Goal: Check status: Check status

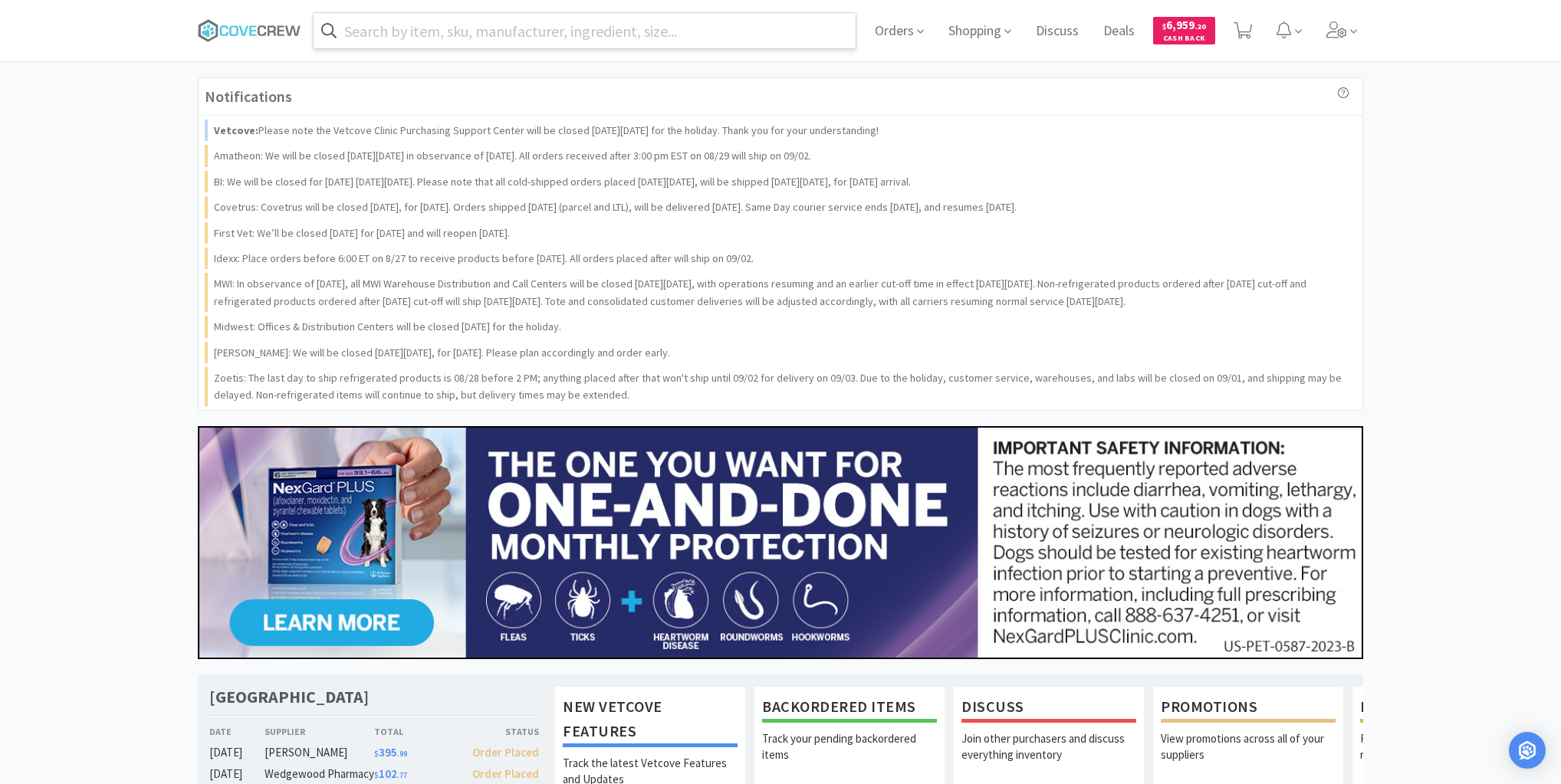
drag, startPoint x: 0, startPoint y: 0, endPoint x: 369, endPoint y: 30, distance: 370.2
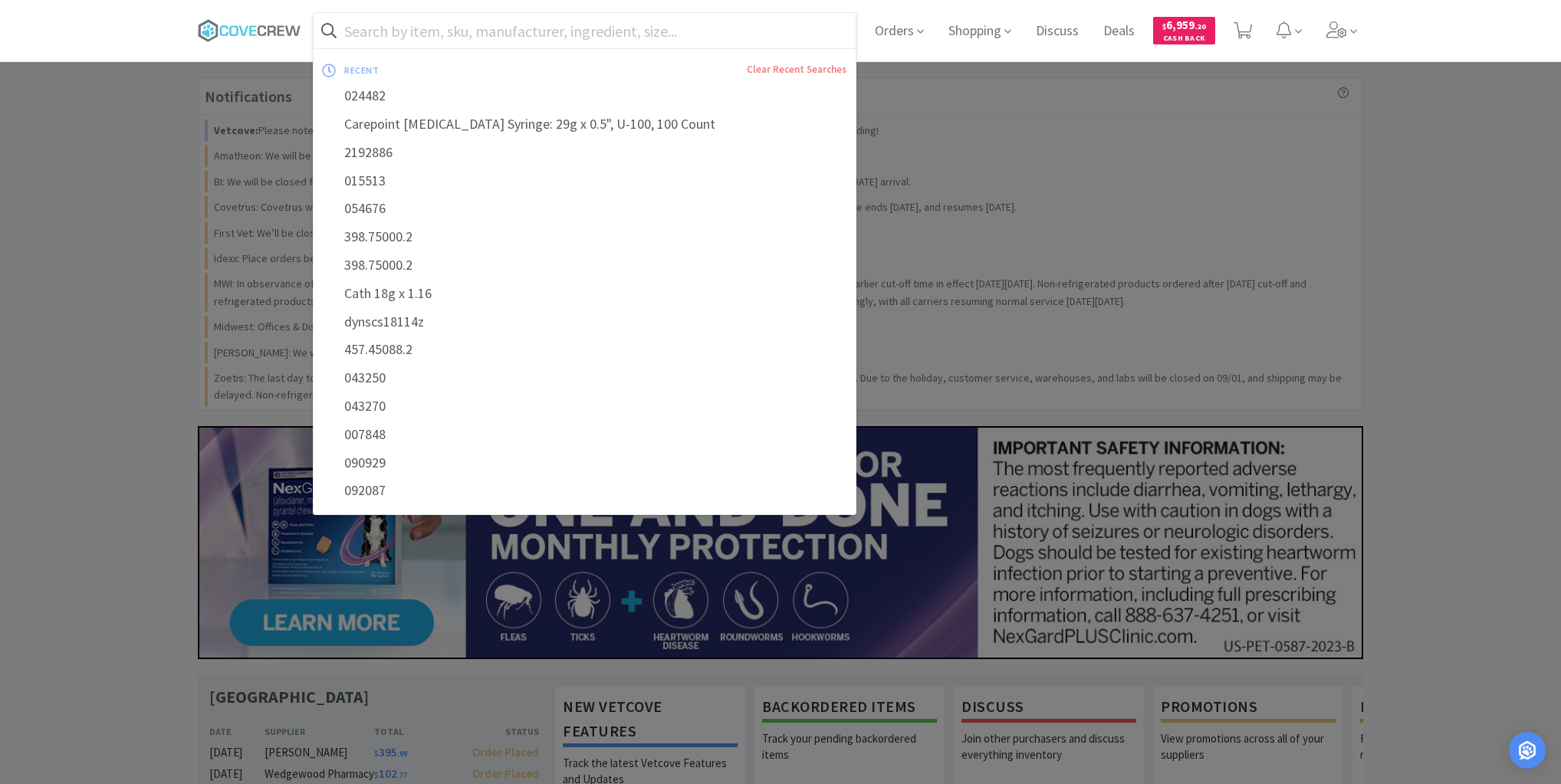
paste input "043250"
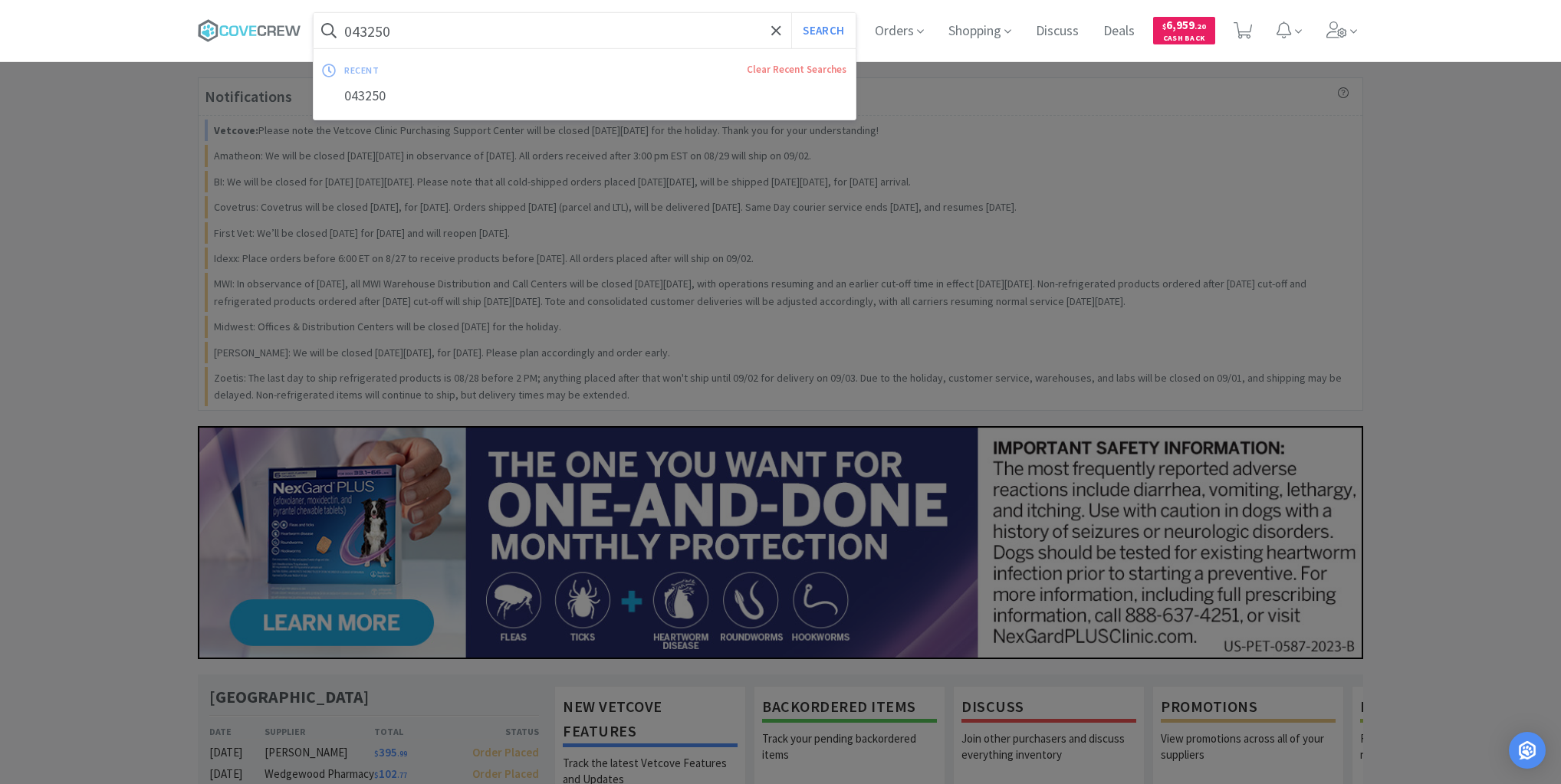
click at [791, 13] on button "Search" at bounding box center [823, 30] width 64 height 35
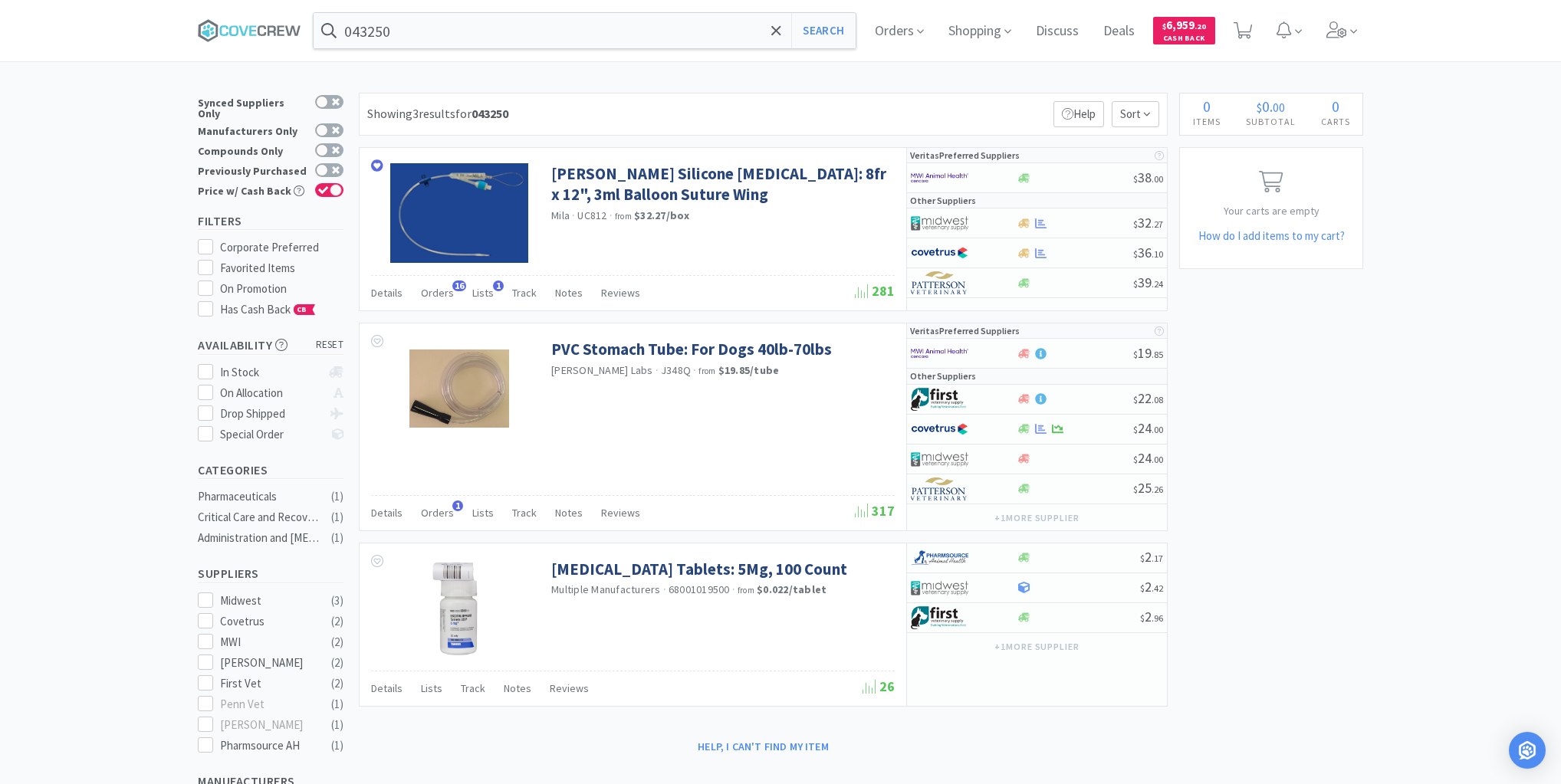
drag, startPoint x: 67, startPoint y: 39, endPoint x: 168, endPoint y: 11, distance: 104.8
click at [67, 39] on div "043250 Search Orders Shopping Discuss Discuss Deals Deals $ 6,959 . 20 Cash Back" at bounding box center [780, 30] width 1561 height 61
click at [458, 26] on input "043250" at bounding box center [584, 30] width 542 height 35
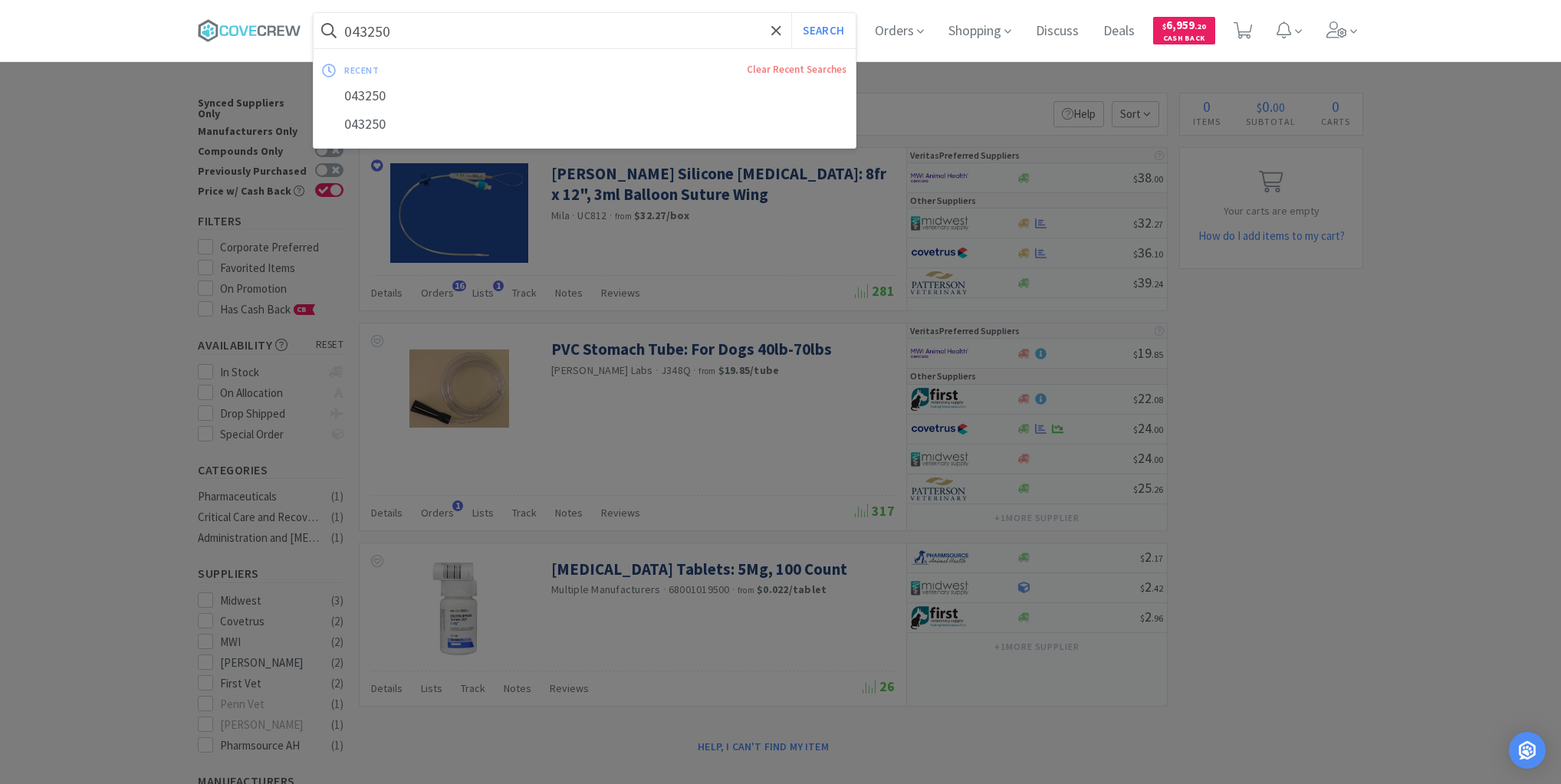
paste input "457.32052.2"
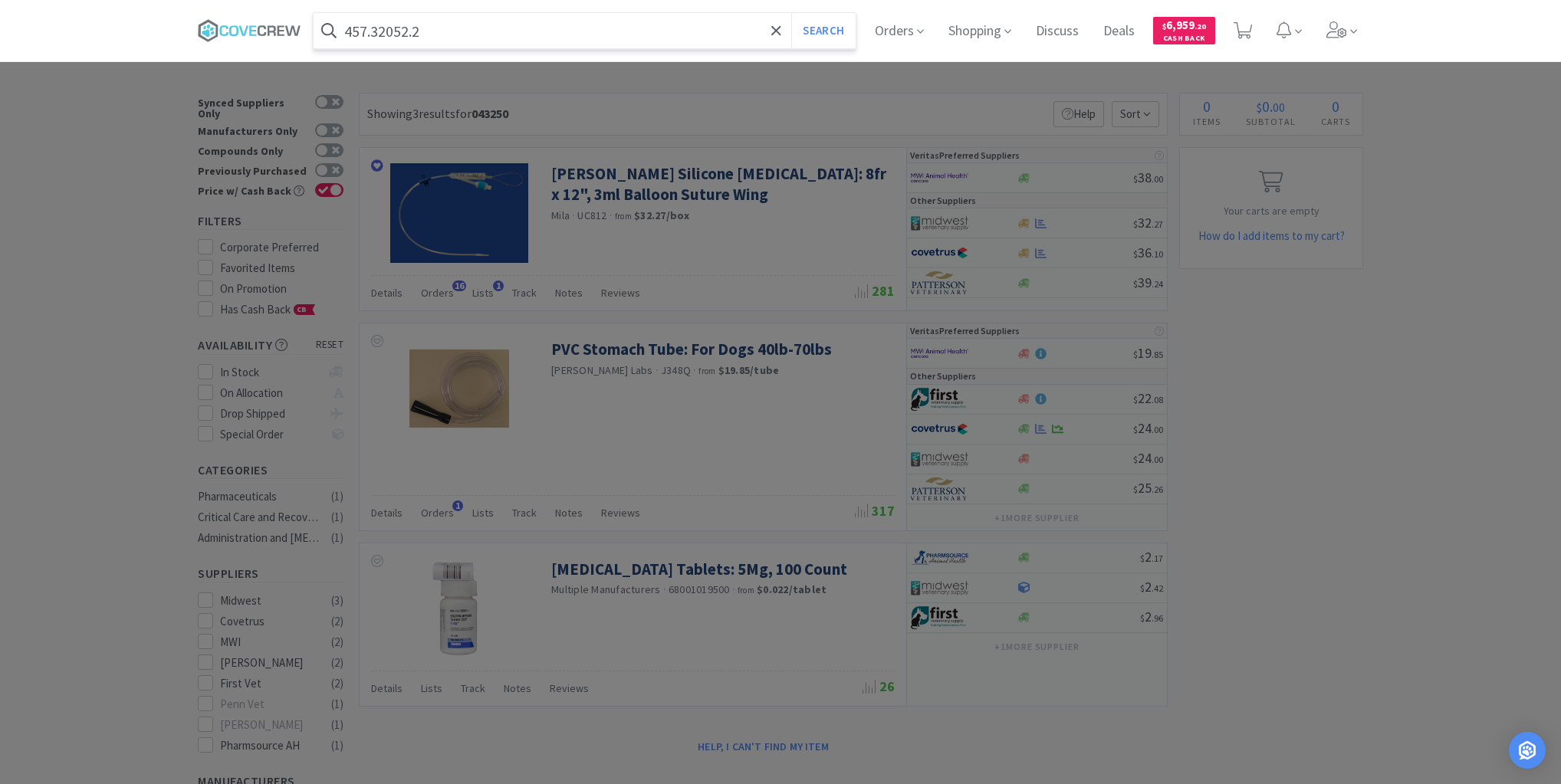
type input "457.32052.2"
click at [791, 13] on button "Search" at bounding box center [823, 30] width 64 height 35
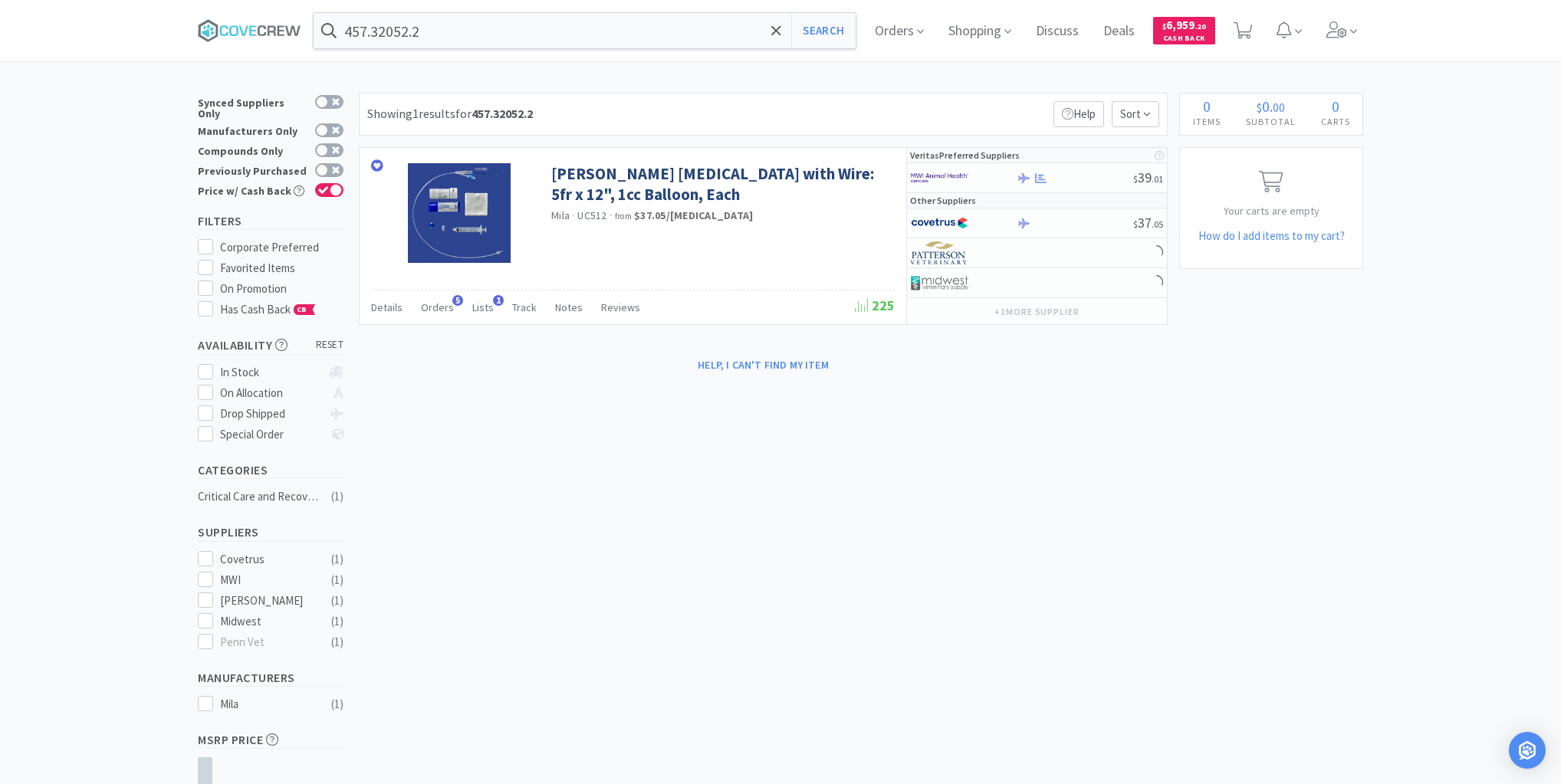
click at [32, 177] on div "× Filter Results Synced Suppliers Only Manufacturers Only Compounds Only Previo…" at bounding box center [780, 504] width 1561 height 823
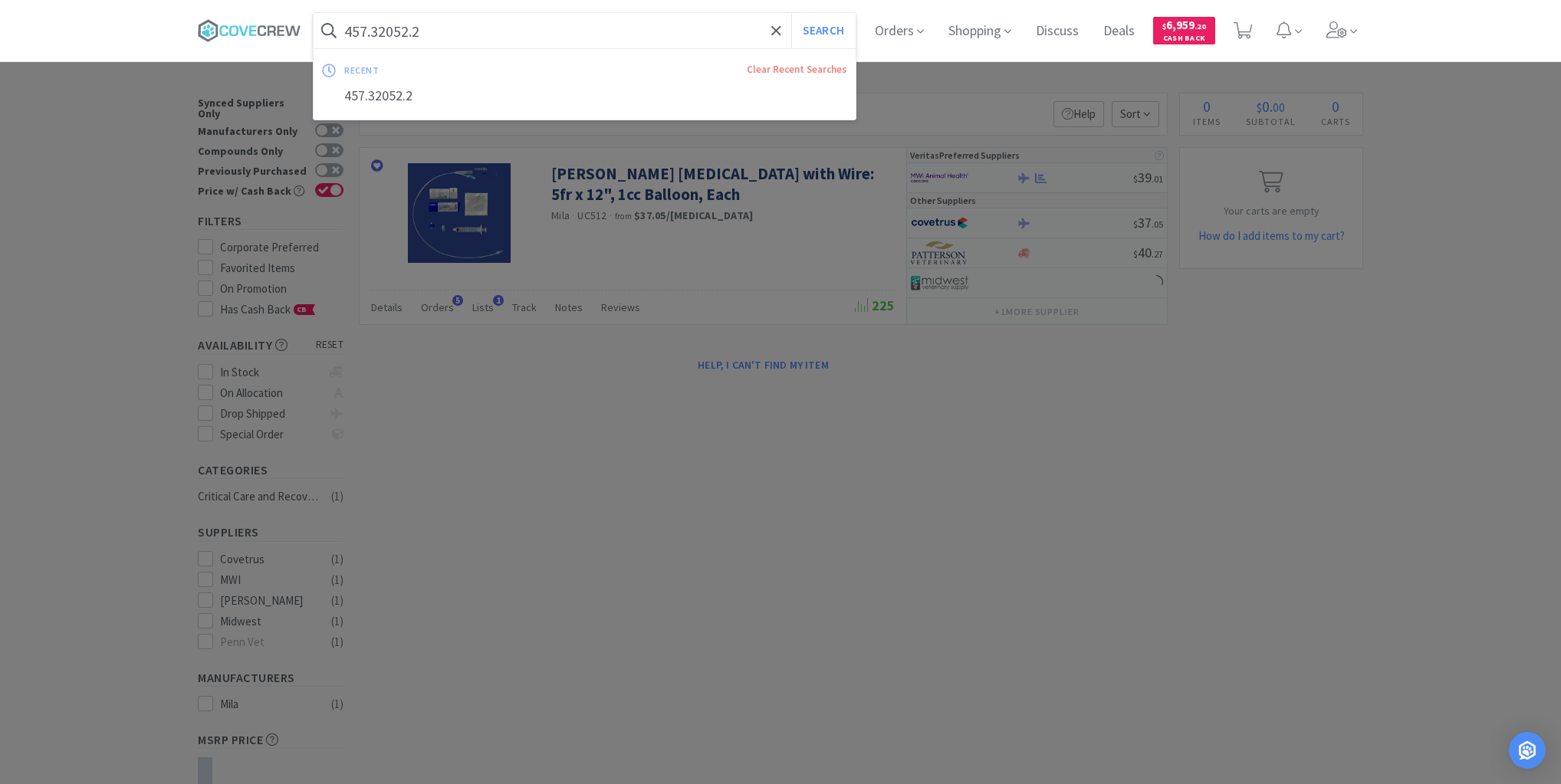
click at [470, 28] on input "457.32052.2" at bounding box center [584, 30] width 542 height 35
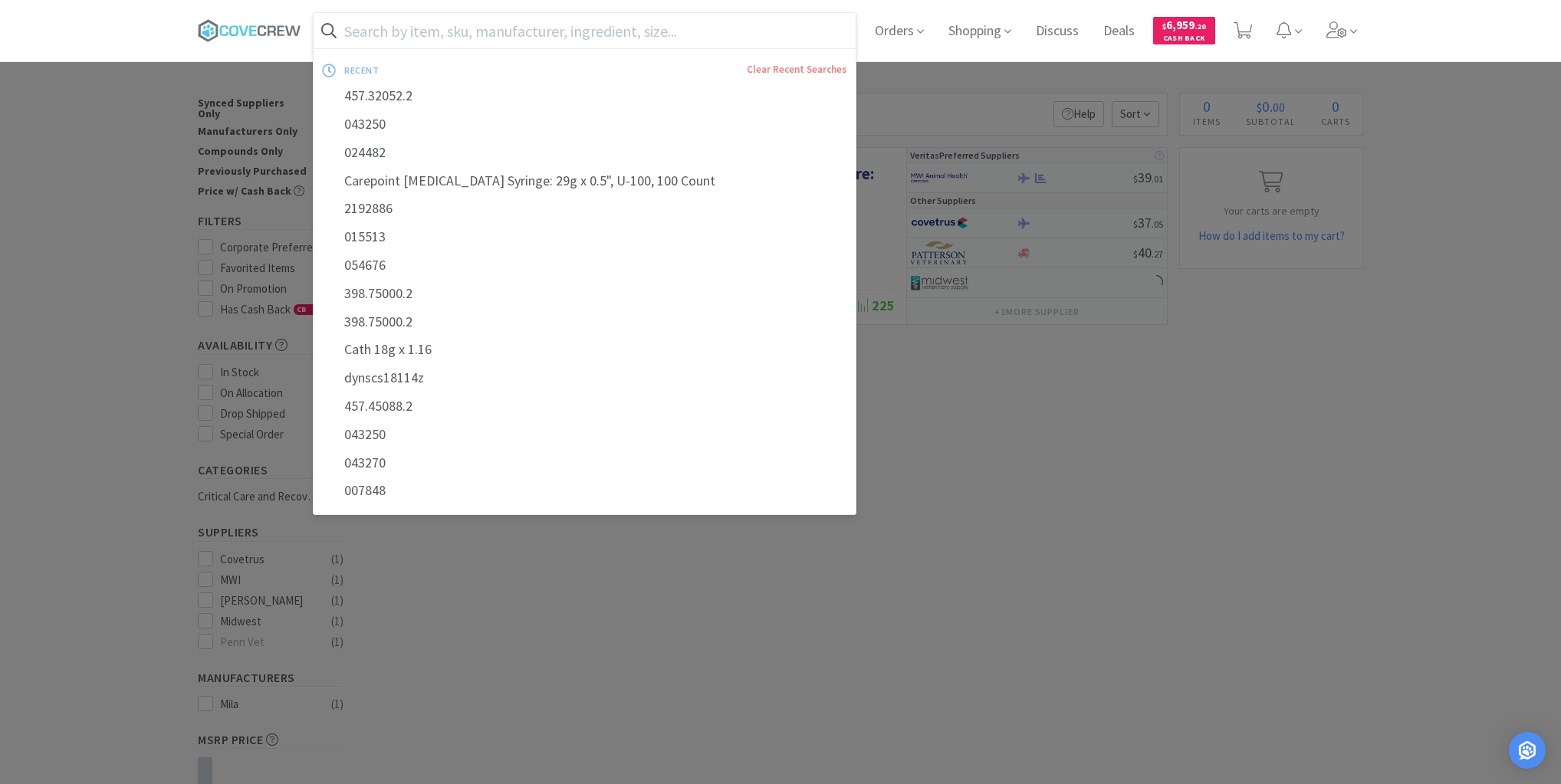
paste input "457.45084.2"
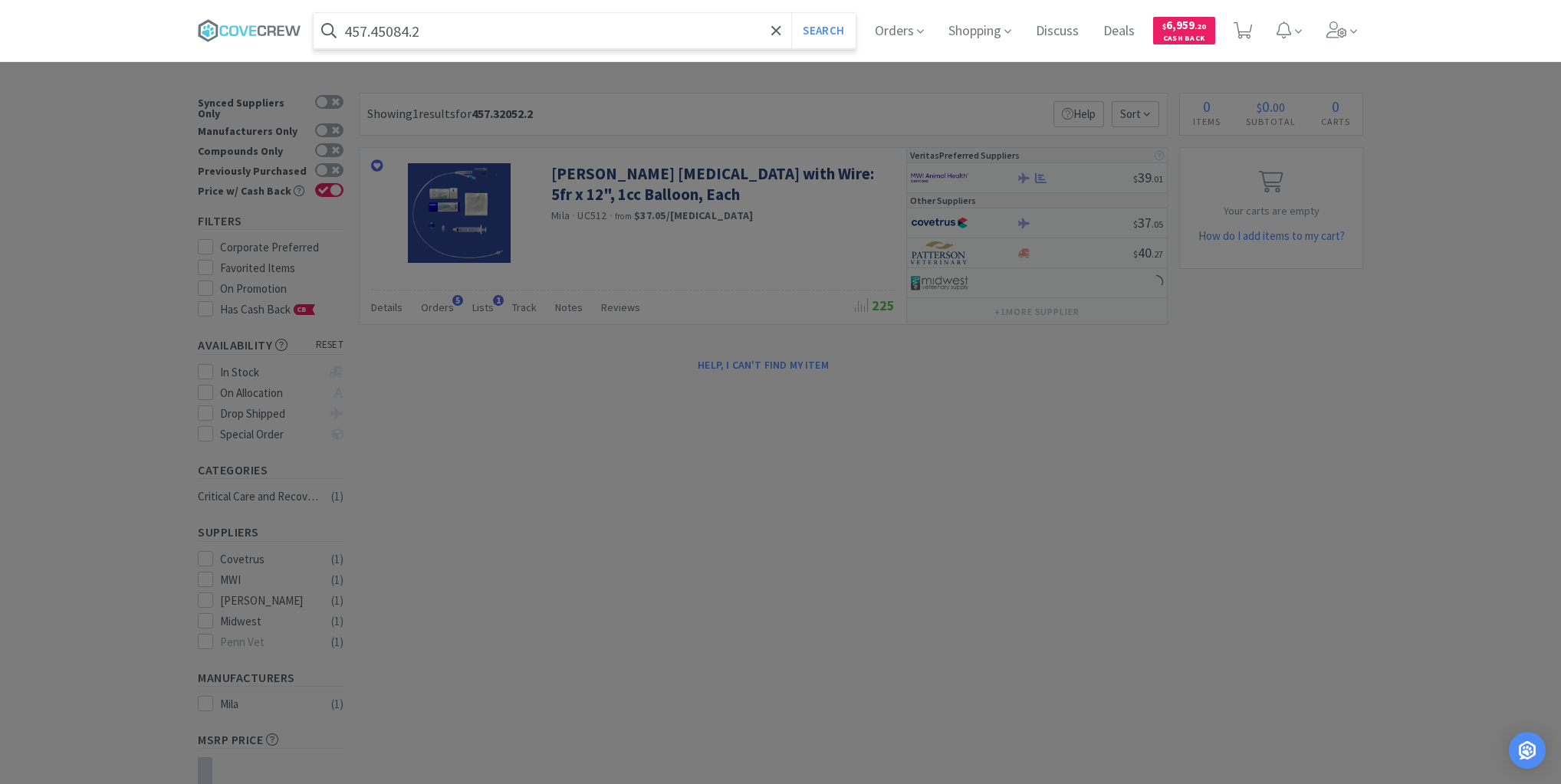
type input "457.45084.2"
click at [791, 13] on button "Search" at bounding box center [823, 30] width 64 height 35
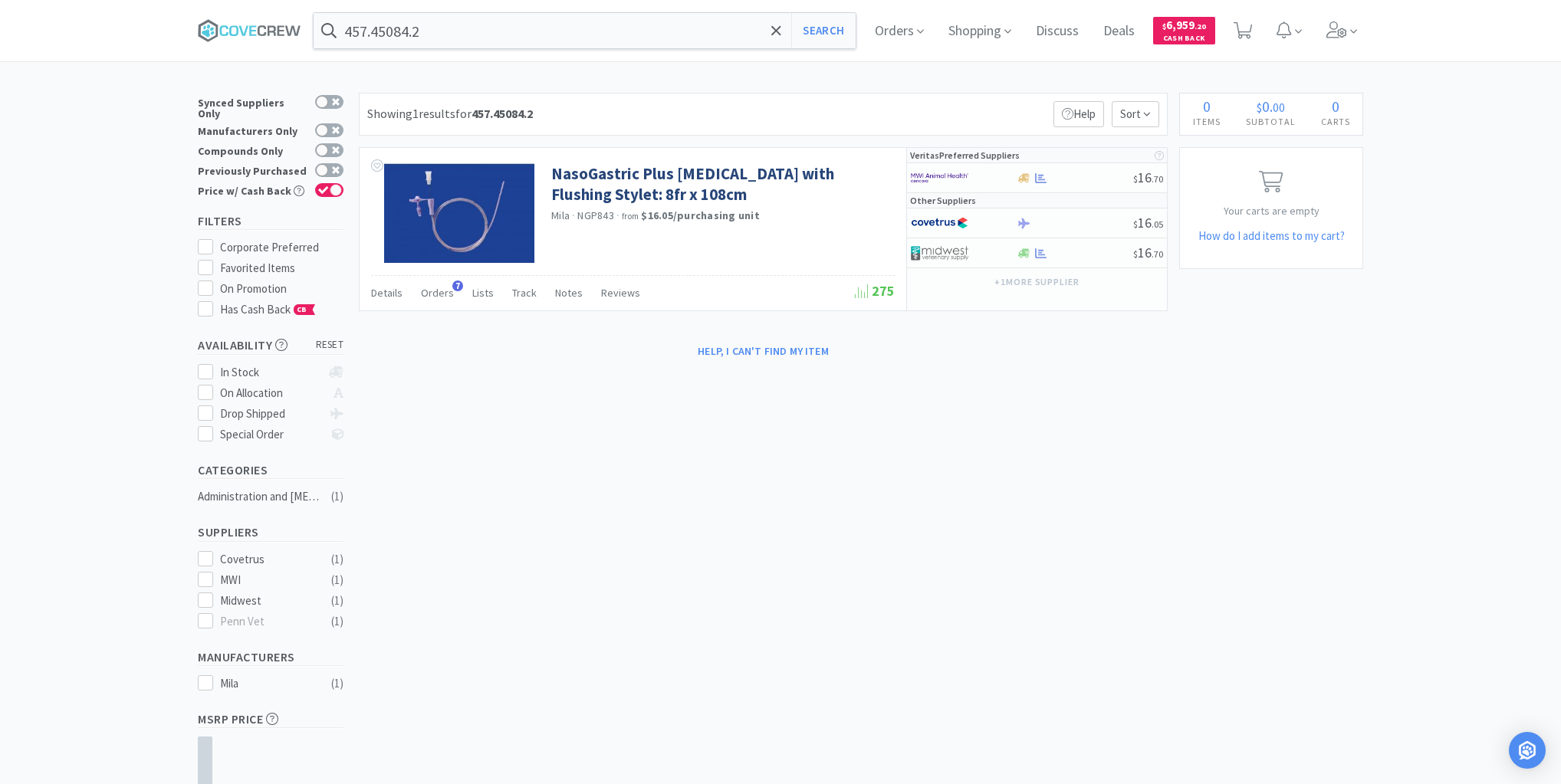
drag, startPoint x: 82, startPoint y: 171, endPoint x: 254, endPoint y: 65, distance: 202.0
click at [82, 170] on div "× Filter Results Synced Suppliers Only Manufacturers Only Compounds Only Previo…" at bounding box center [780, 495] width 1561 height 803
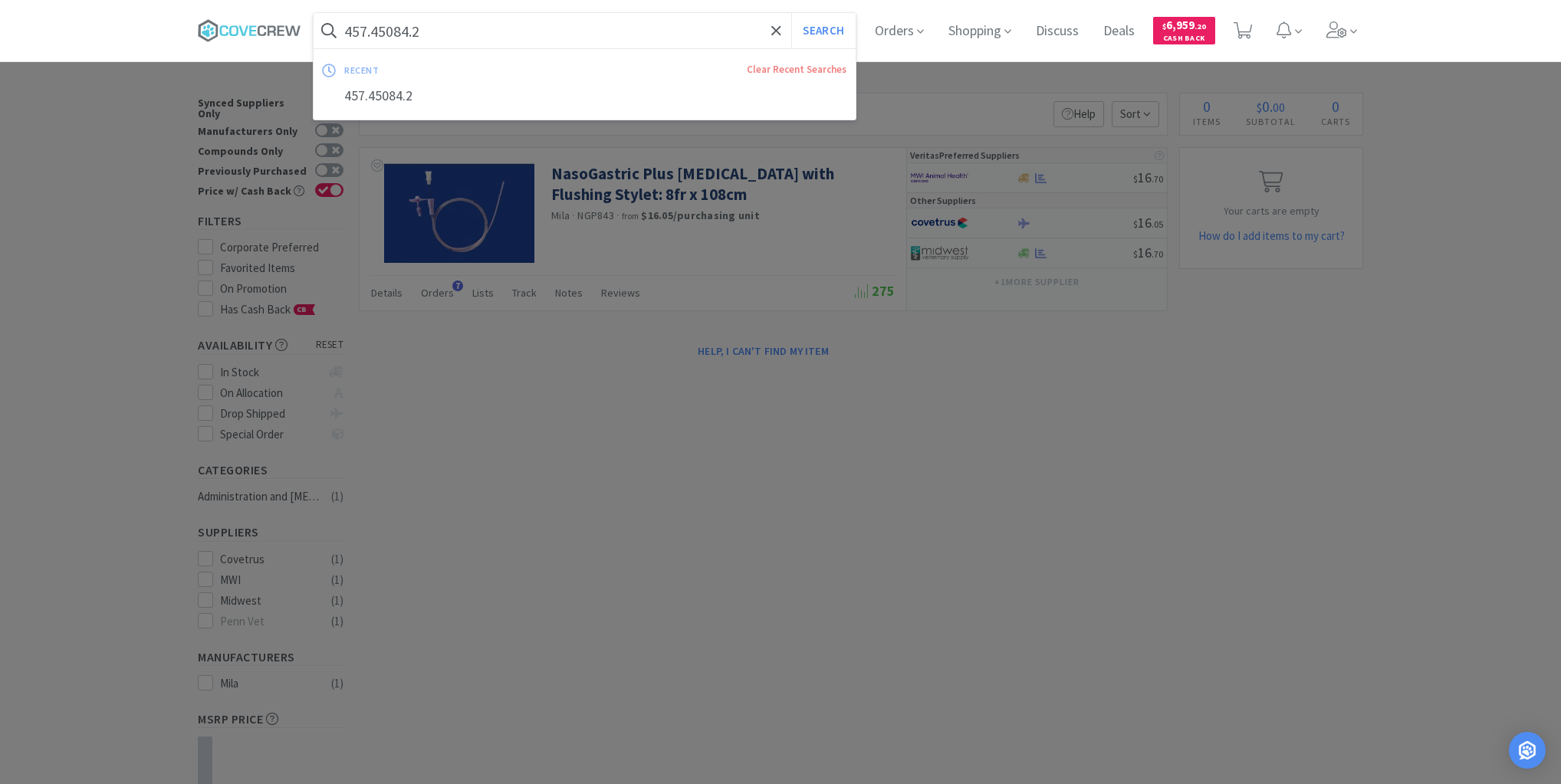
click at [447, 24] on input "457.45084.2" at bounding box center [584, 30] width 542 height 35
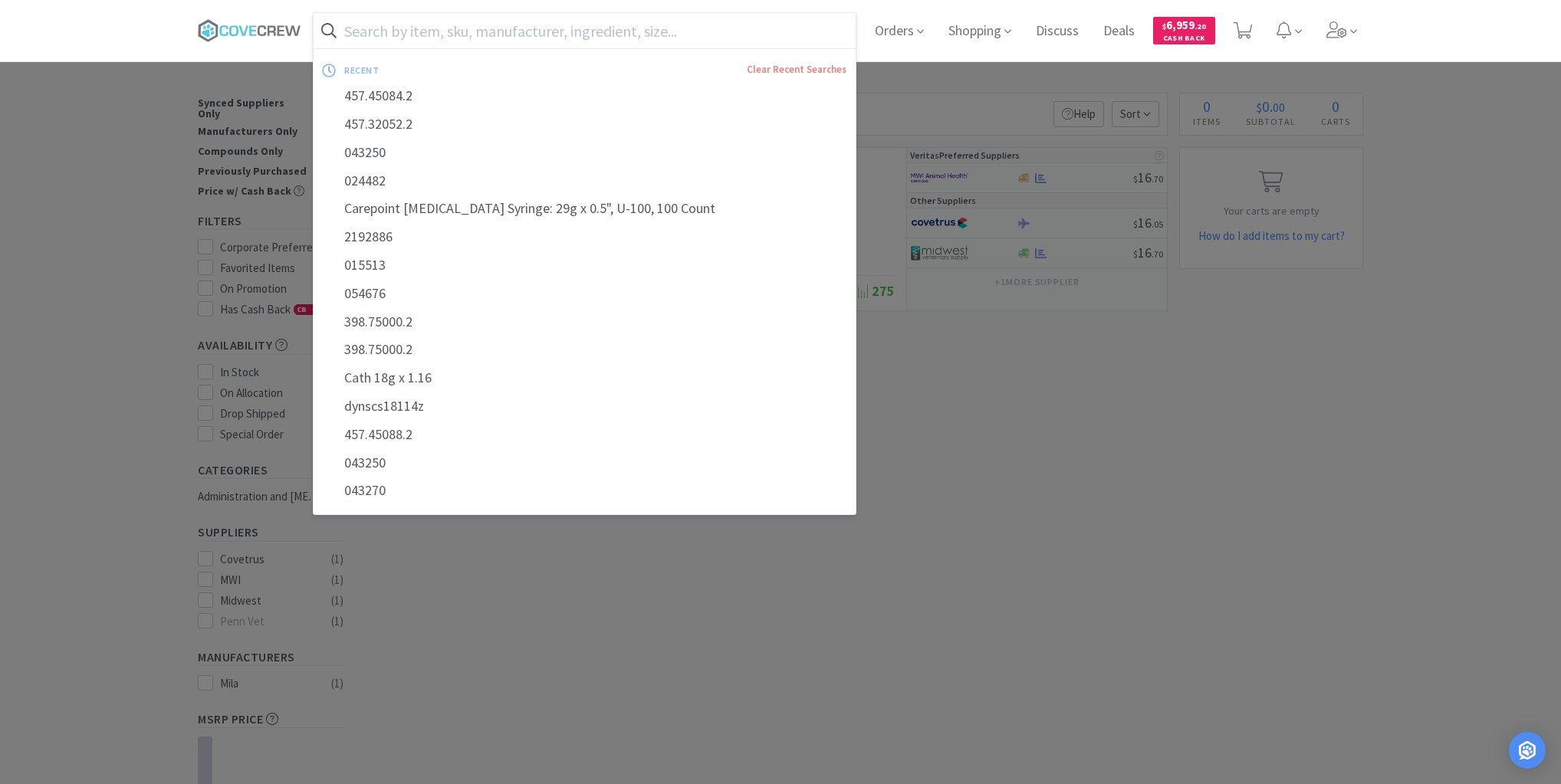
paste input "457.45088.2"
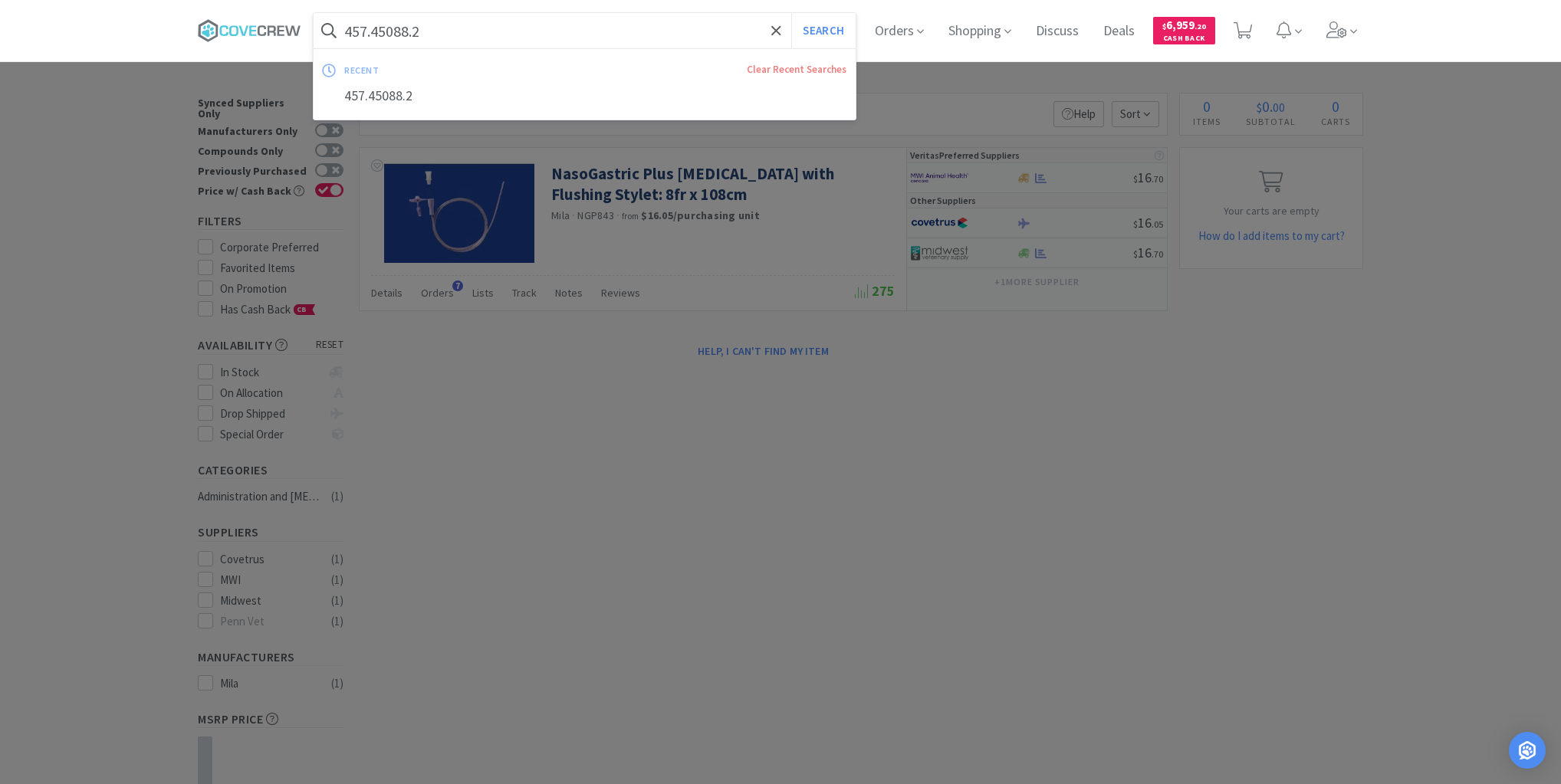
click at [791, 13] on button "Search" at bounding box center [823, 30] width 64 height 35
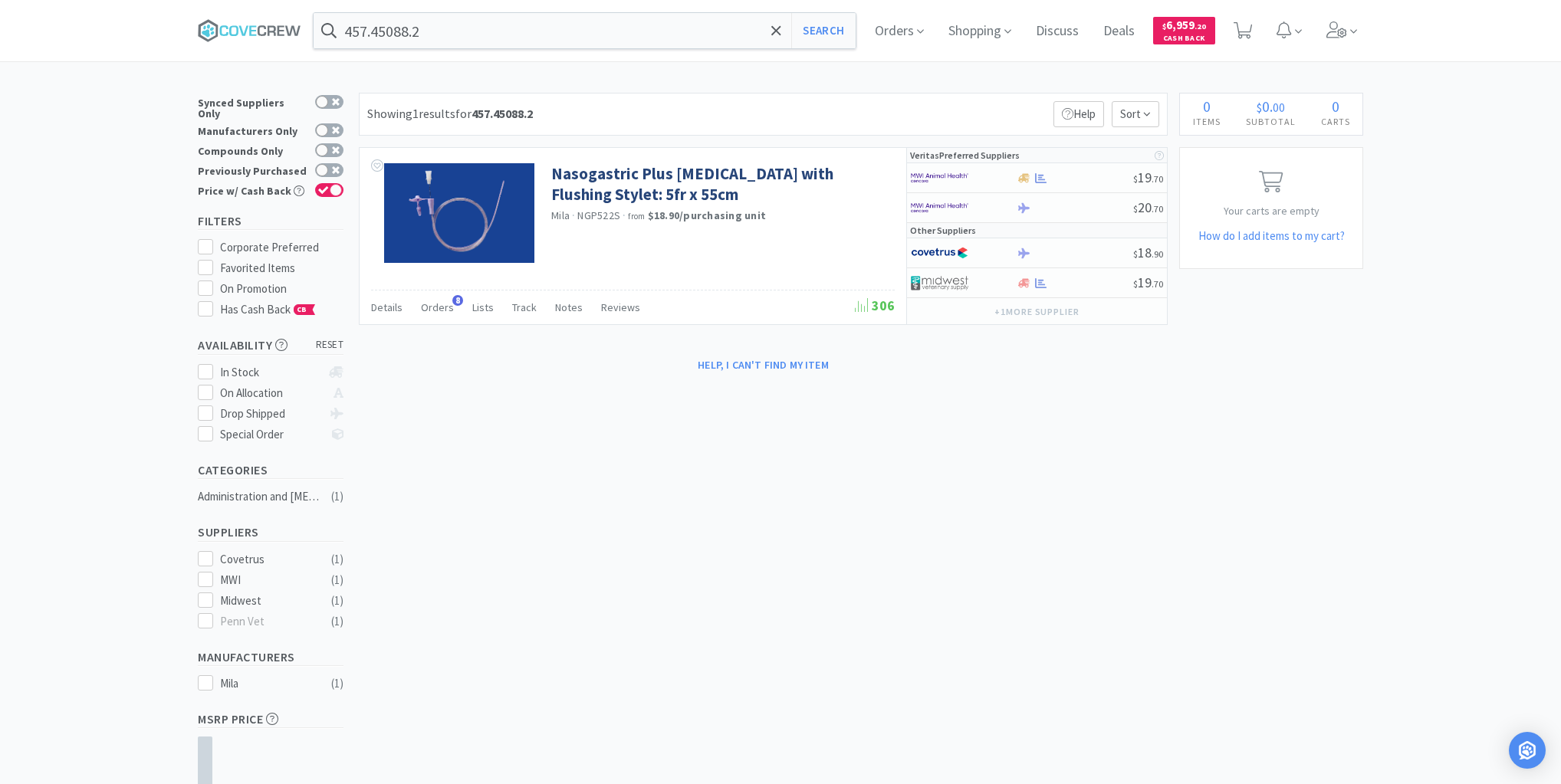
click at [47, 124] on div "× Filter Results Synced Suppliers Only Manufacturers Only Compounds Only Previo…" at bounding box center [780, 495] width 1561 height 803
click at [459, 30] on input "457.45088.2" at bounding box center [584, 30] width 542 height 35
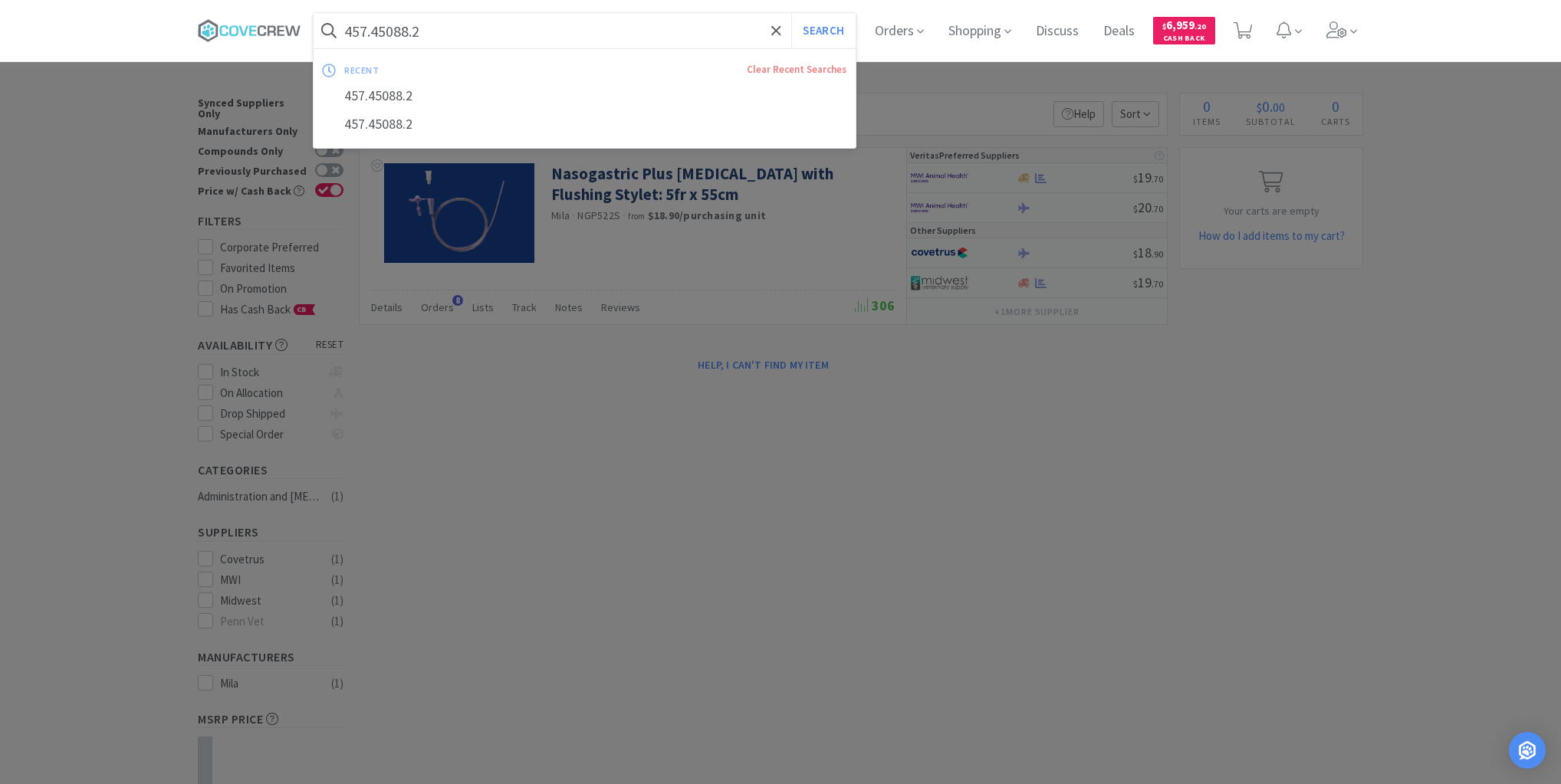
paste input "031806"
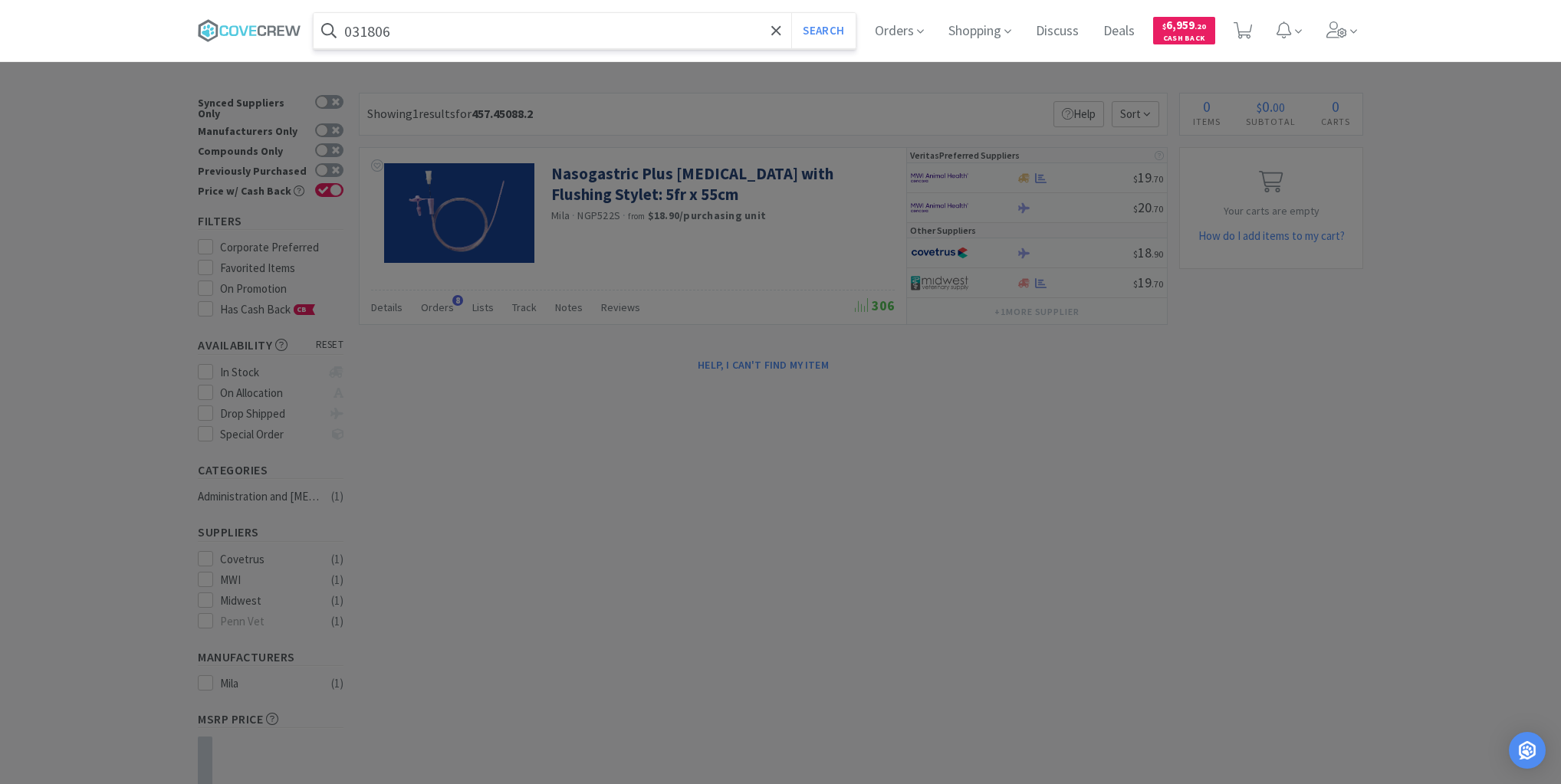
click at [791, 13] on button "Search" at bounding box center [823, 30] width 64 height 35
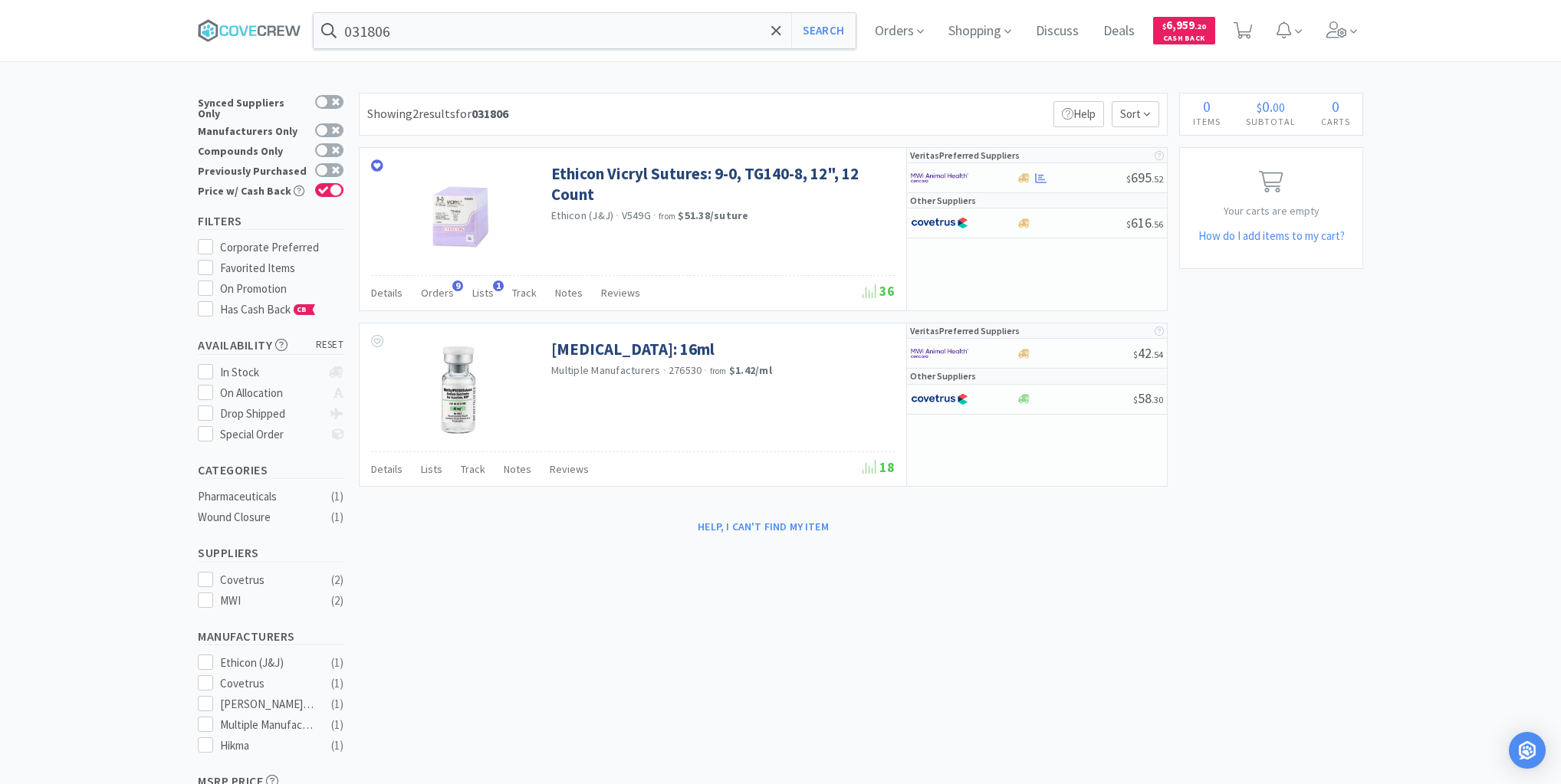
click at [61, 283] on div "× Filter Results Synced Suppliers Only Manufacturers Only Compounds Only Previo…" at bounding box center [780, 525] width 1561 height 865
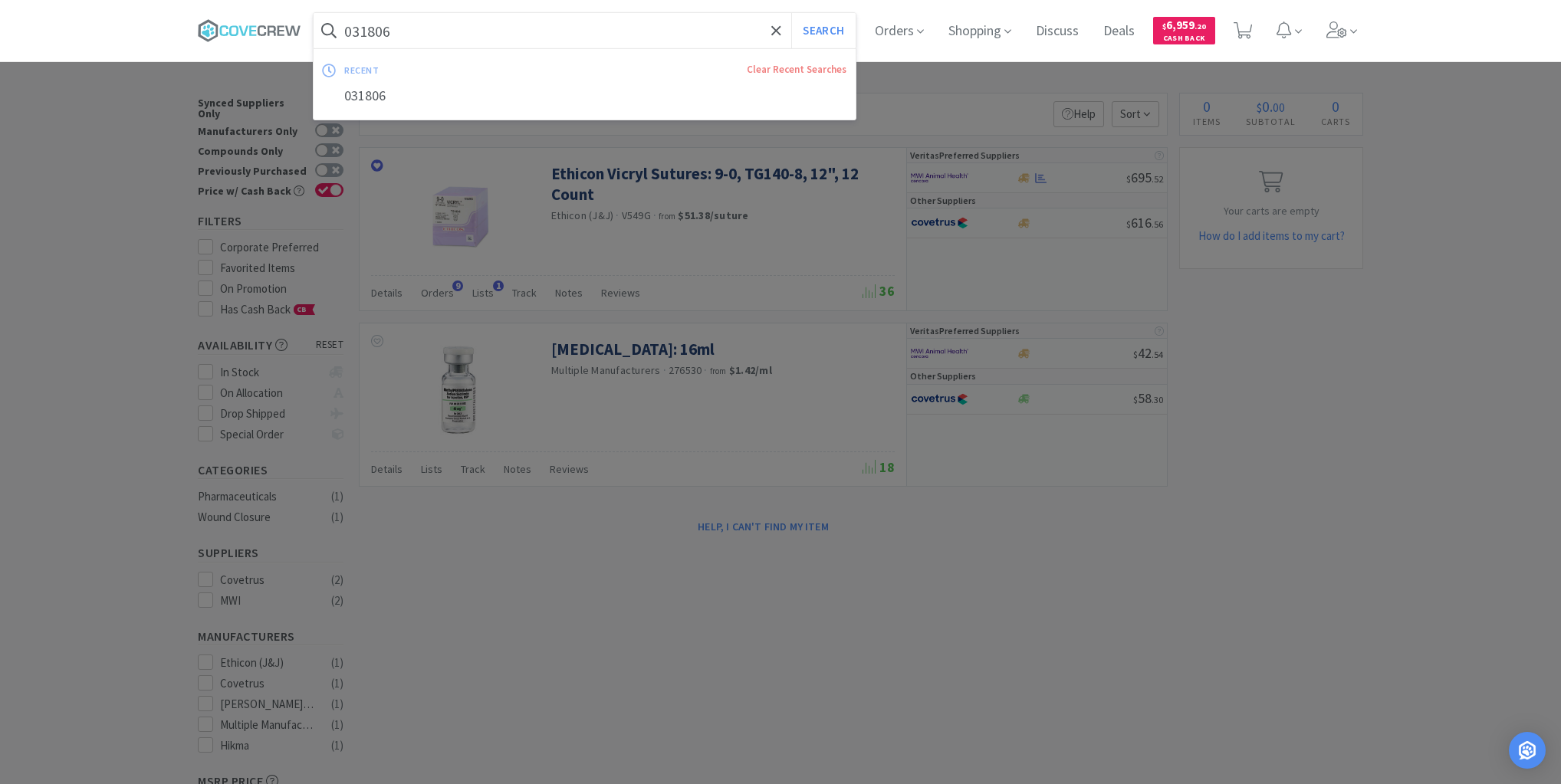
click at [425, 25] on input "031806" at bounding box center [584, 30] width 542 height 35
paste input "127824"
click at [791, 13] on button "Search" at bounding box center [823, 30] width 64 height 35
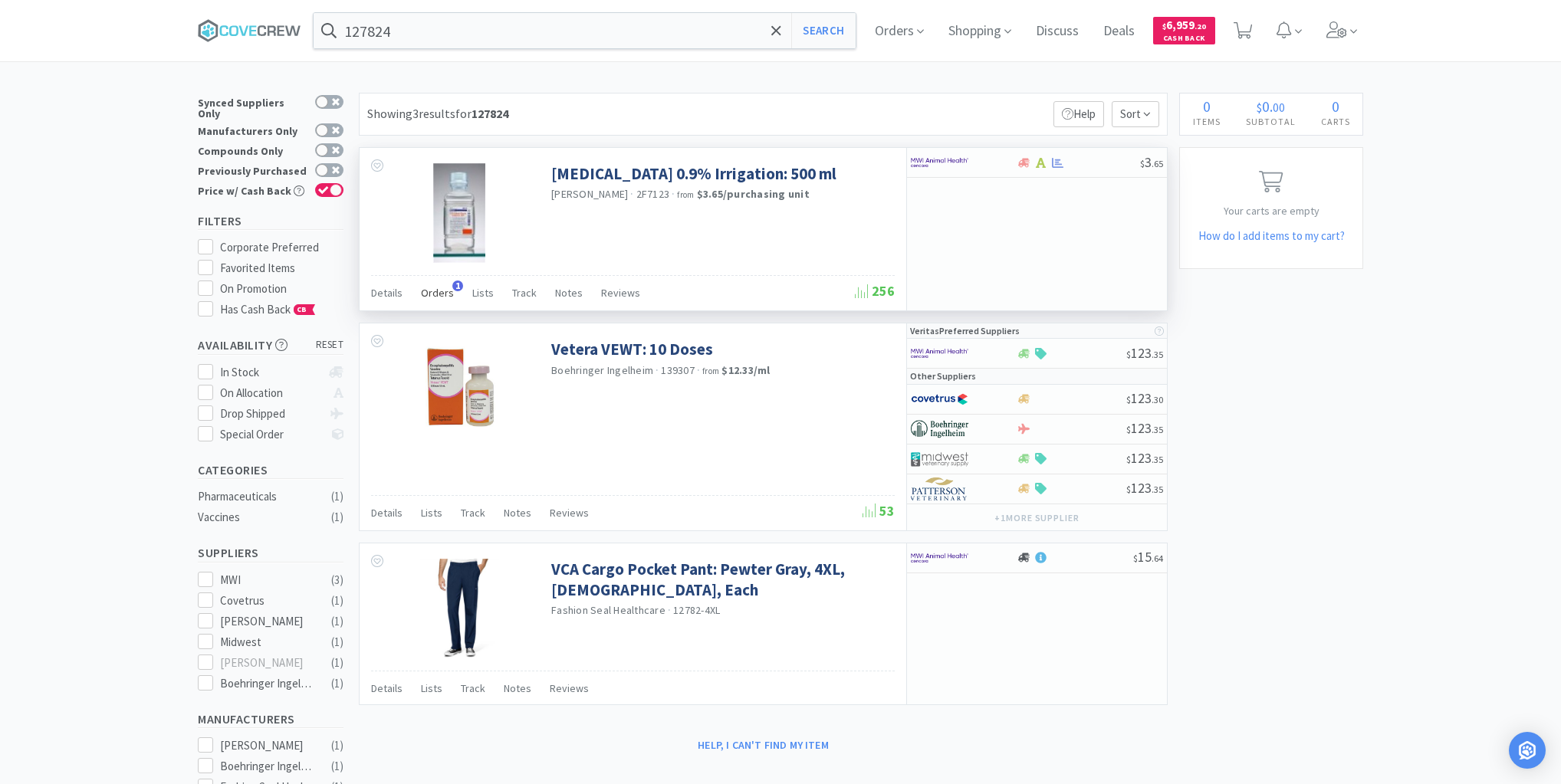
click at [439, 295] on span "Orders" at bounding box center [437, 292] width 33 height 13
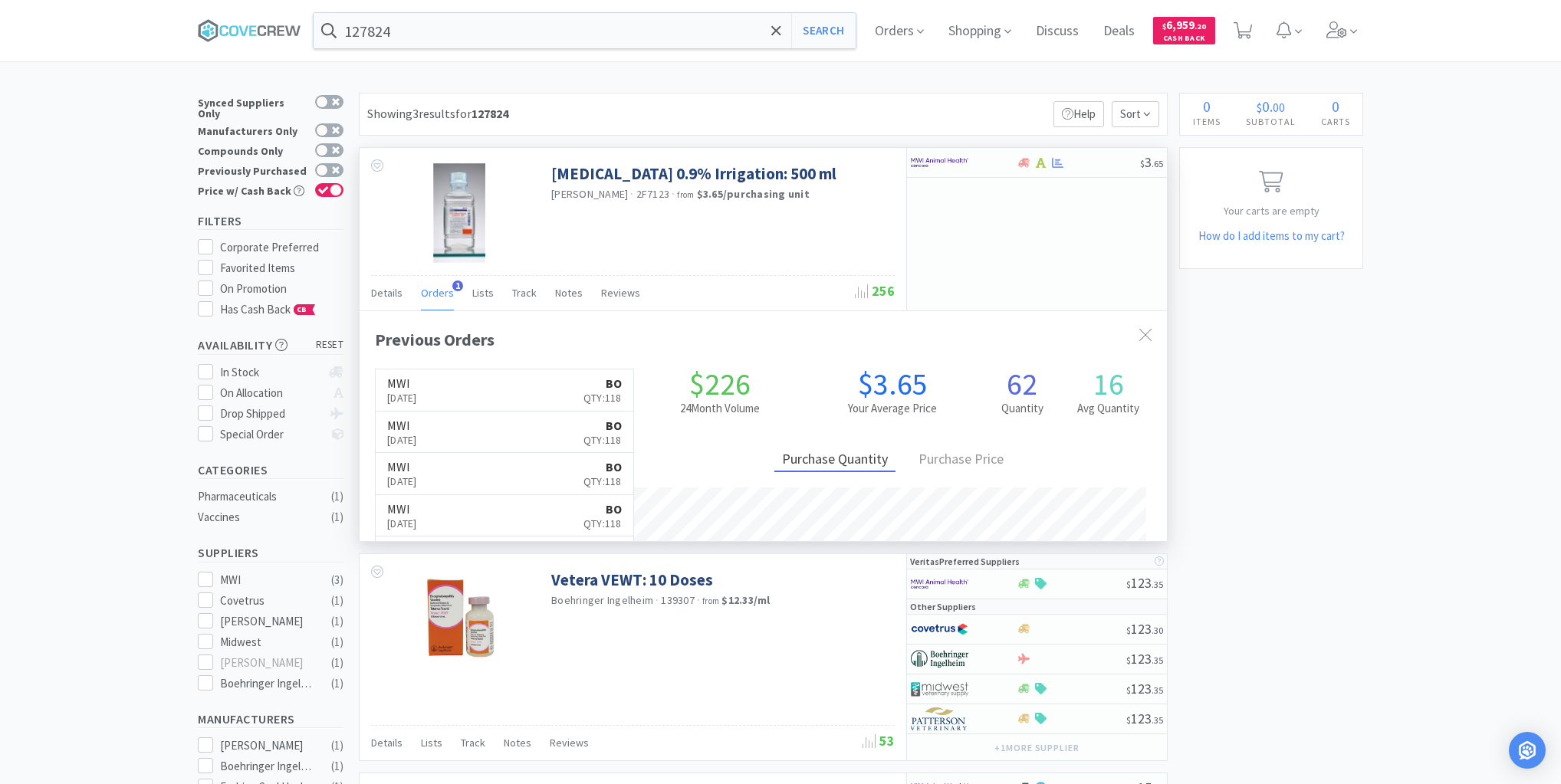
scroll to position [407, 807]
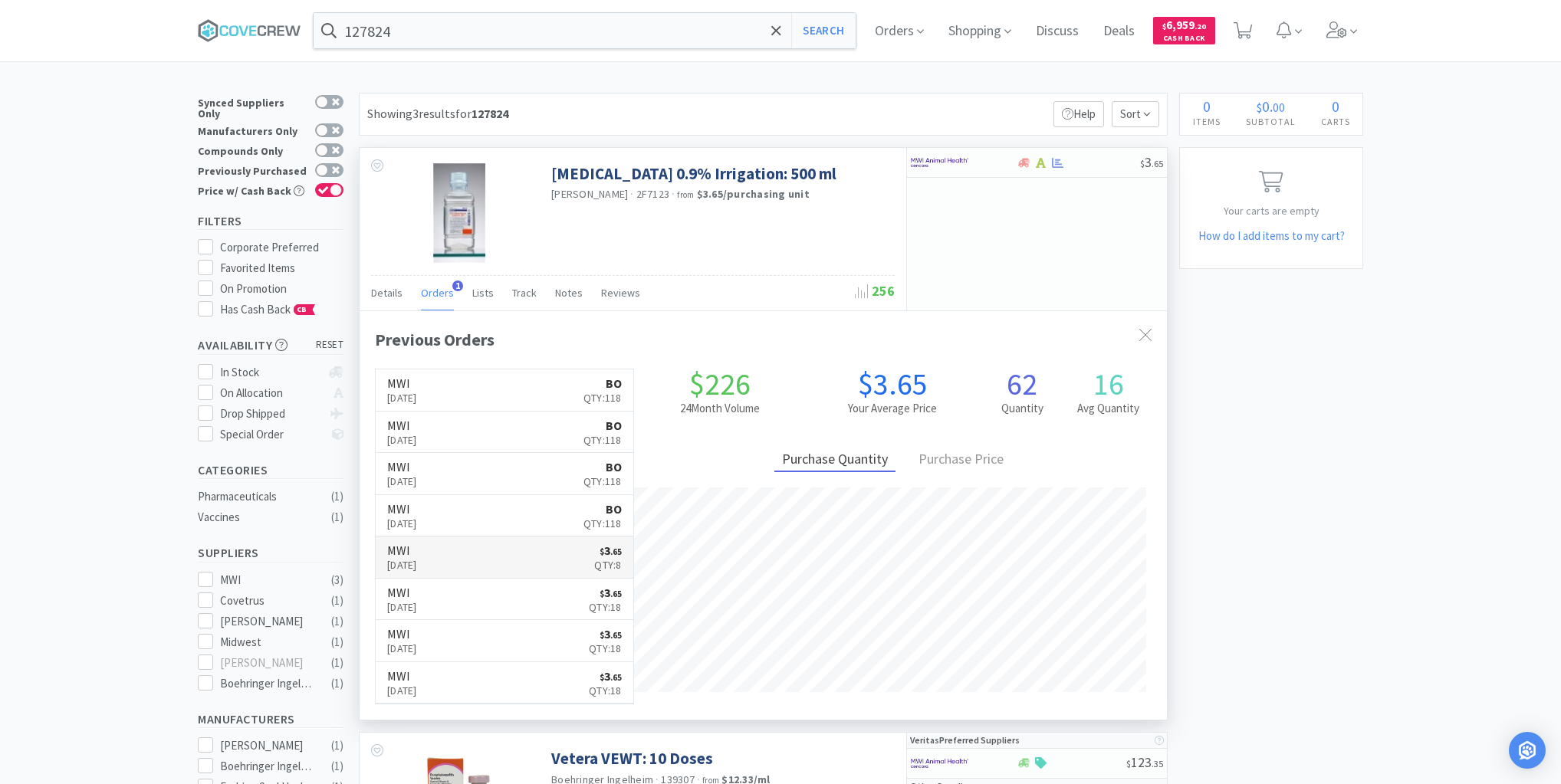
click at [495, 552] on link "MWI [DATE] $ 3 . 65 Qty: 8" at bounding box center [504, 557] width 257 height 42
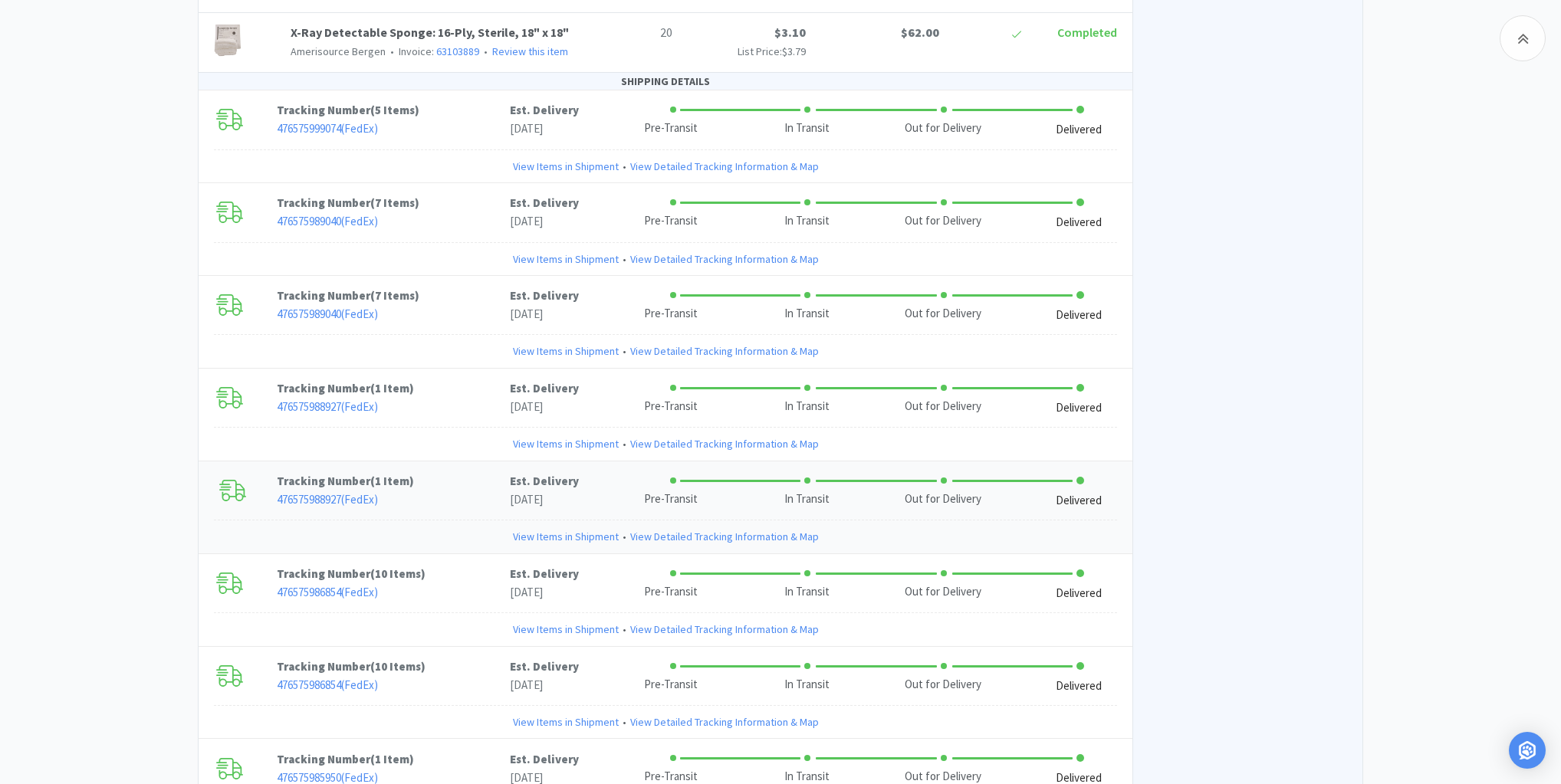
scroll to position [2637, 0]
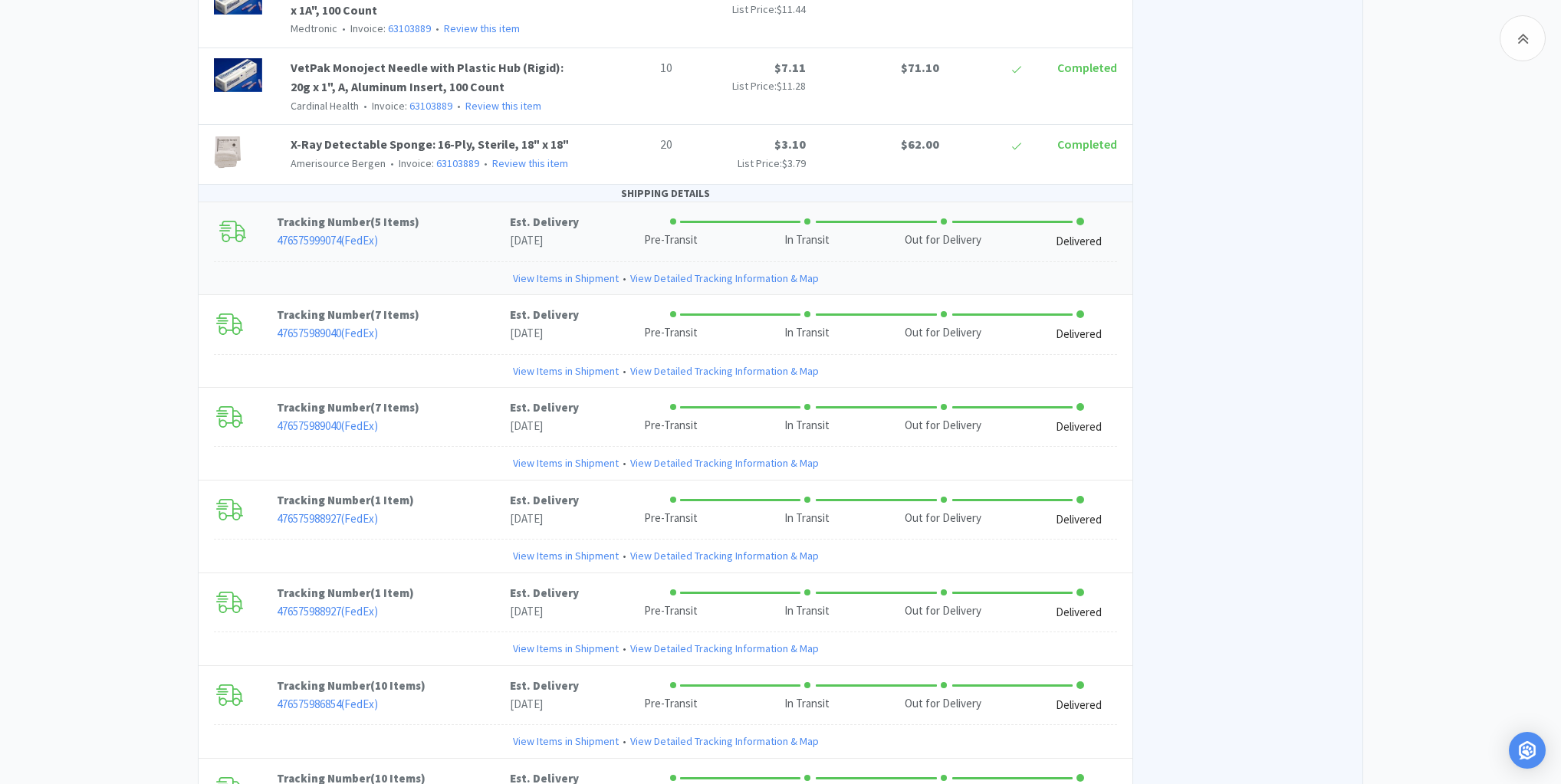
click at [580, 270] on link "View Items in Shipment" at bounding box center [565, 278] width 106 height 17
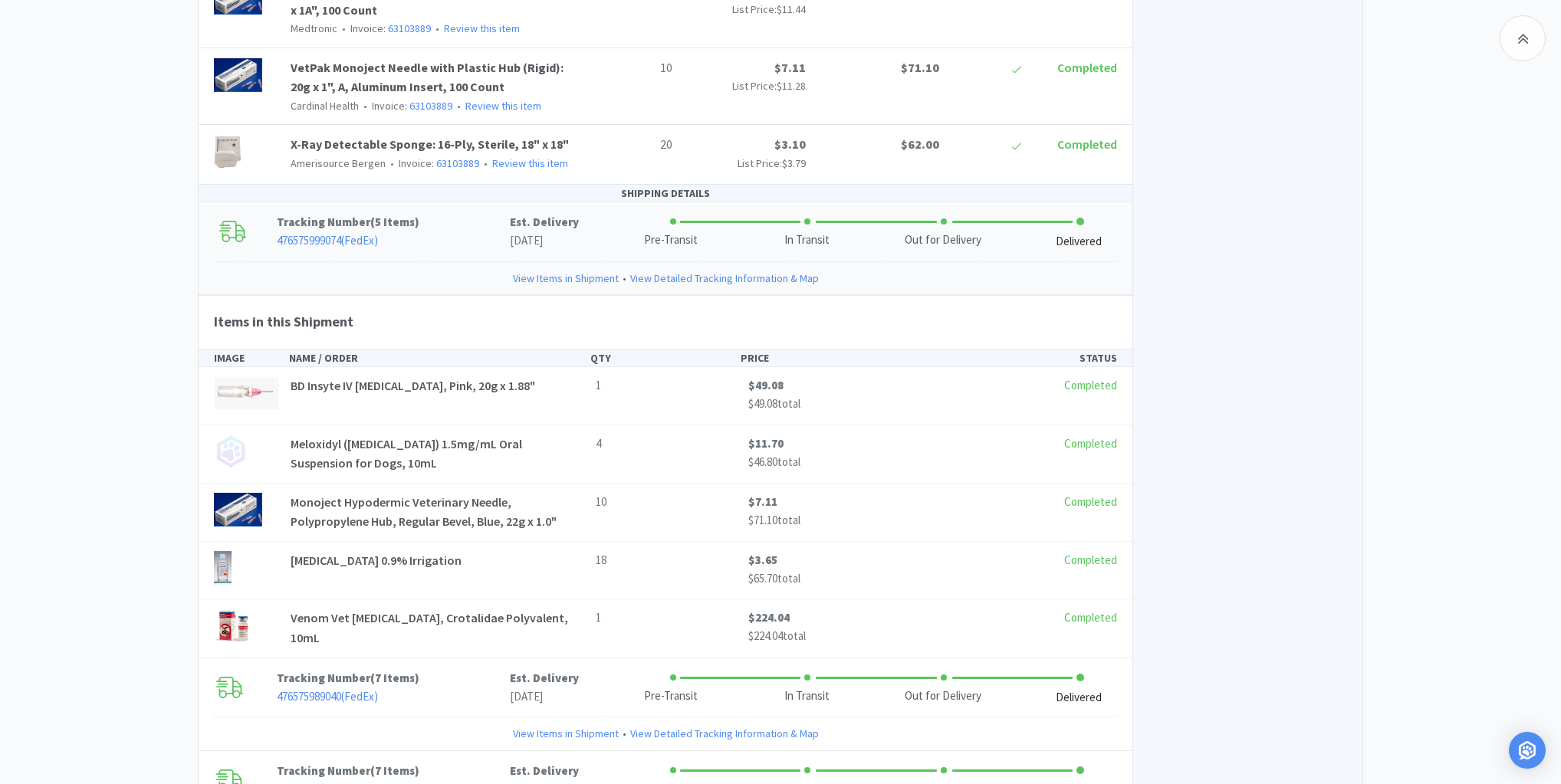
click at [580, 270] on link "View Items in Shipment" at bounding box center [565, 278] width 106 height 17
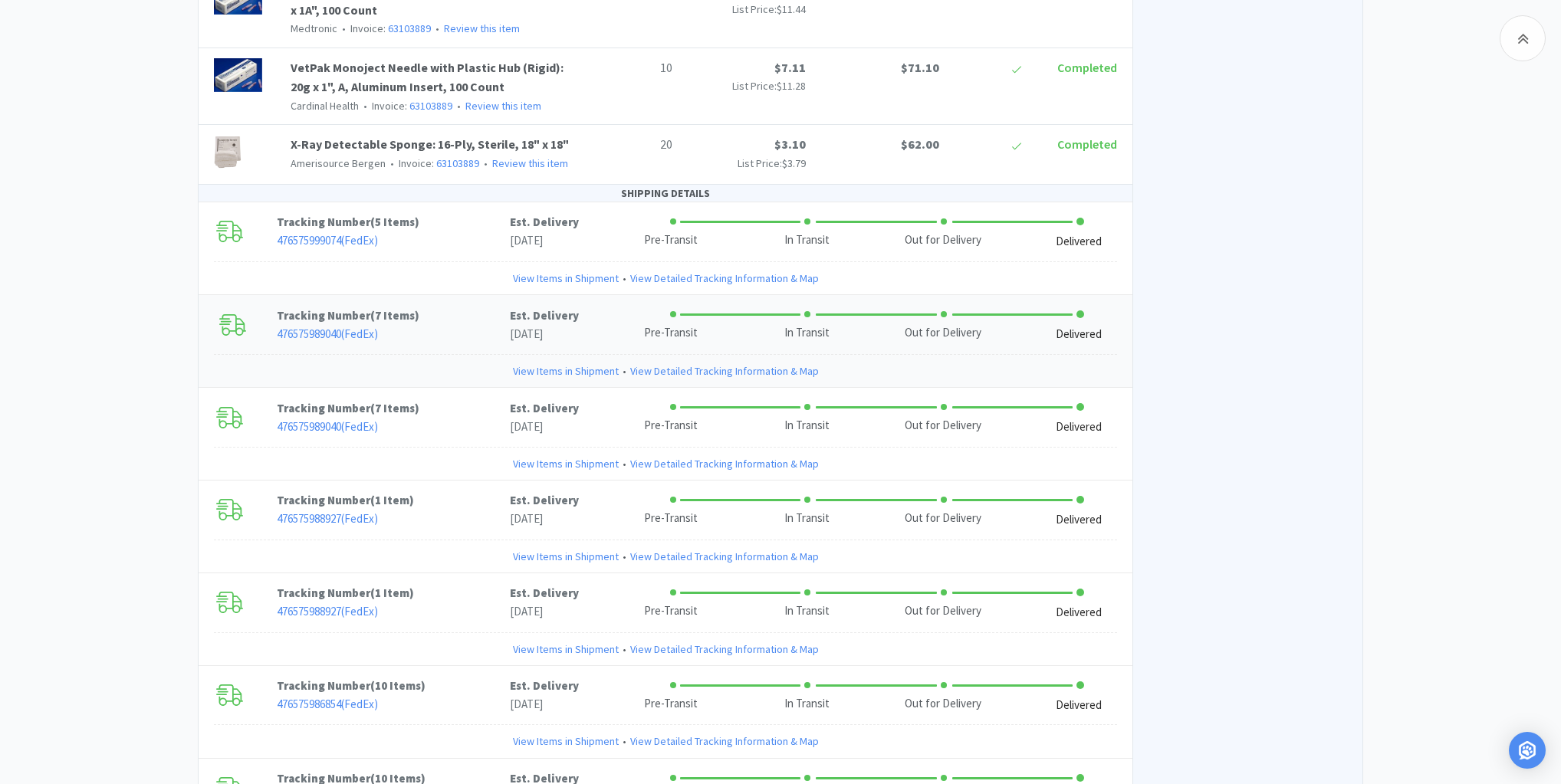
click at [562, 363] on link "View Items in Shipment" at bounding box center [565, 371] width 106 height 17
click at [563, 363] on link "View Items in Shipment" at bounding box center [565, 371] width 106 height 17
click at [530, 363] on link "View Items in Shipment" at bounding box center [565, 371] width 106 height 17
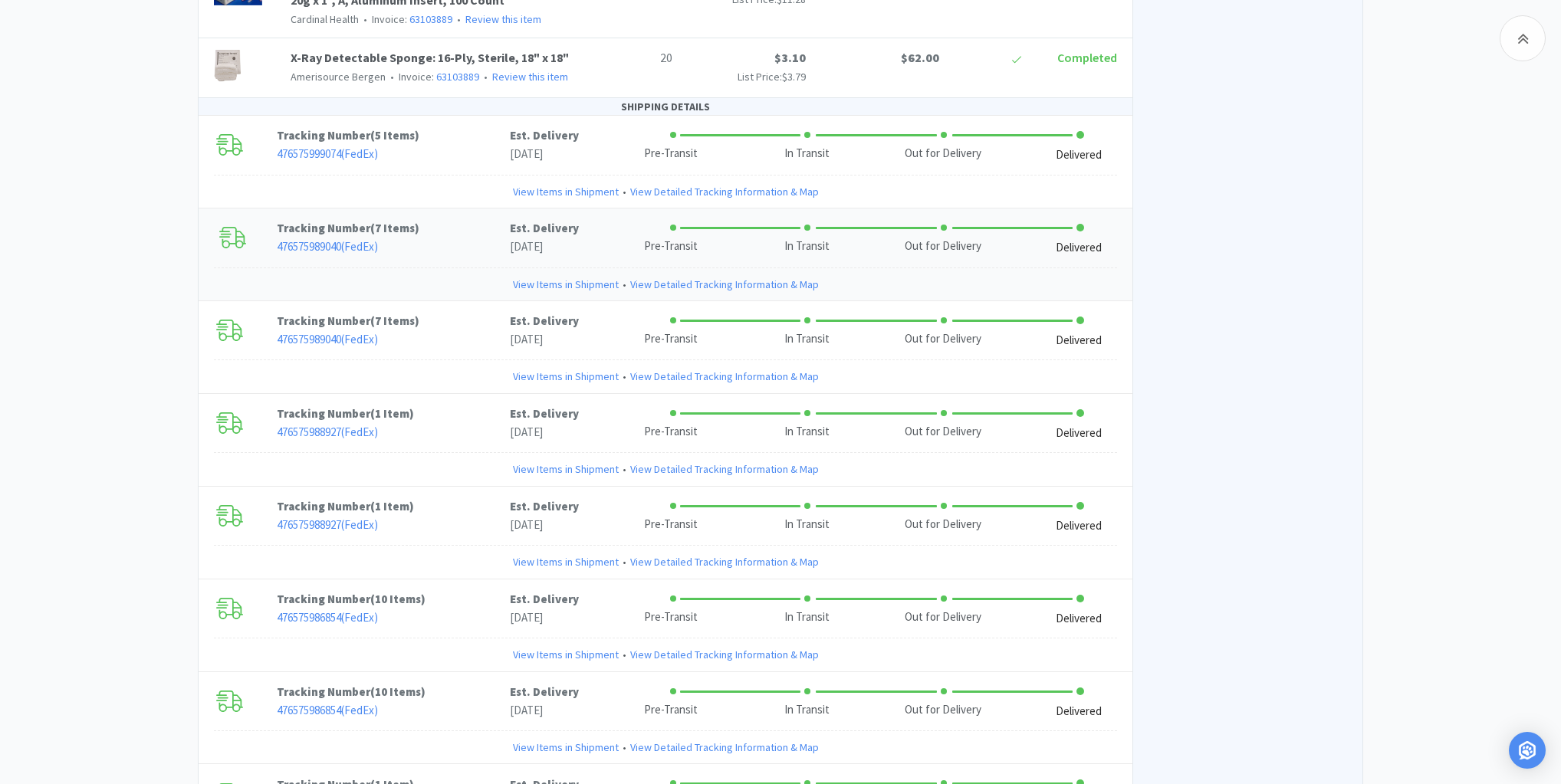
scroll to position [2822, 0]
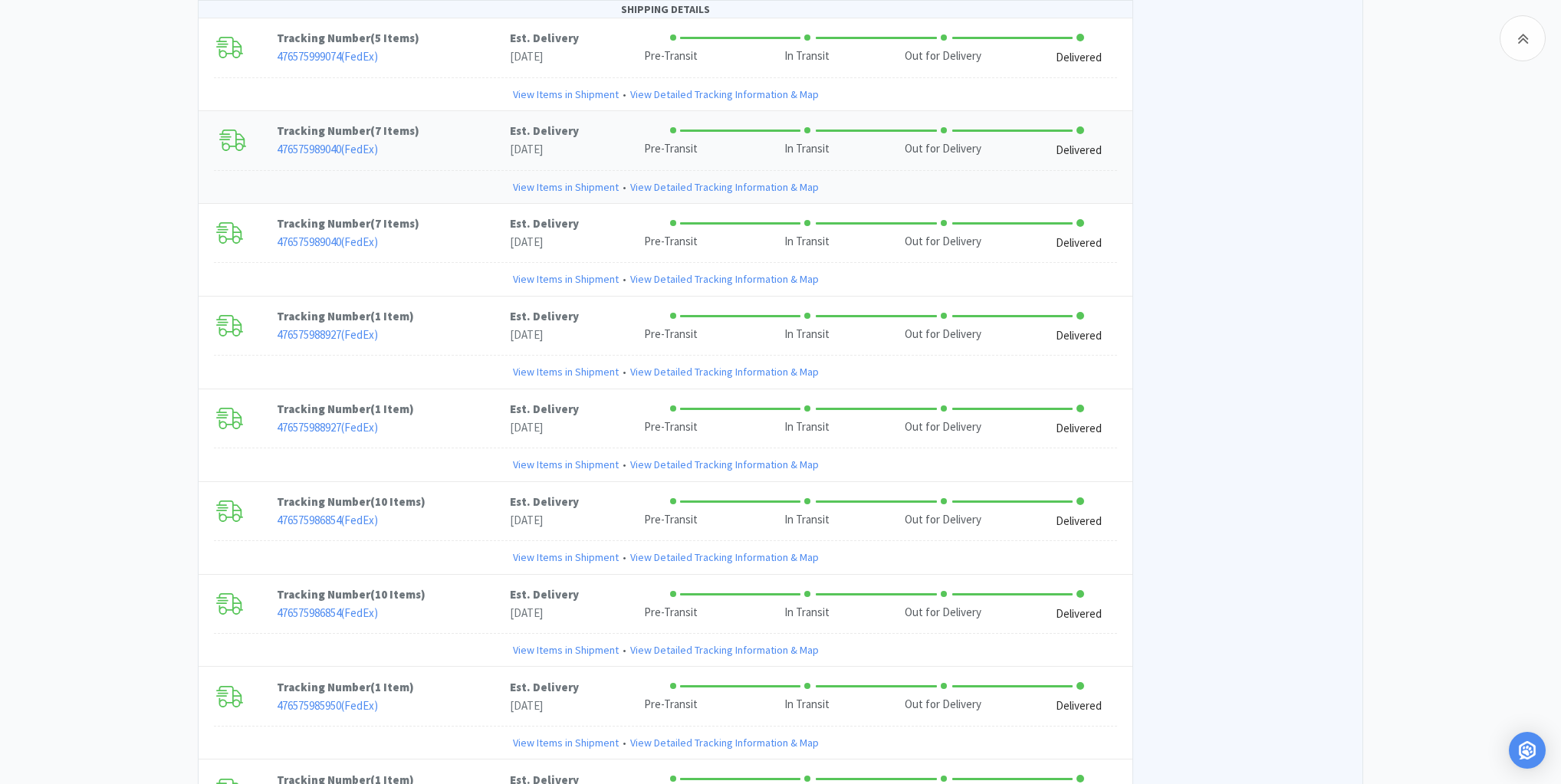
click at [550, 178] on link "View Items in Shipment" at bounding box center [565, 186] width 106 height 17
click at [543, 271] on link "View Items in Shipment" at bounding box center [565, 279] width 106 height 17
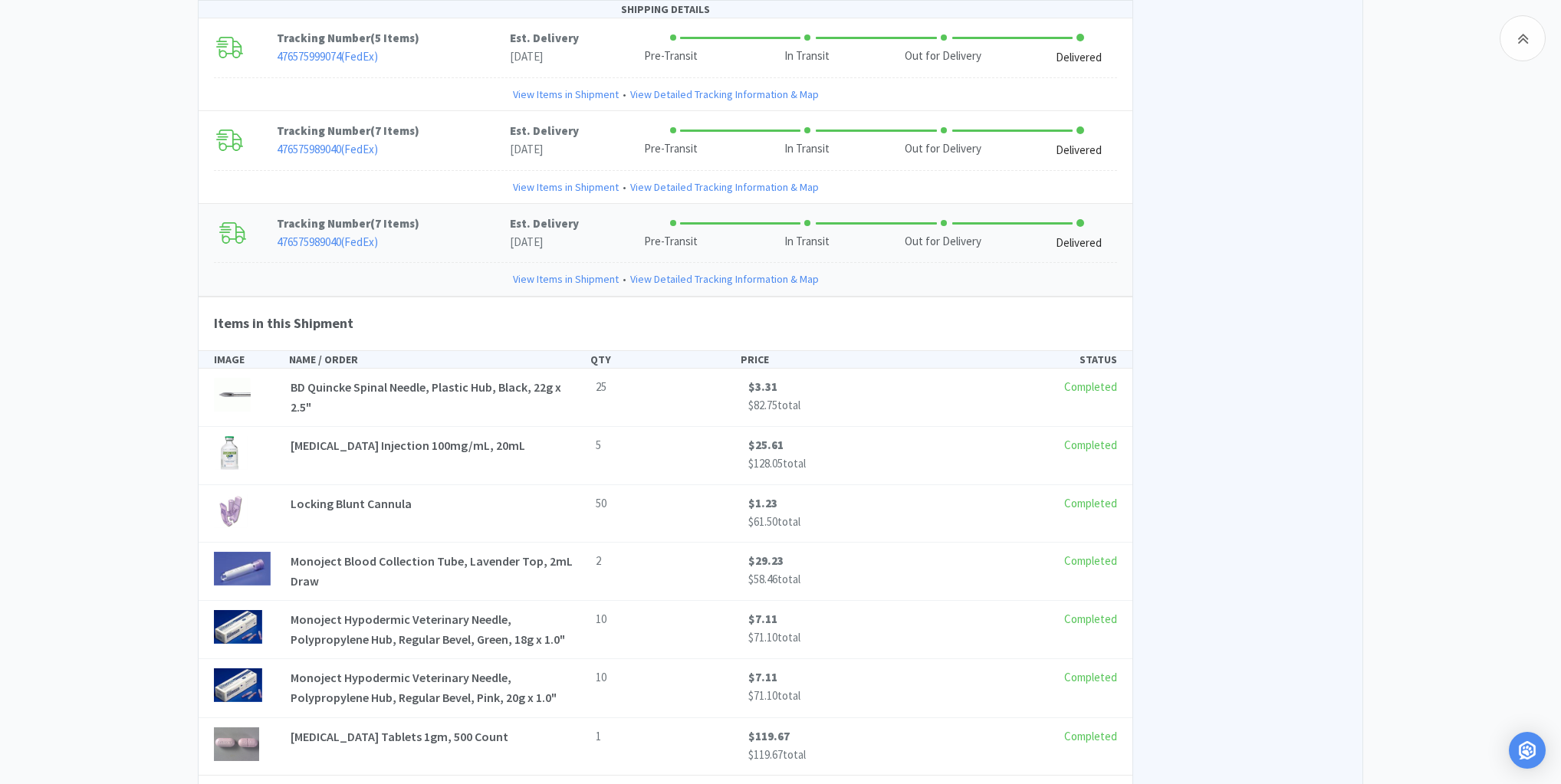
click at [543, 271] on link "View Items in Shipment" at bounding box center [565, 279] width 106 height 17
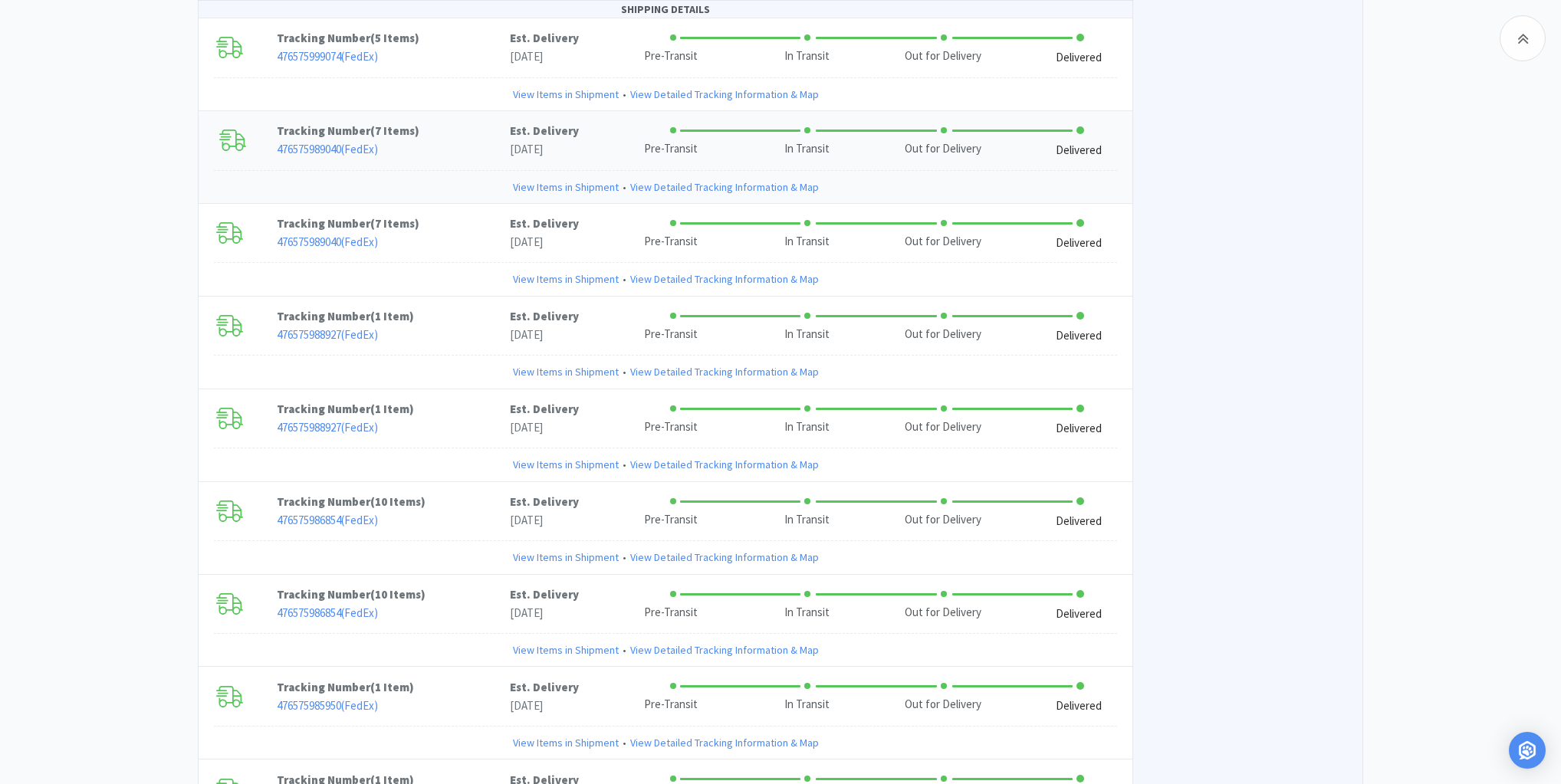
click at [527, 178] on link "View Items in Shipment" at bounding box center [565, 186] width 106 height 17
click at [528, 364] on link "View Items in Shipment" at bounding box center [565, 372] width 106 height 17
click at [540, 364] on link "View Items in Shipment" at bounding box center [565, 372] width 106 height 17
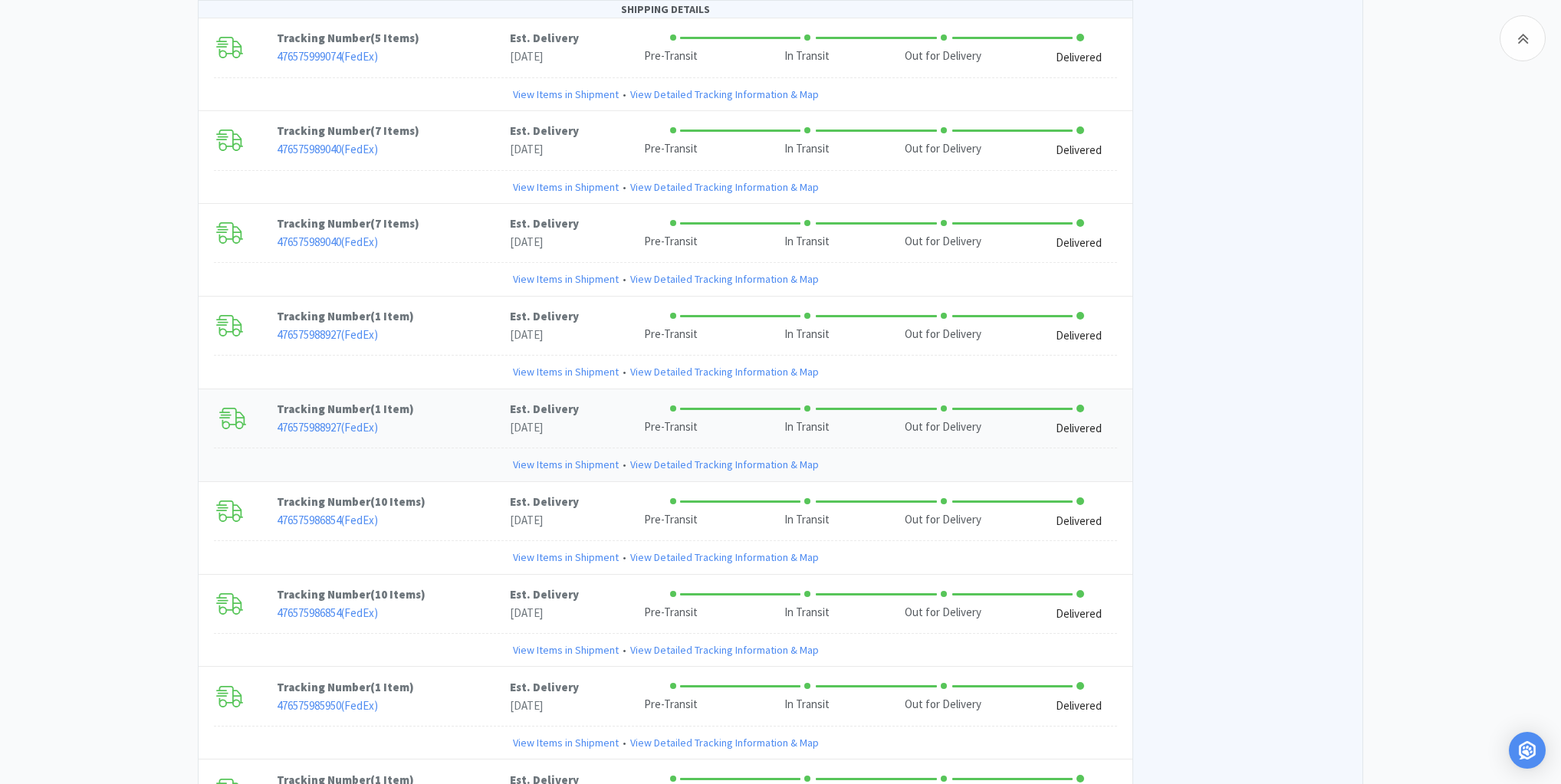
click at [539, 456] on link "View Items in Shipment" at bounding box center [565, 464] width 106 height 17
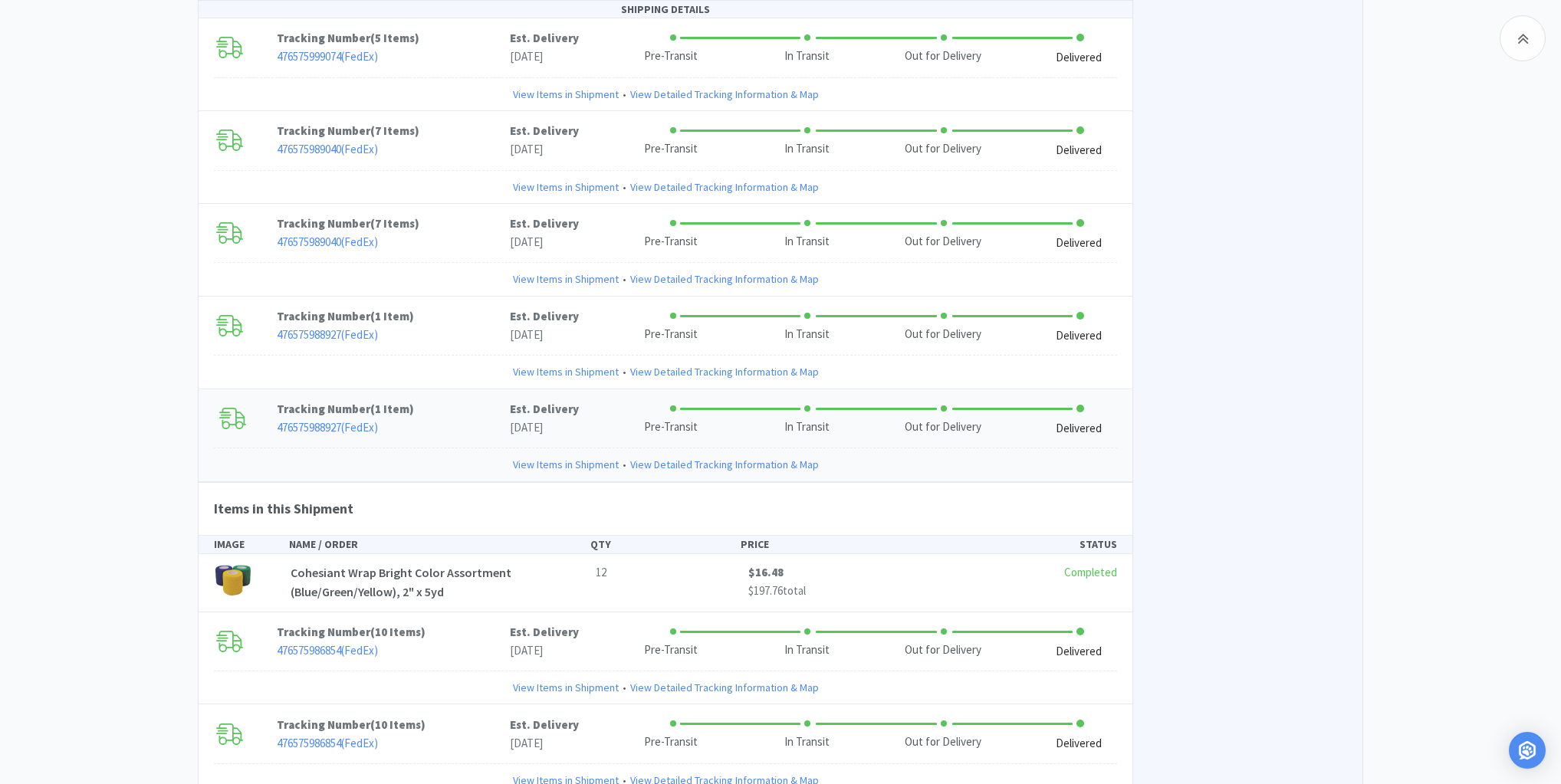
click at [539, 456] on link "View Items in Shipment" at bounding box center [565, 464] width 106 height 17
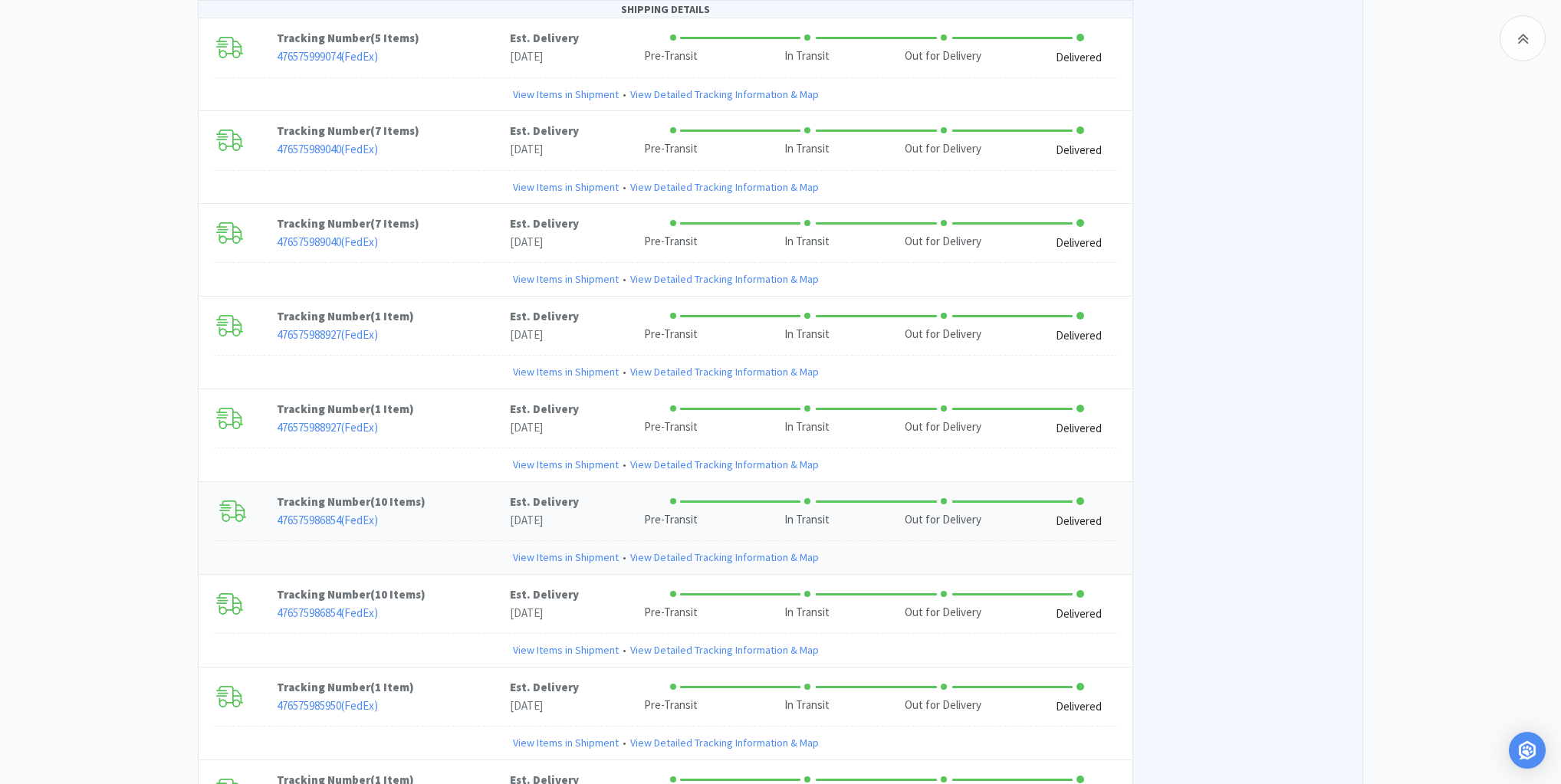
click at [549, 549] on link "View Items in Shipment" at bounding box center [565, 557] width 106 height 17
click at [528, 549] on link "View Items in Shipment" at bounding box center [565, 557] width 106 height 17
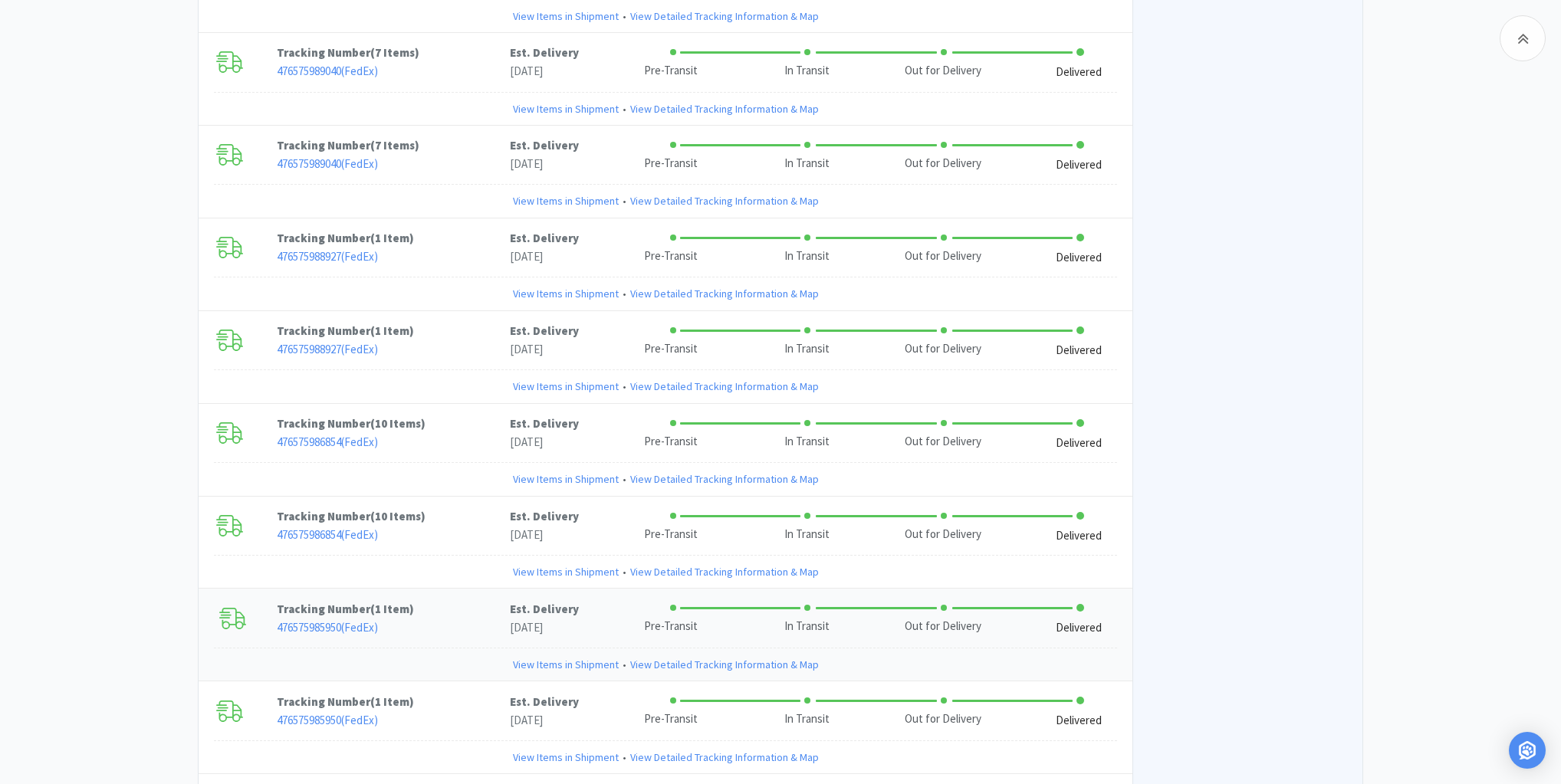
scroll to position [2944, 0]
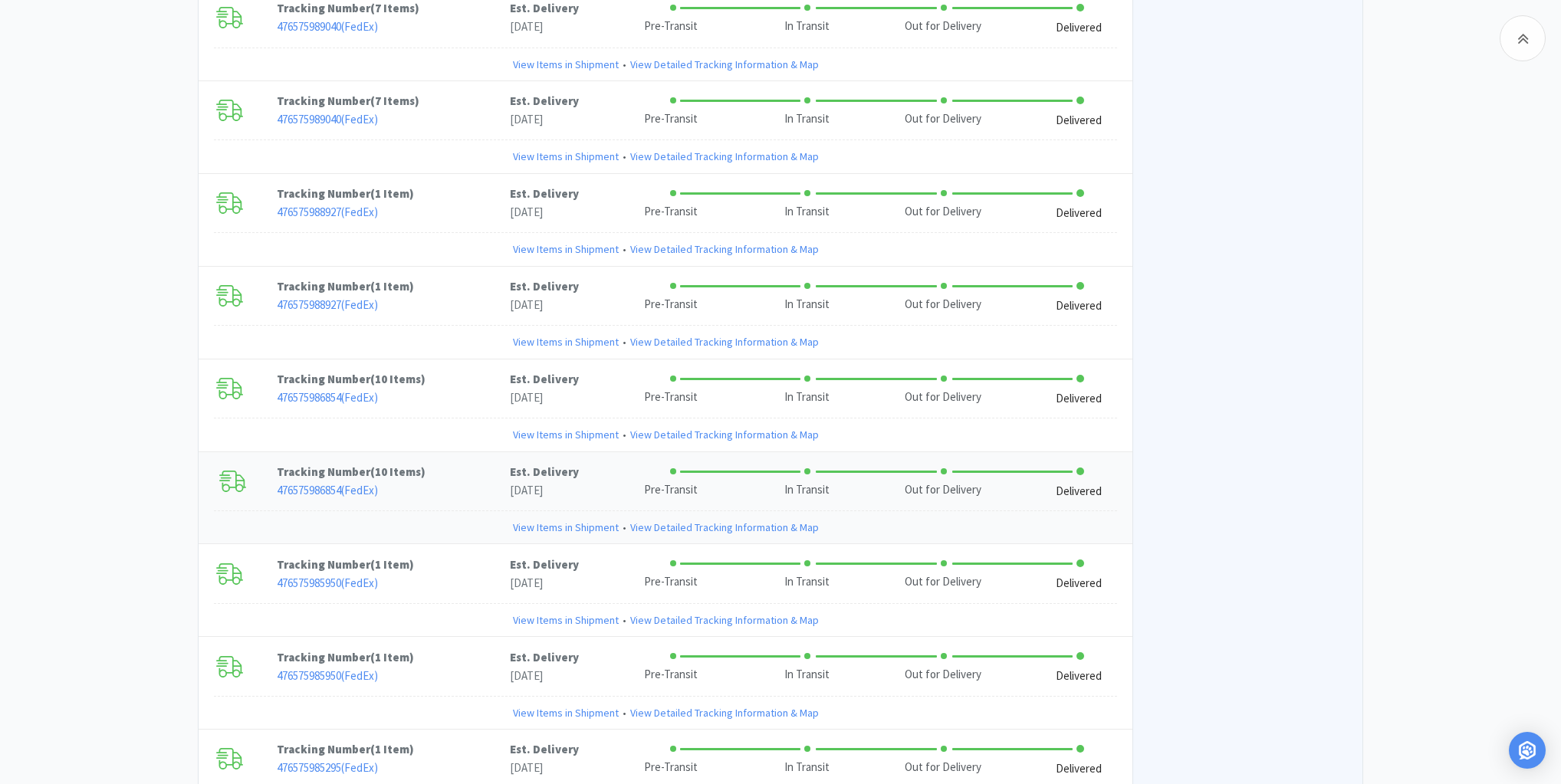
click at [535, 519] on link "View Items in Shipment" at bounding box center [565, 527] width 106 height 17
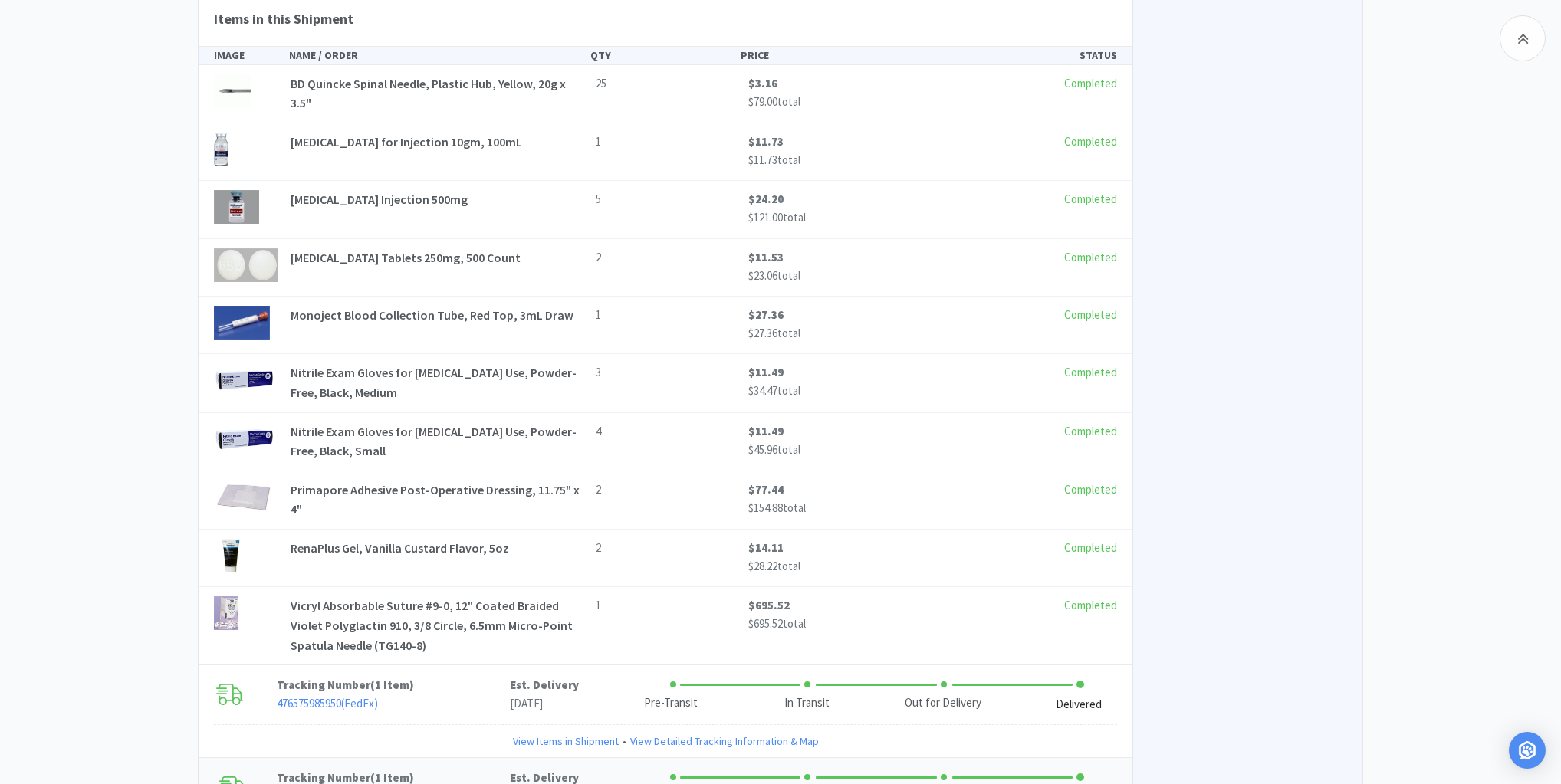
scroll to position [3803, 0]
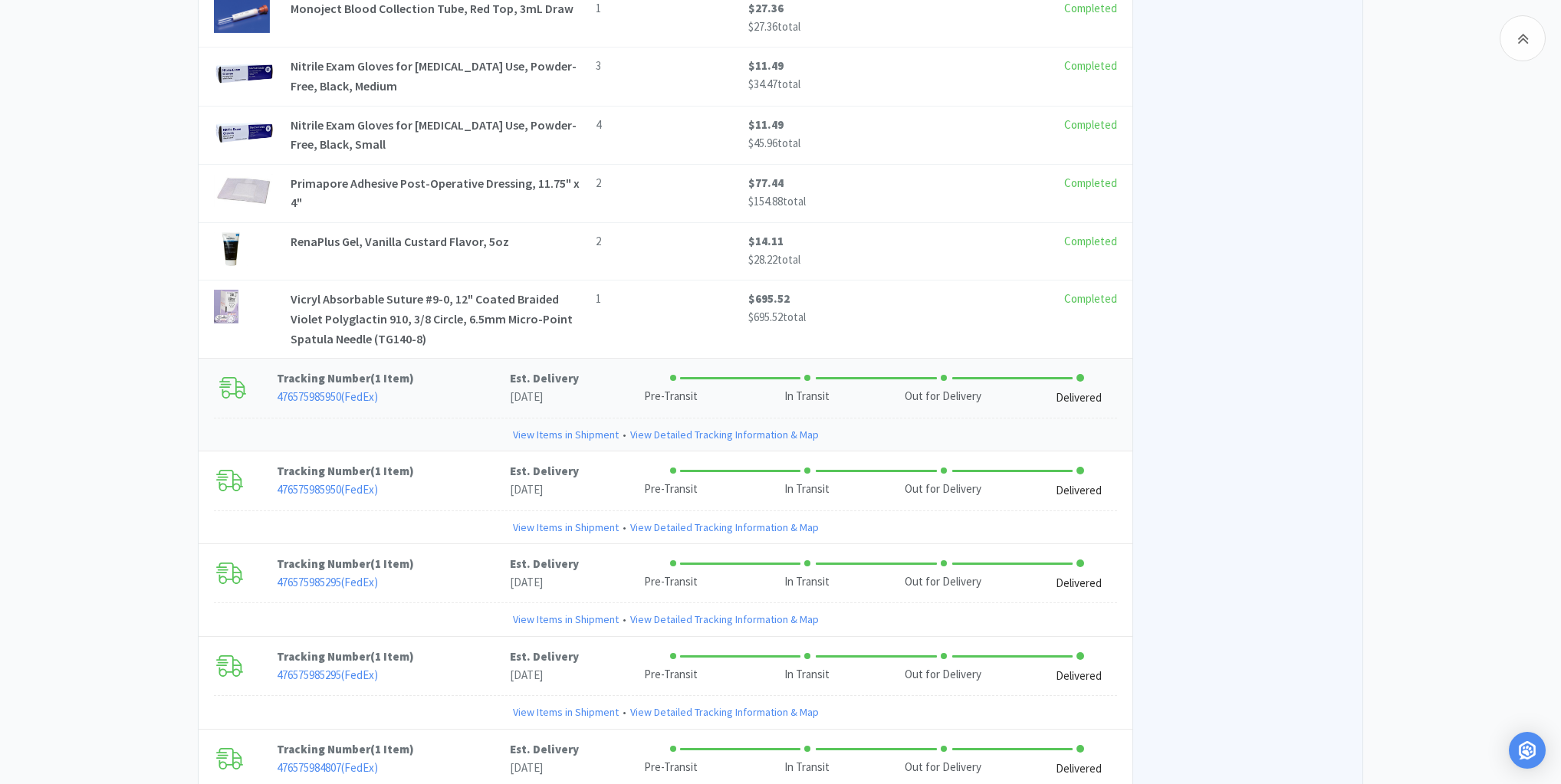
click at [558, 426] on link "View Items in Shipment" at bounding box center [565, 435] width 106 height 17
click at [535, 519] on link "View Items in Shipment" at bounding box center [565, 527] width 106 height 17
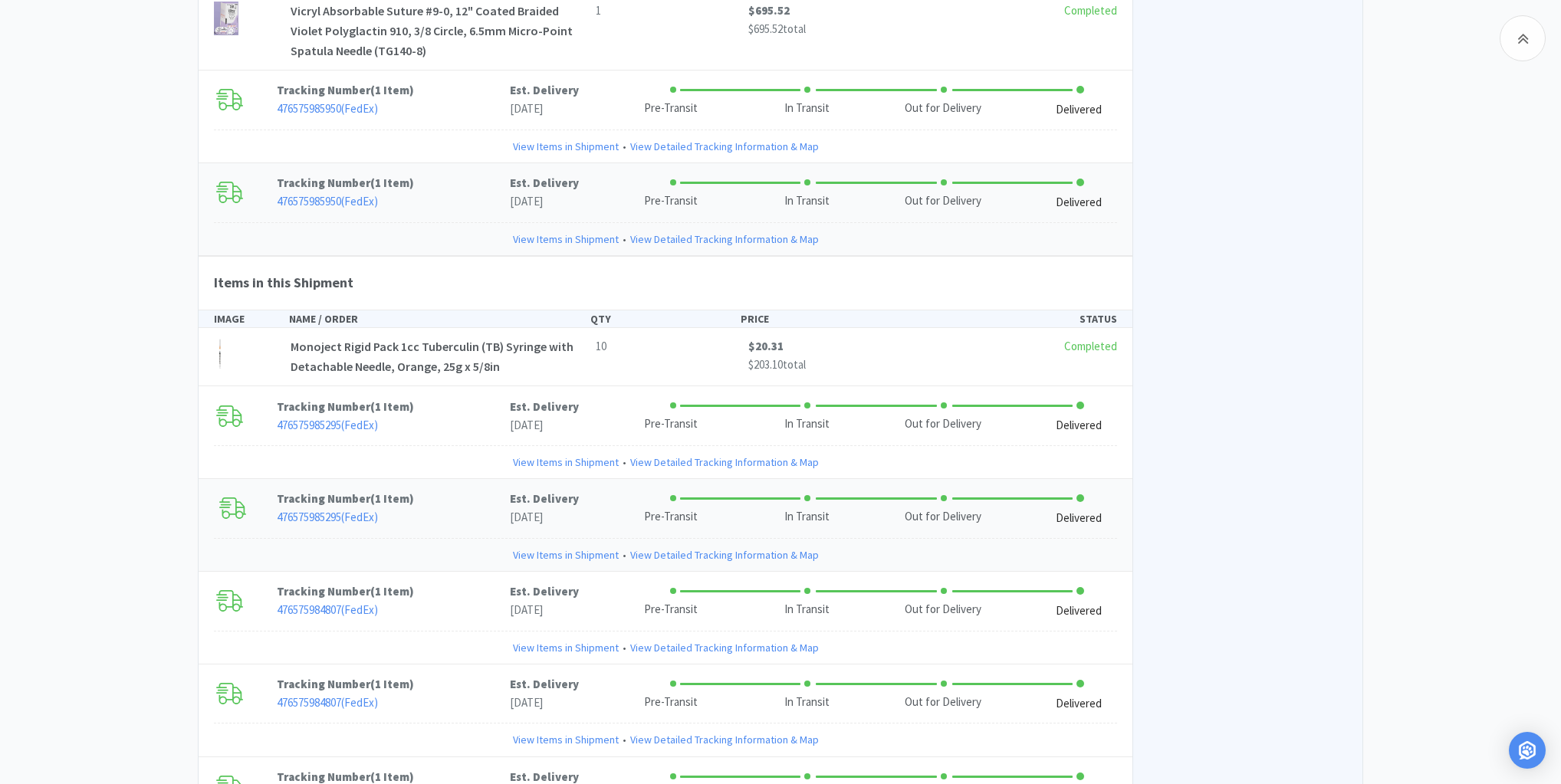
scroll to position [4171, 0]
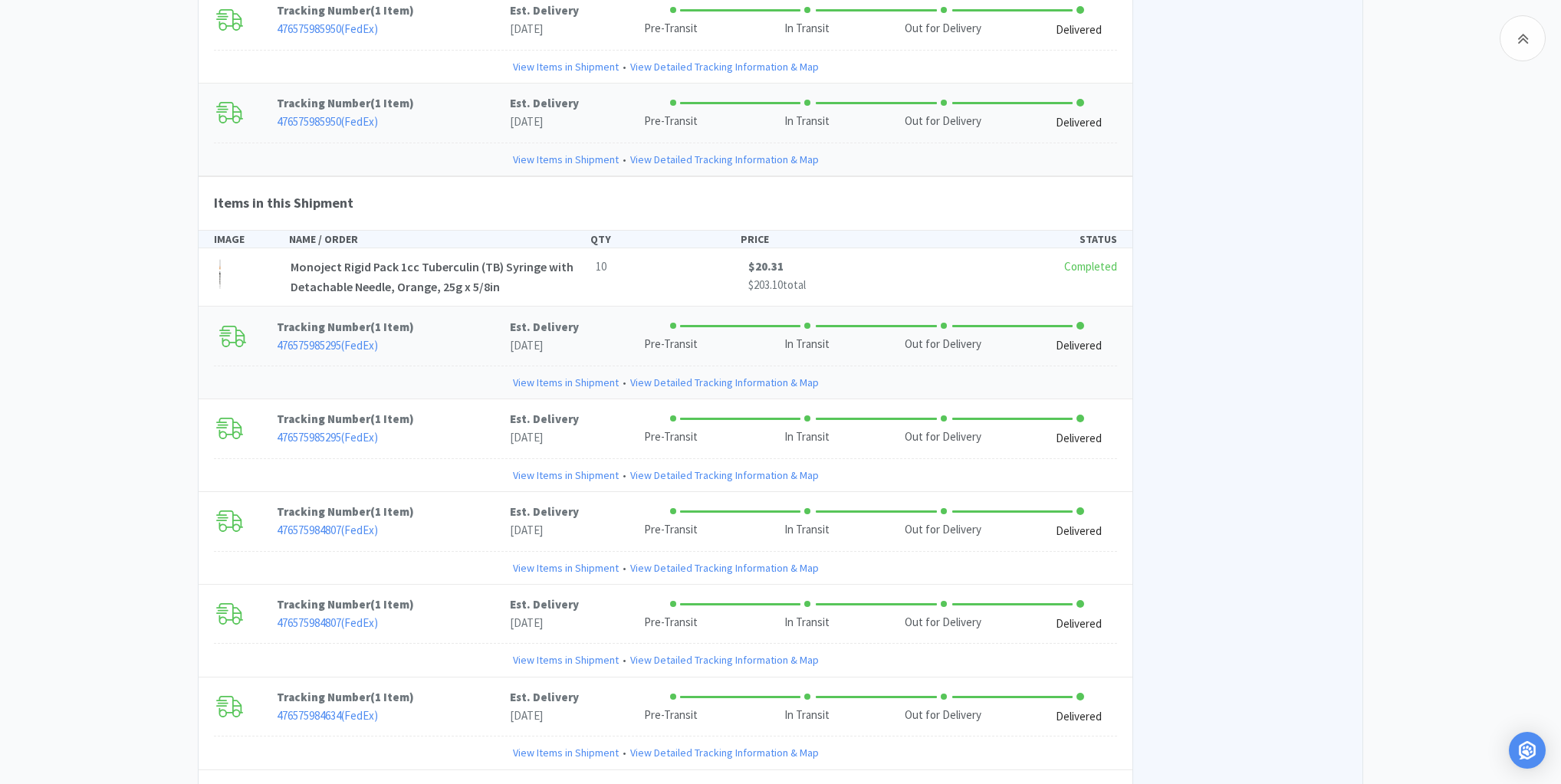
click at [541, 375] on link "View Items in Shipment" at bounding box center [565, 383] width 106 height 17
click at [532, 467] on link "View Items in Shipment" at bounding box center [565, 475] width 106 height 17
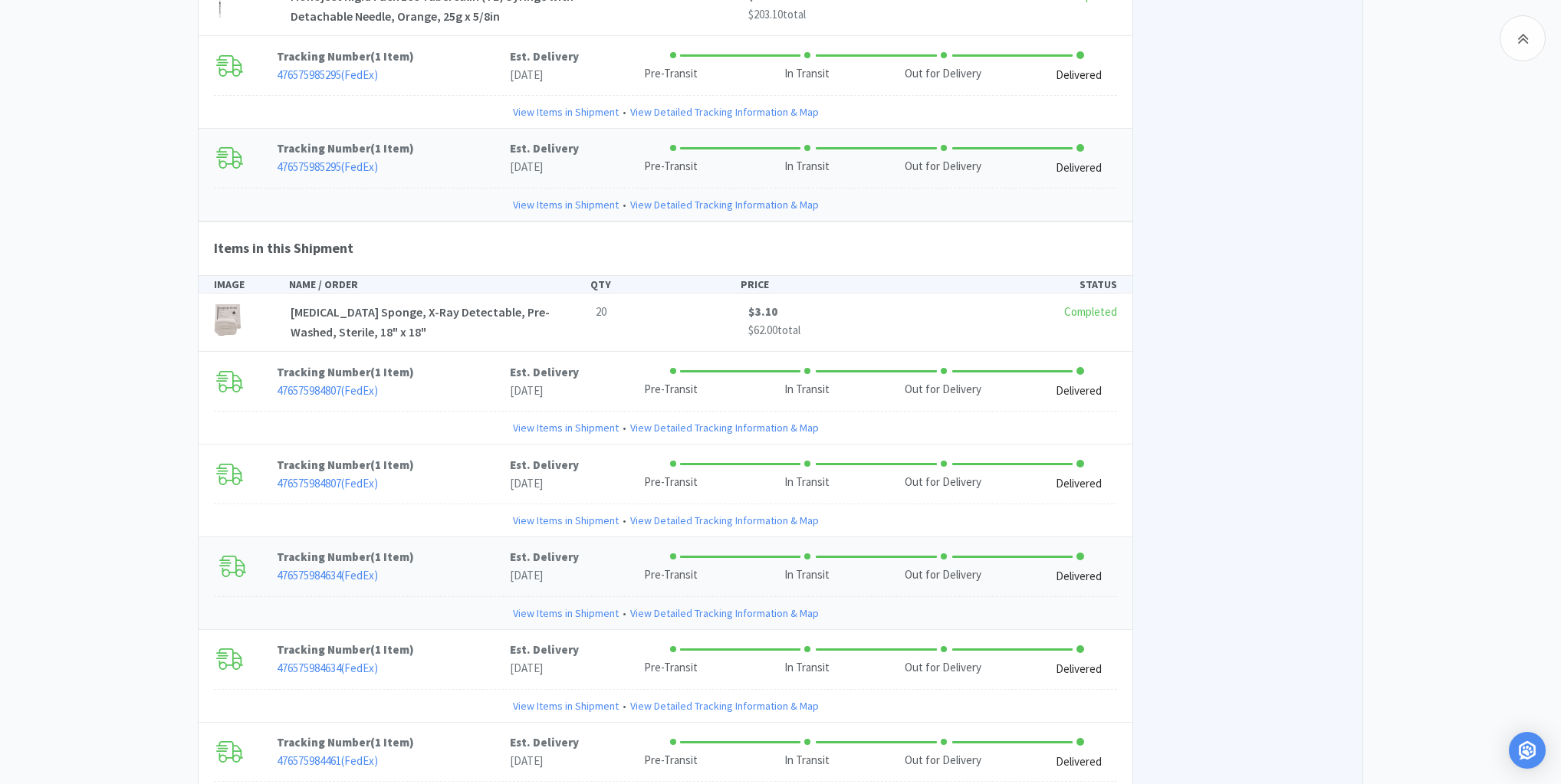
scroll to position [4538, 0]
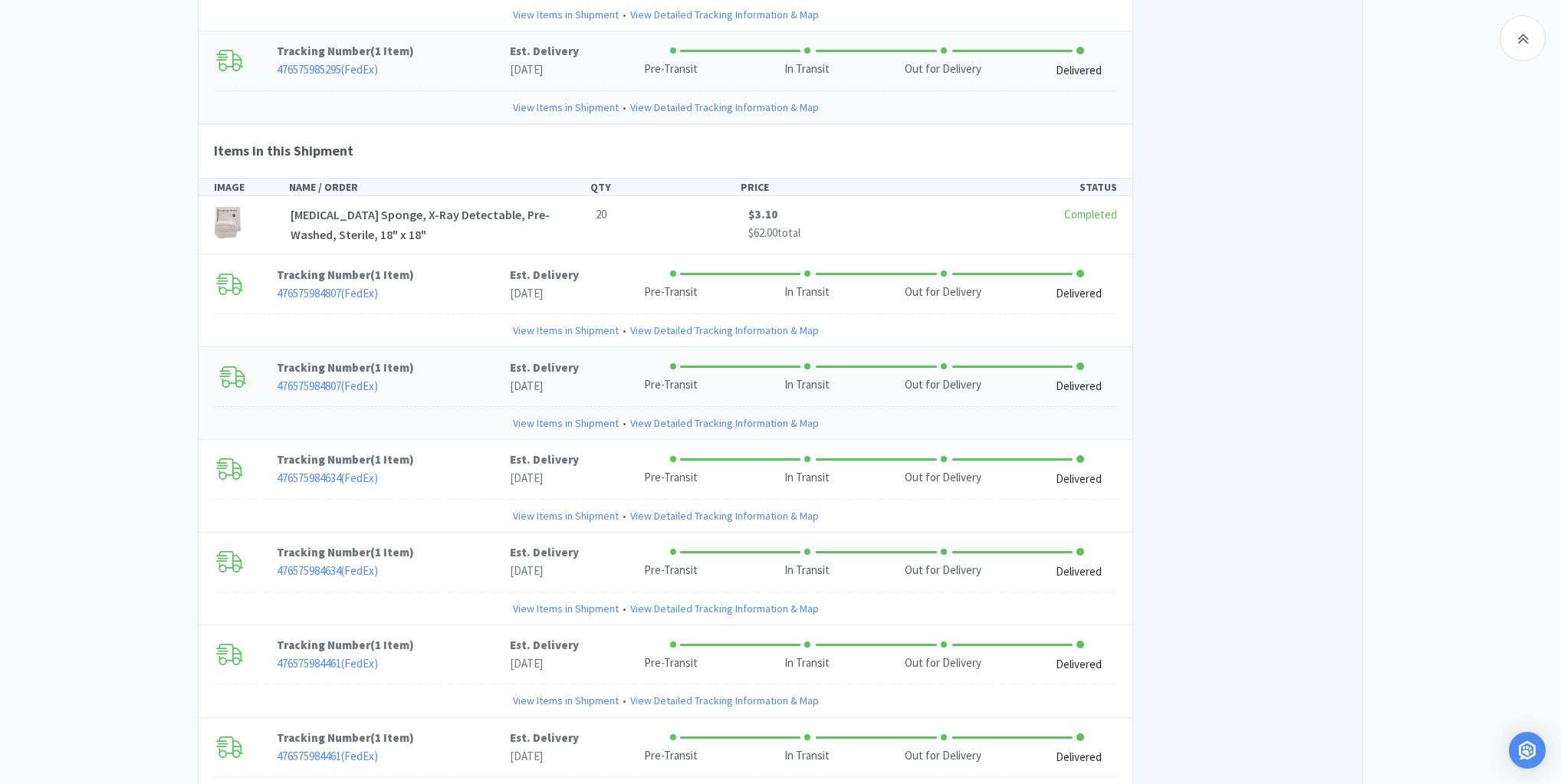
click at [547, 415] on link "View Items in Shipment" at bounding box center [565, 423] width 106 height 17
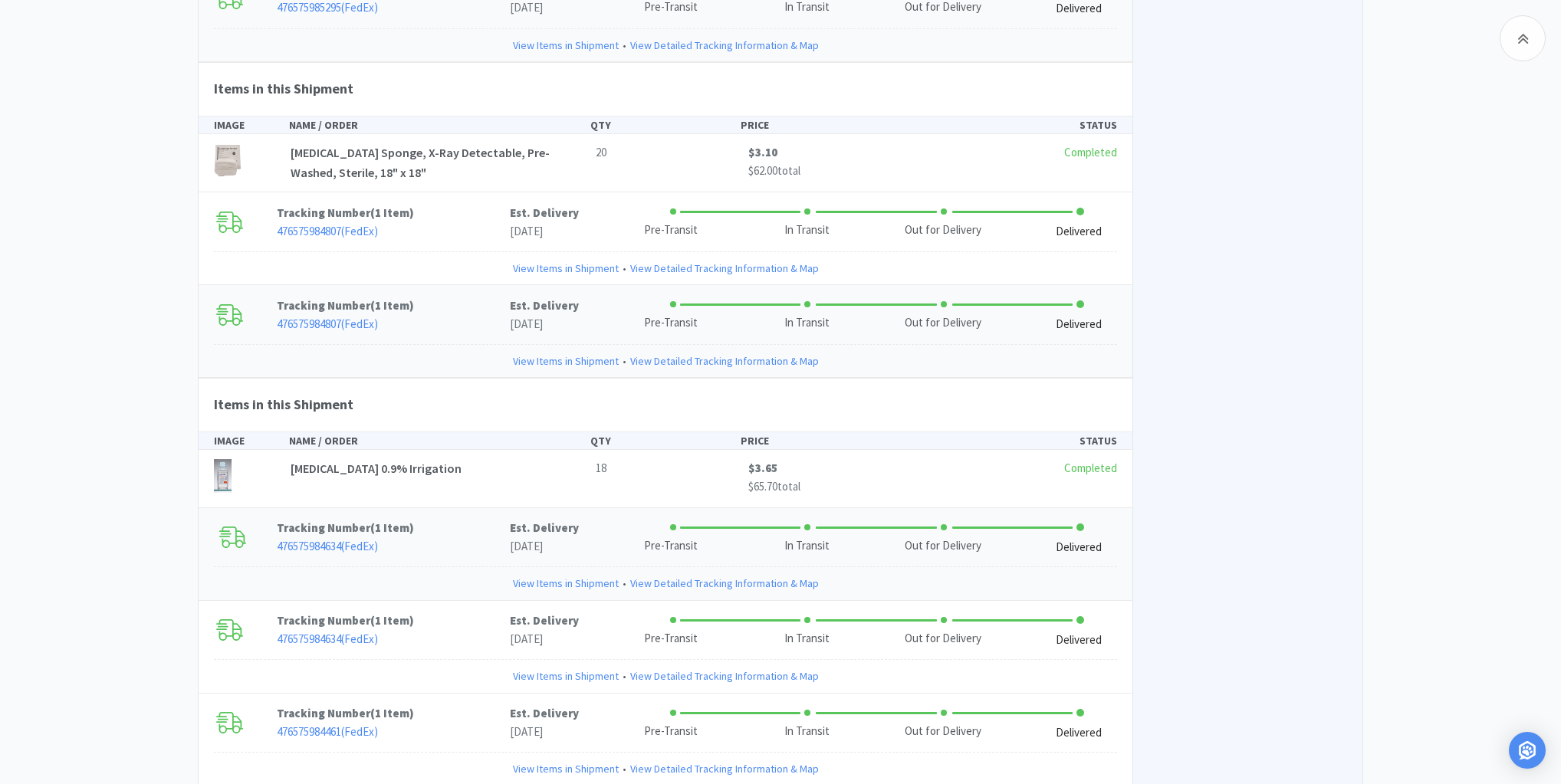
scroll to position [4661, 0]
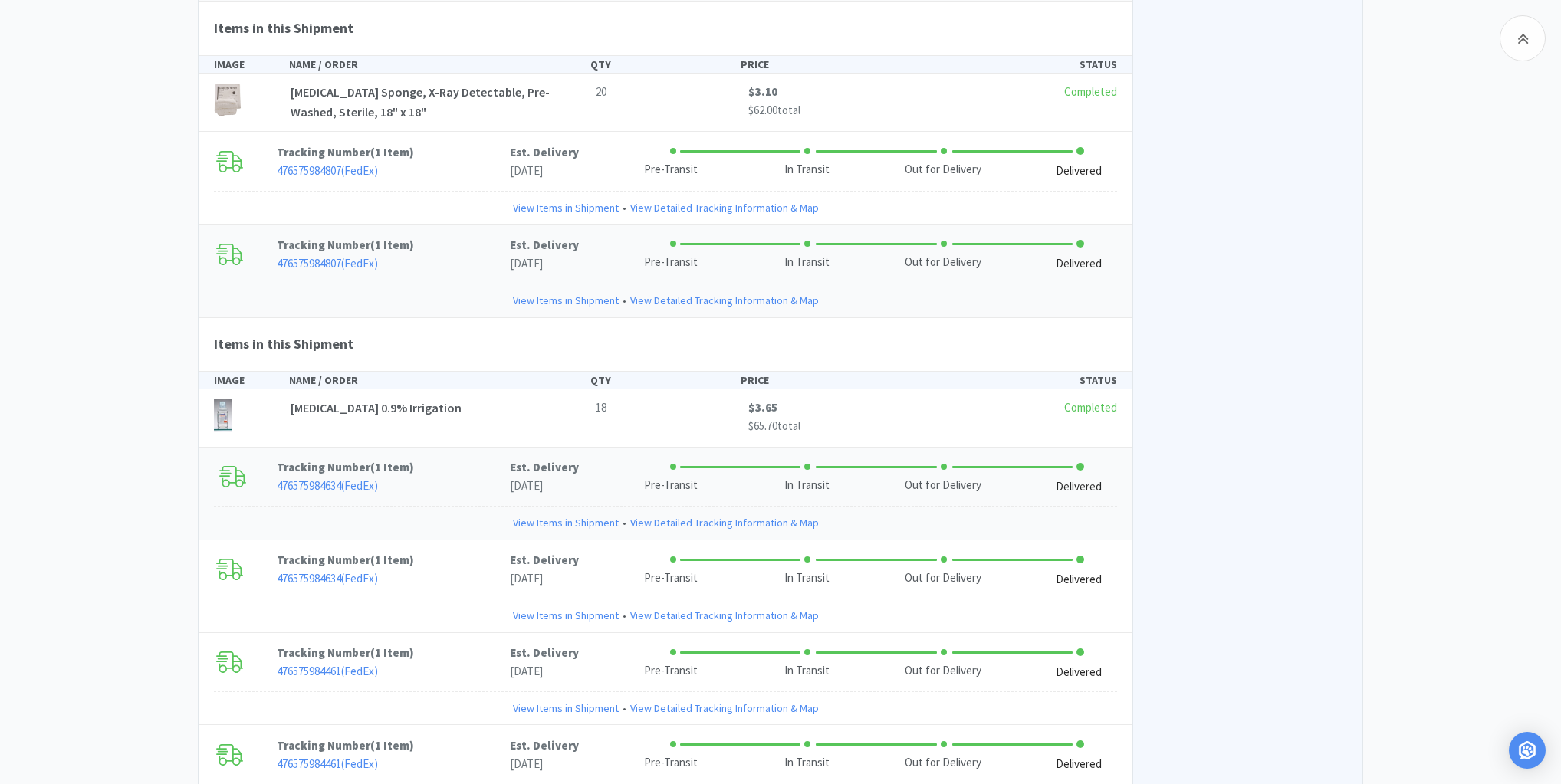
click at [551, 514] on link "View Items in Shipment" at bounding box center [565, 522] width 106 height 17
click at [532, 607] on link "View Items in Shipment" at bounding box center [565, 616] width 106 height 17
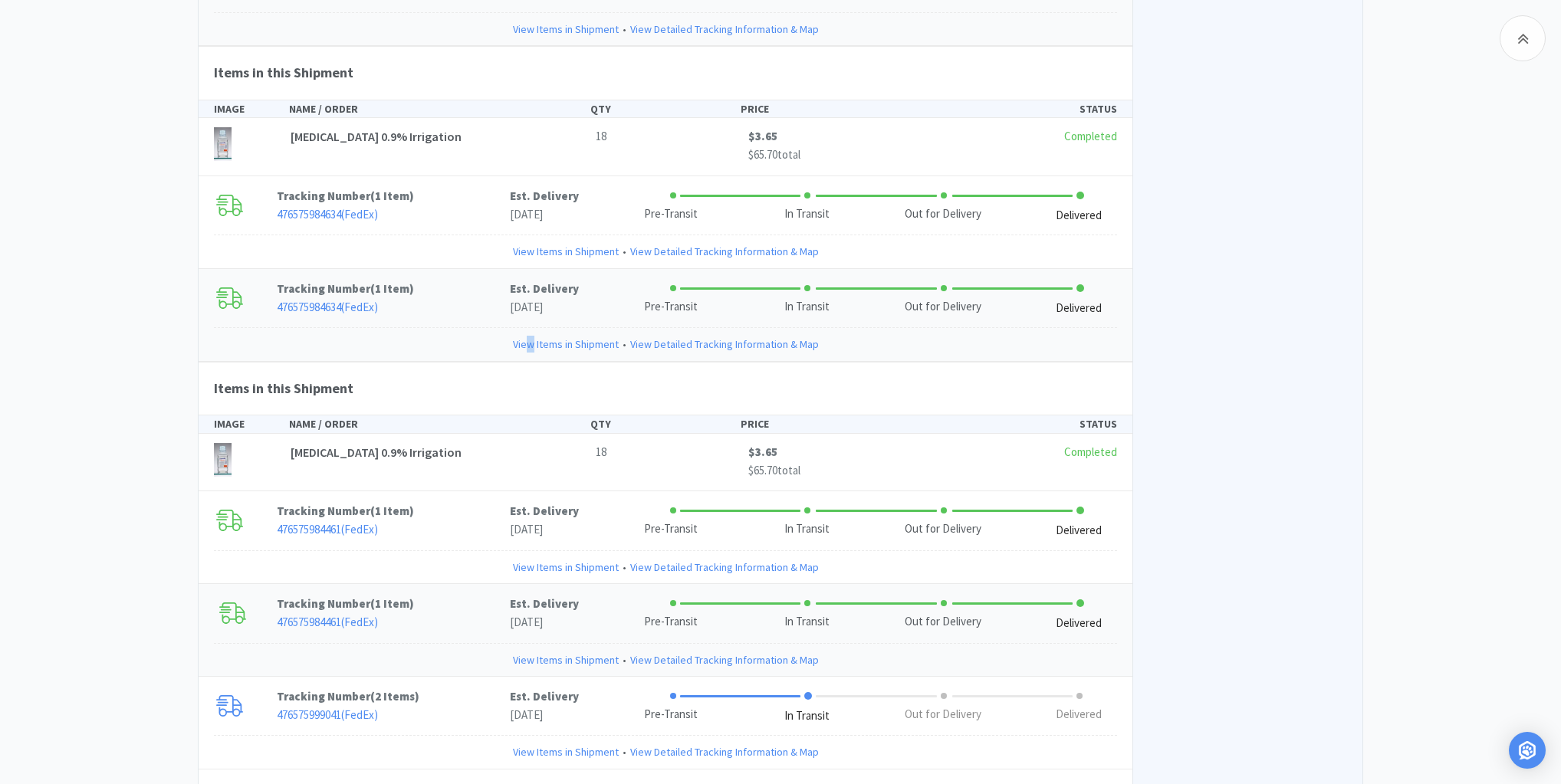
scroll to position [5029, 0]
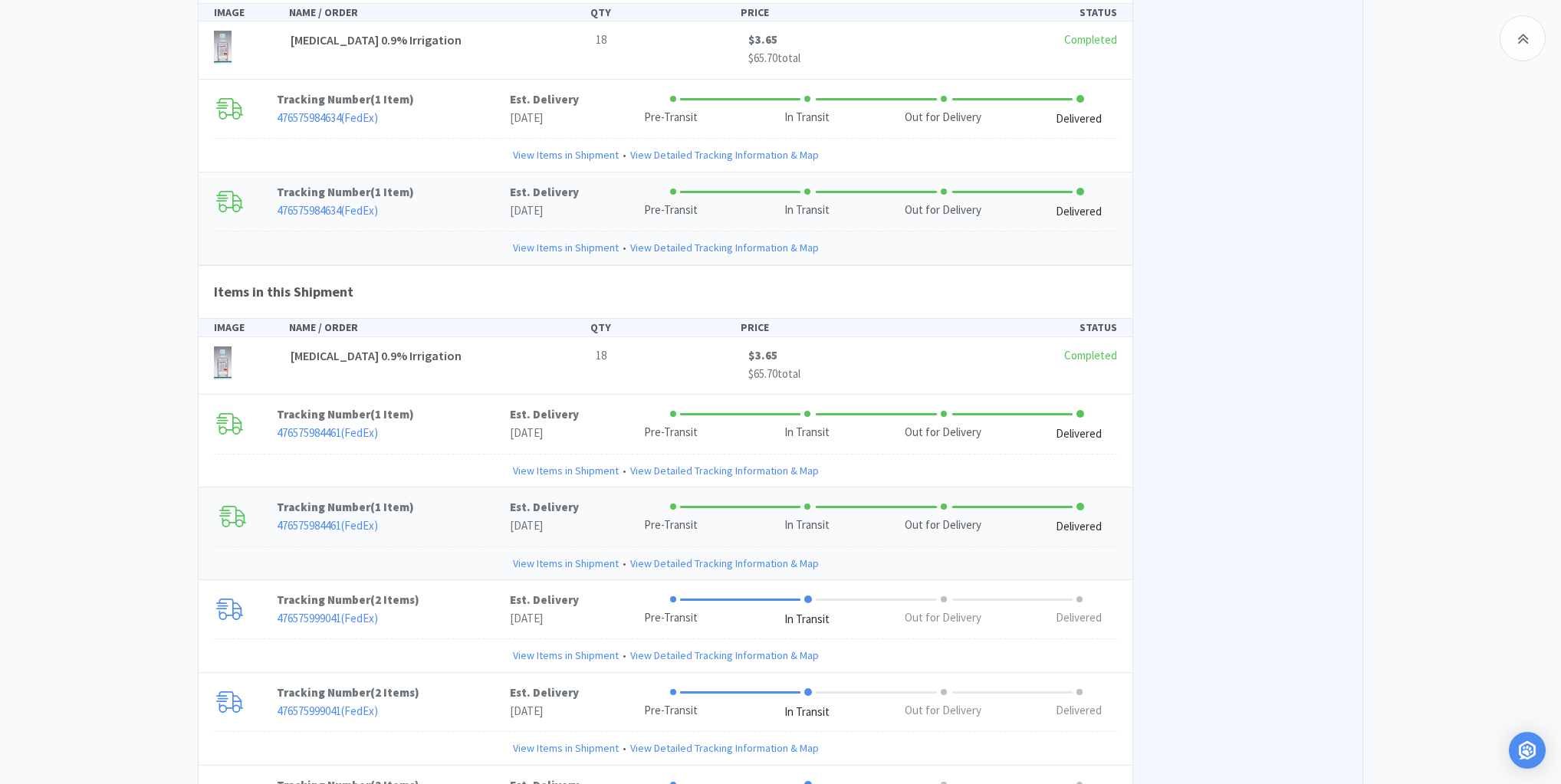
click at [547, 555] on link "View Items in Shipment" at bounding box center [565, 563] width 106 height 17
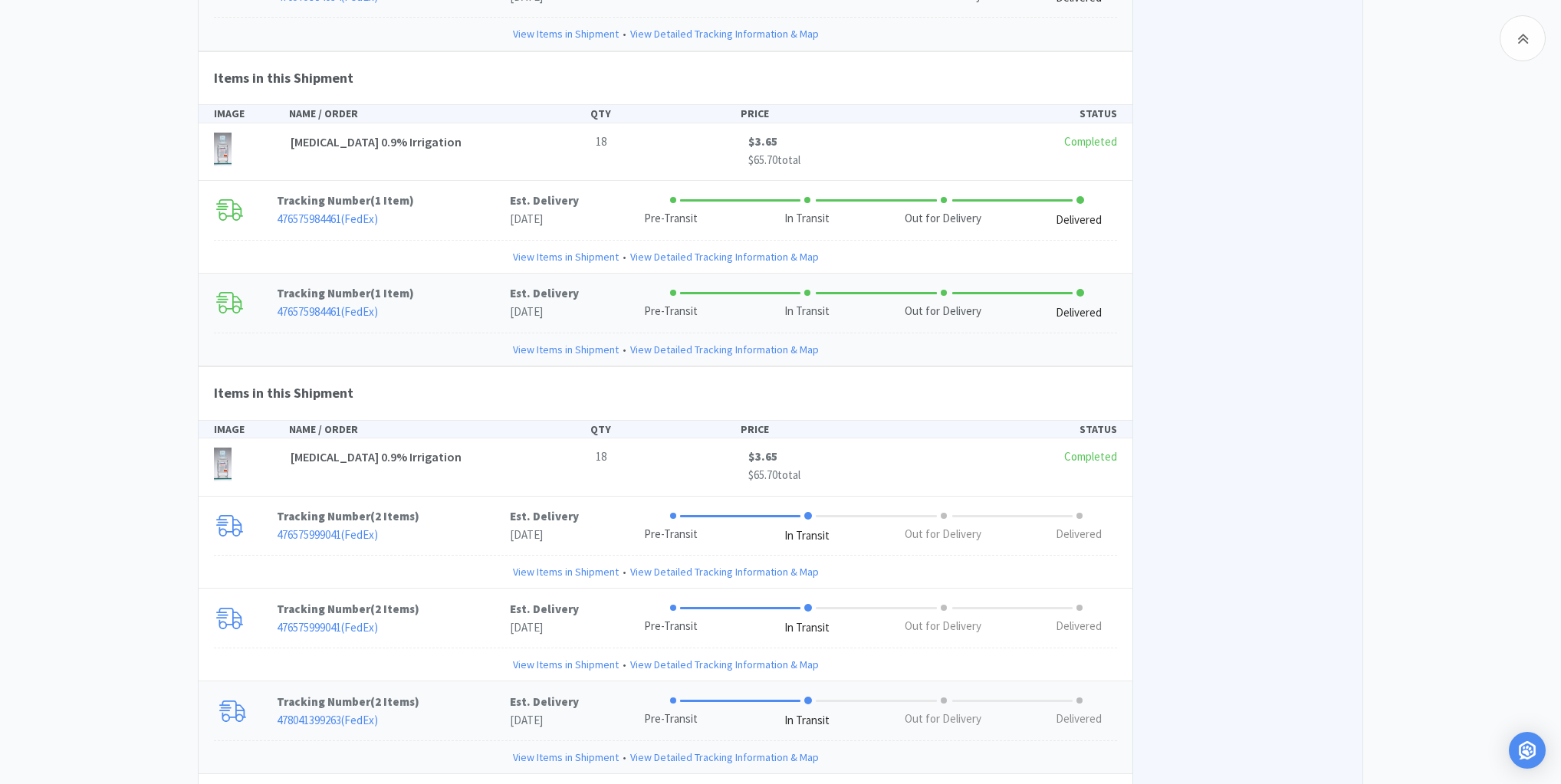
scroll to position [5351, 0]
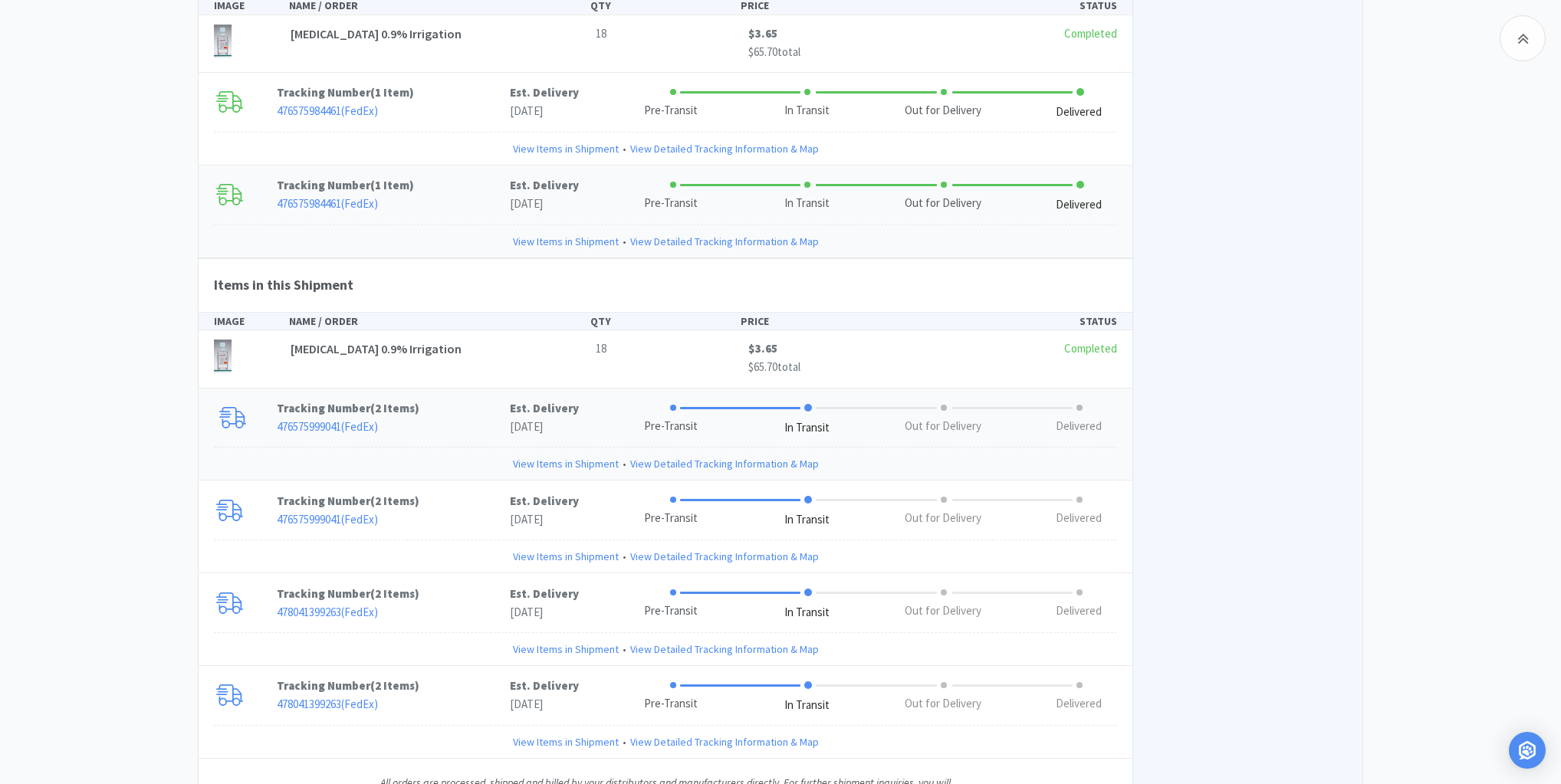
click at [574, 455] on link "View Items in Shipment" at bounding box center [565, 463] width 106 height 17
click at [546, 455] on link "View Items in Shipment" at bounding box center [565, 463] width 106 height 17
click at [524, 548] on link "View Items in Shipment" at bounding box center [565, 556] width 106 height 17
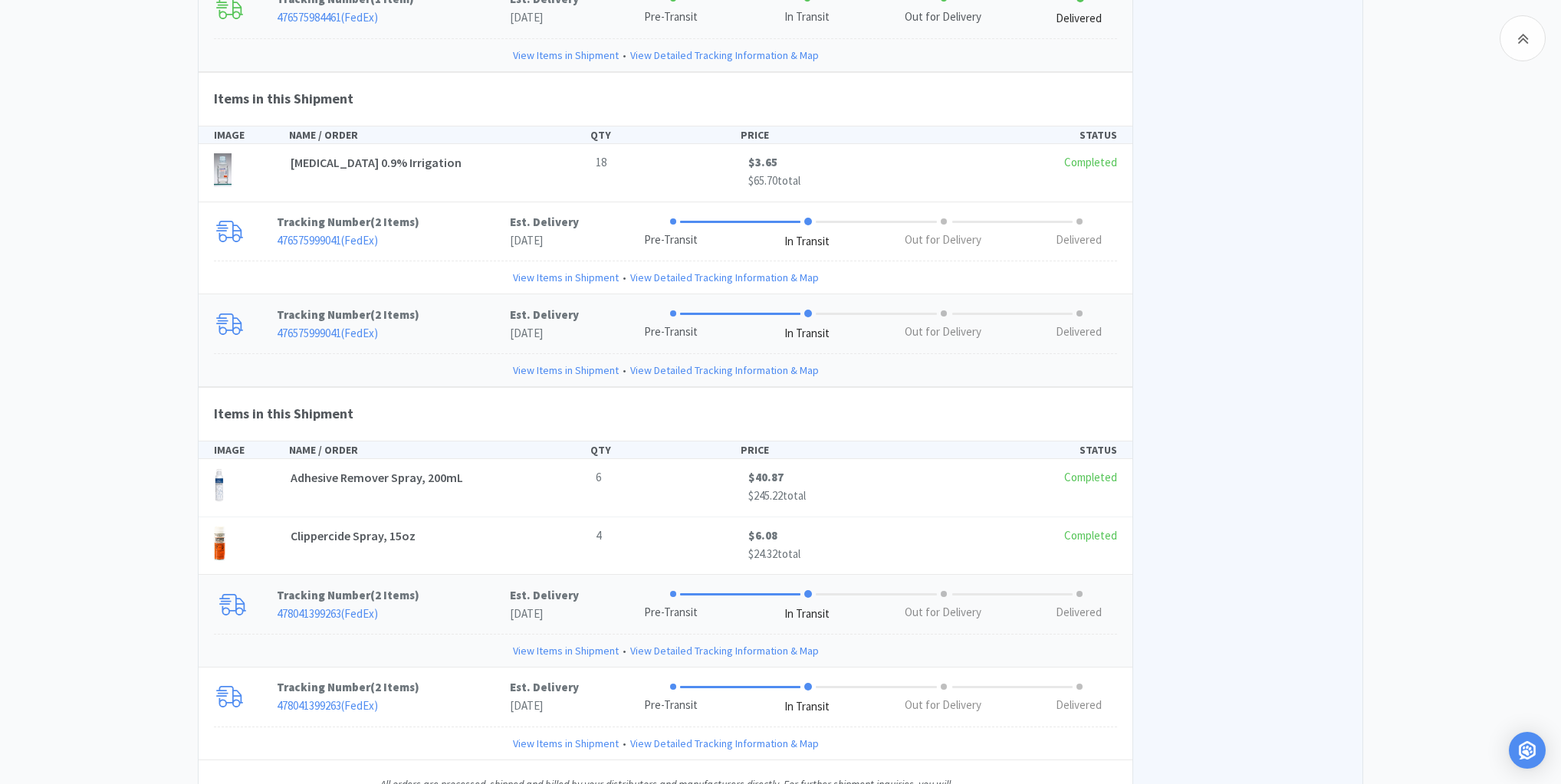
scroll to position [5538, 0]
click at [543, 642] on link "View Items in Shipment" at bounding box center [565, 650] width 106 height 17
click at [541, 735] on link "View Items in Shipment" at bounding box center [565, 743] width 106 height 17
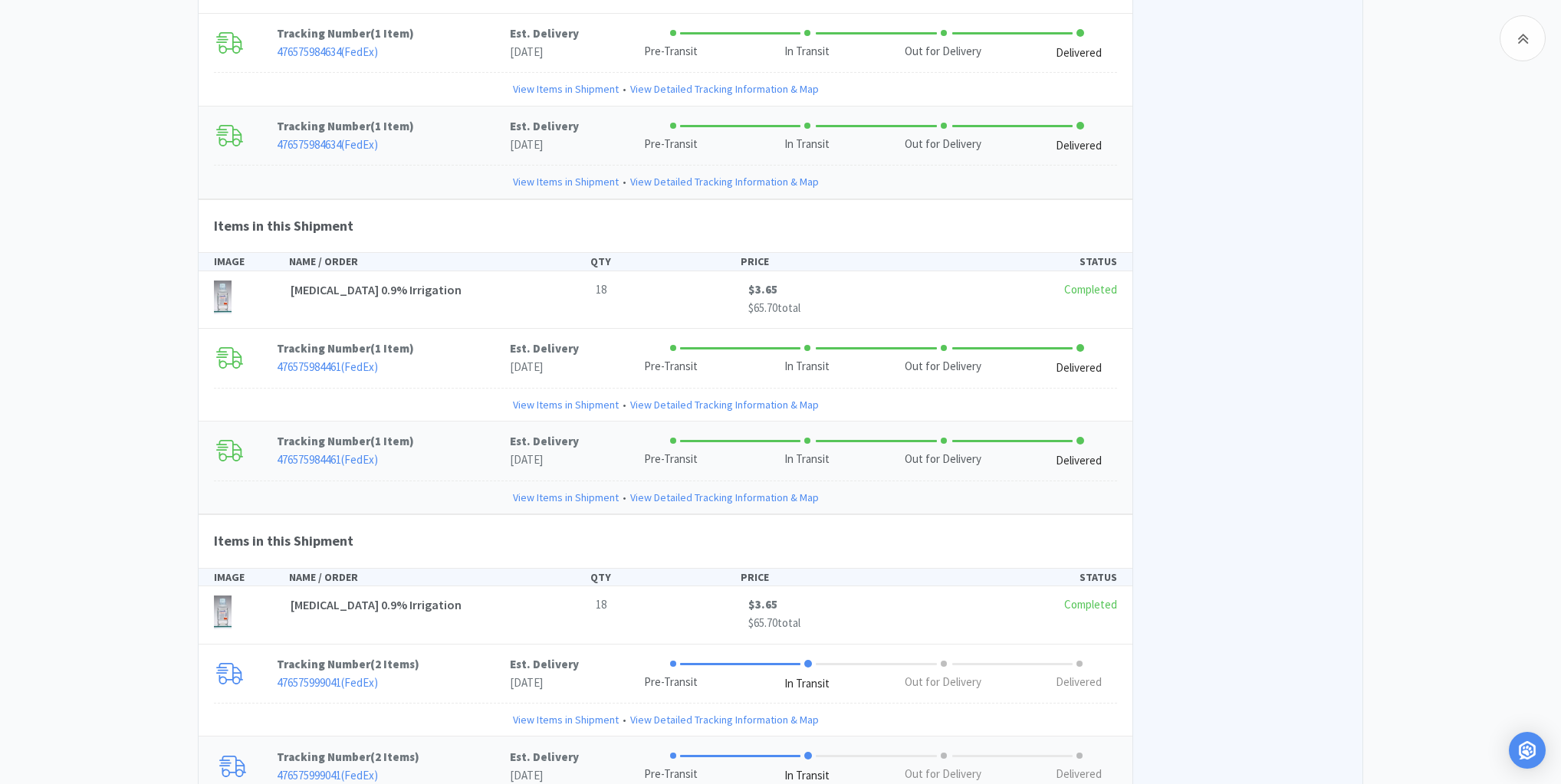
scroll to position [5232, 0]
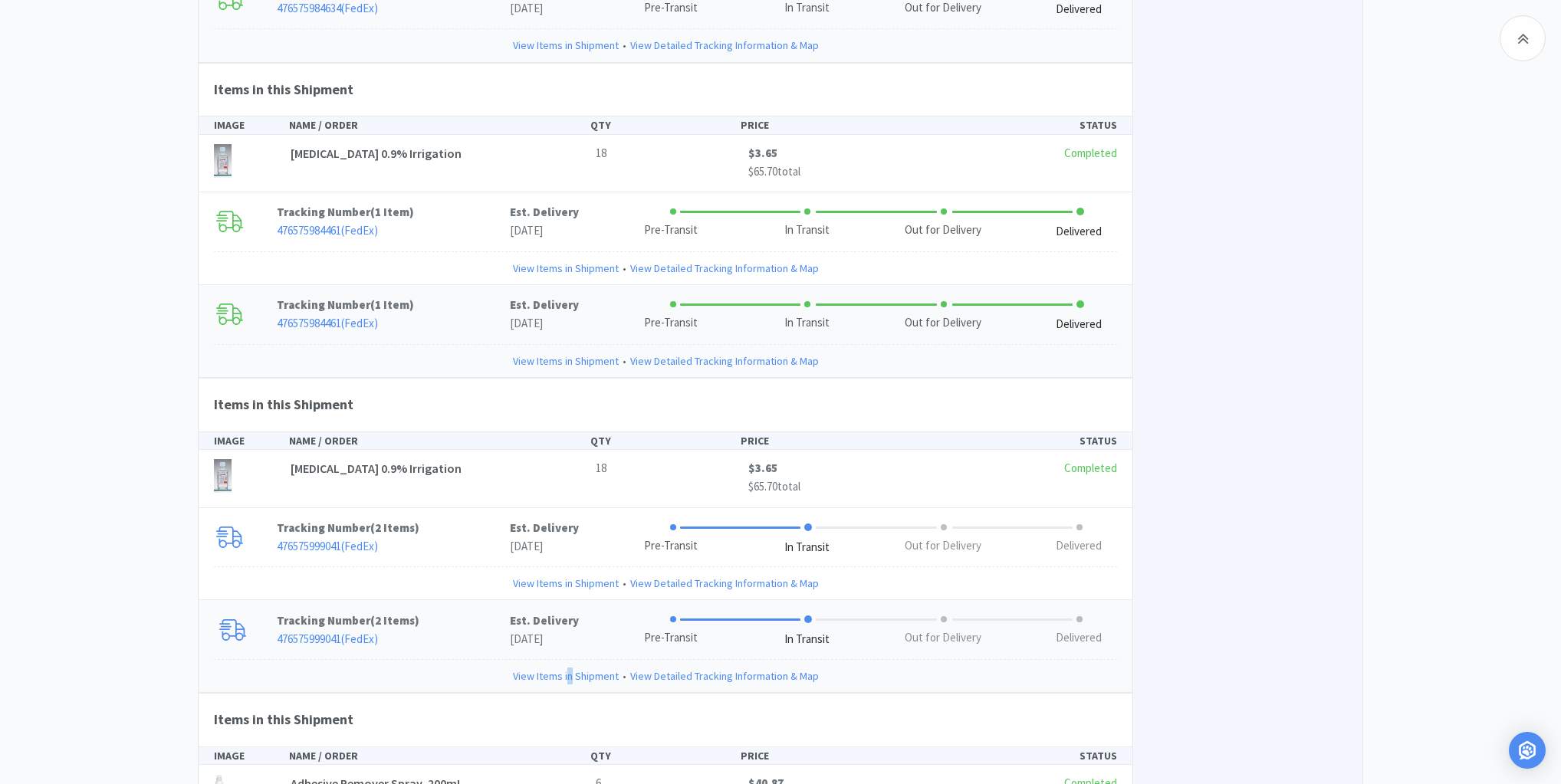
click at [571, 668] on link "View Items in Shipment" at bounding box center [565, 676] width 106 height 17
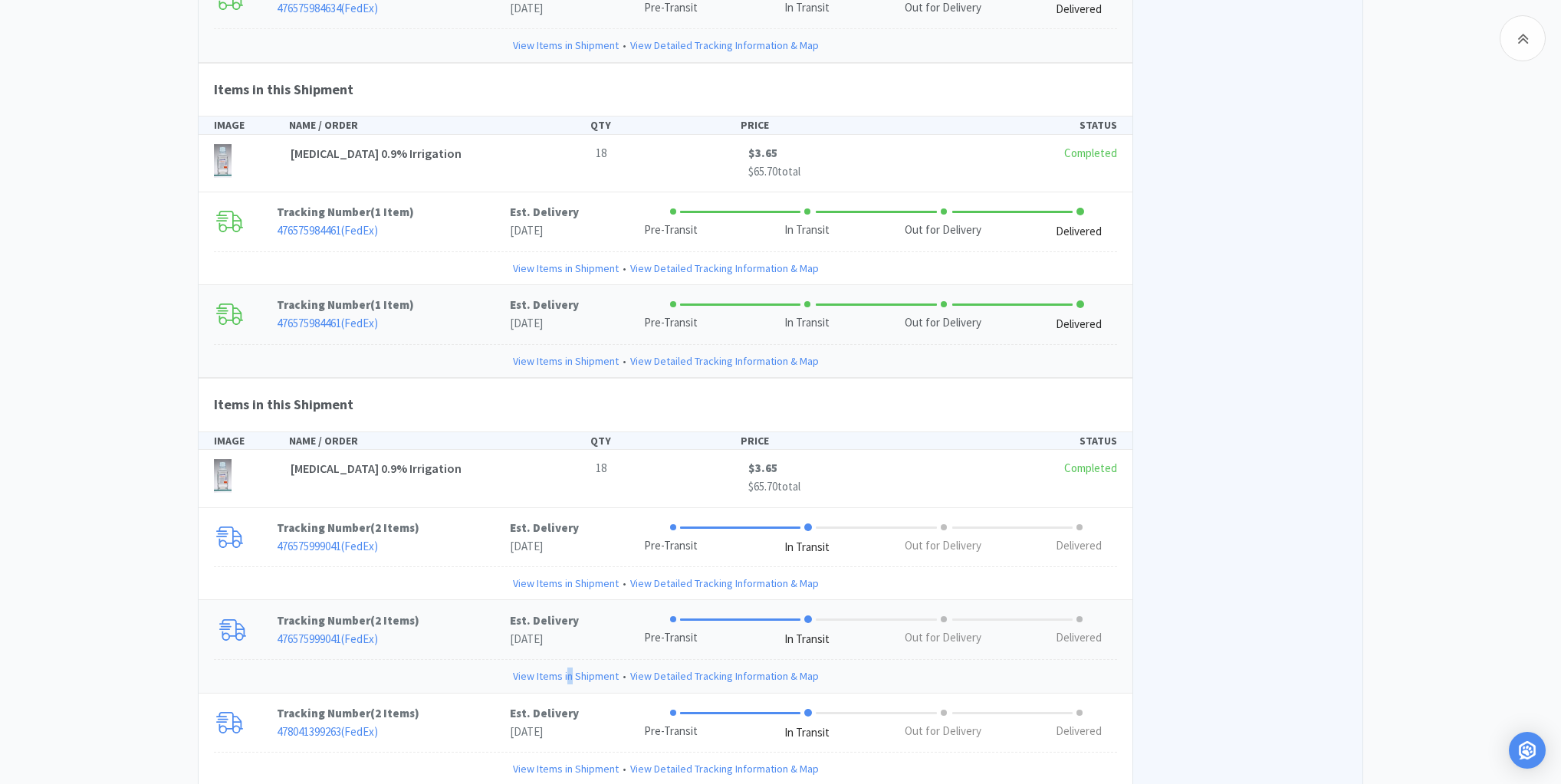
click at [571, 668] on link "View Items in Shipment" at bounding box center [565, 676] width 106 height 17
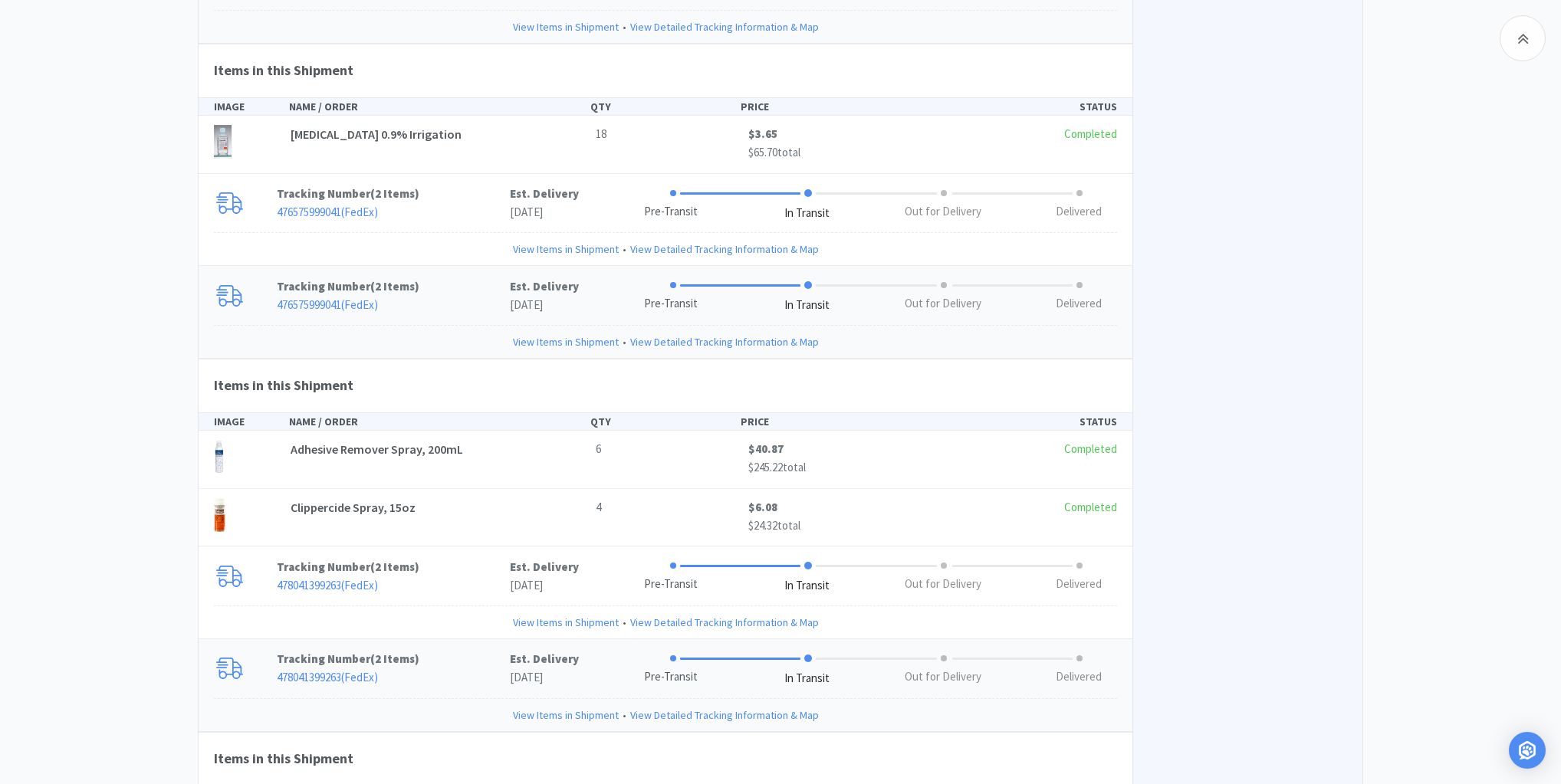
scroll to position [5725, 0]
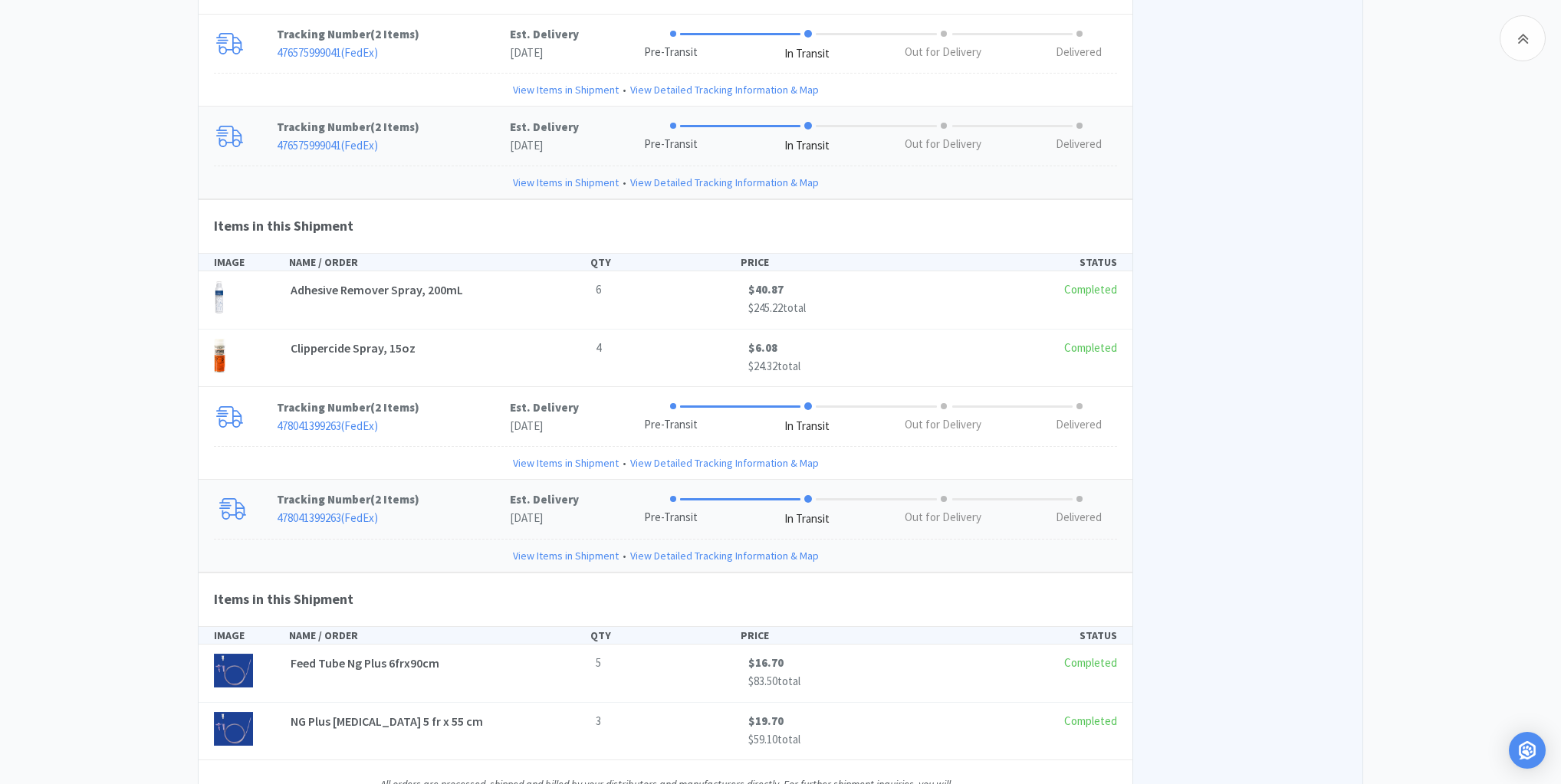
click at [534, 547] on link "View Items in Shipment" at bounding box center [565, 556] width 106 height 17
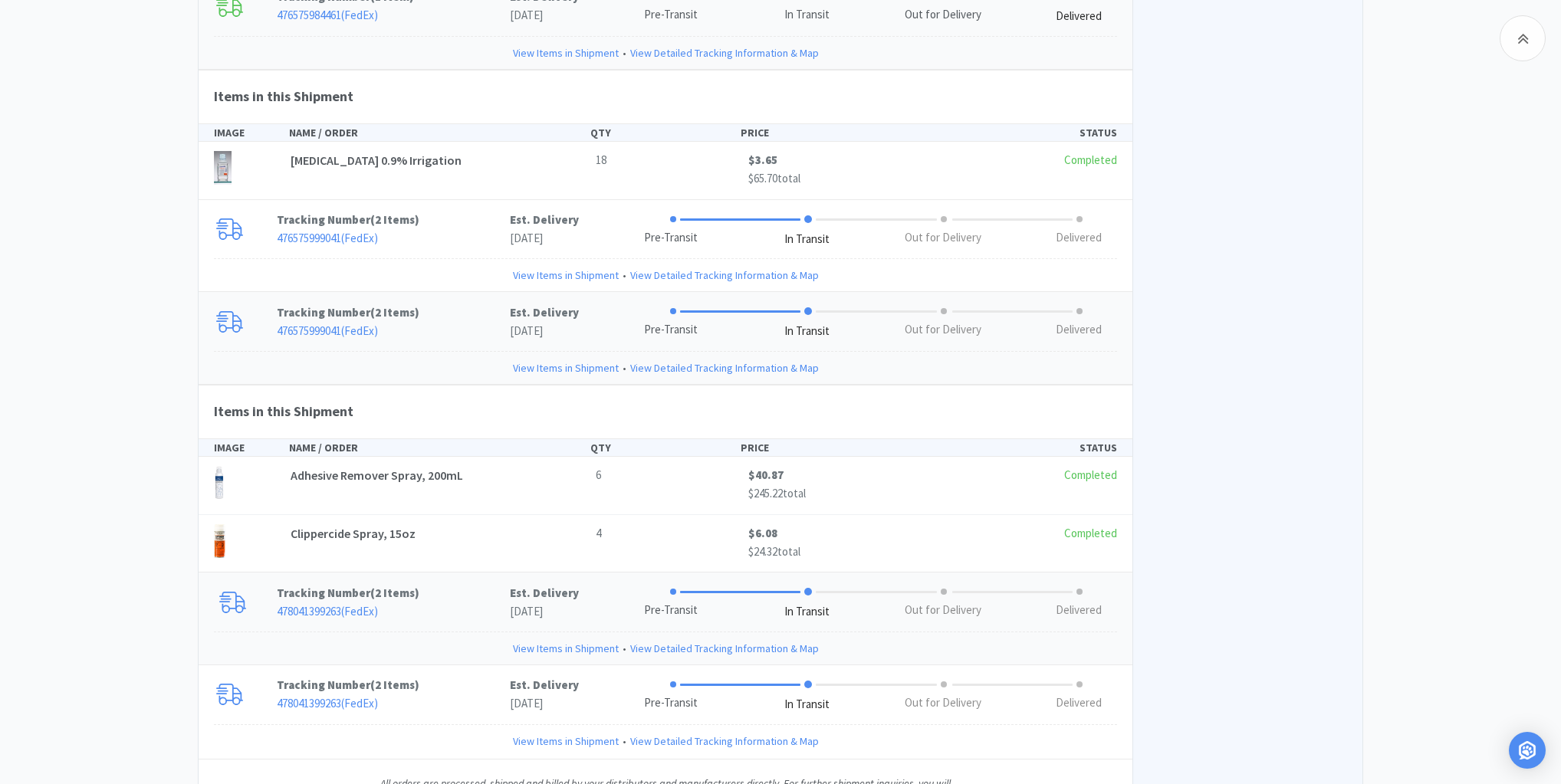
scroll to position [5538, 0]
click at [537, 735] on link "View Items in Shipment" at bounding box center [565, 743] width 106 height 17
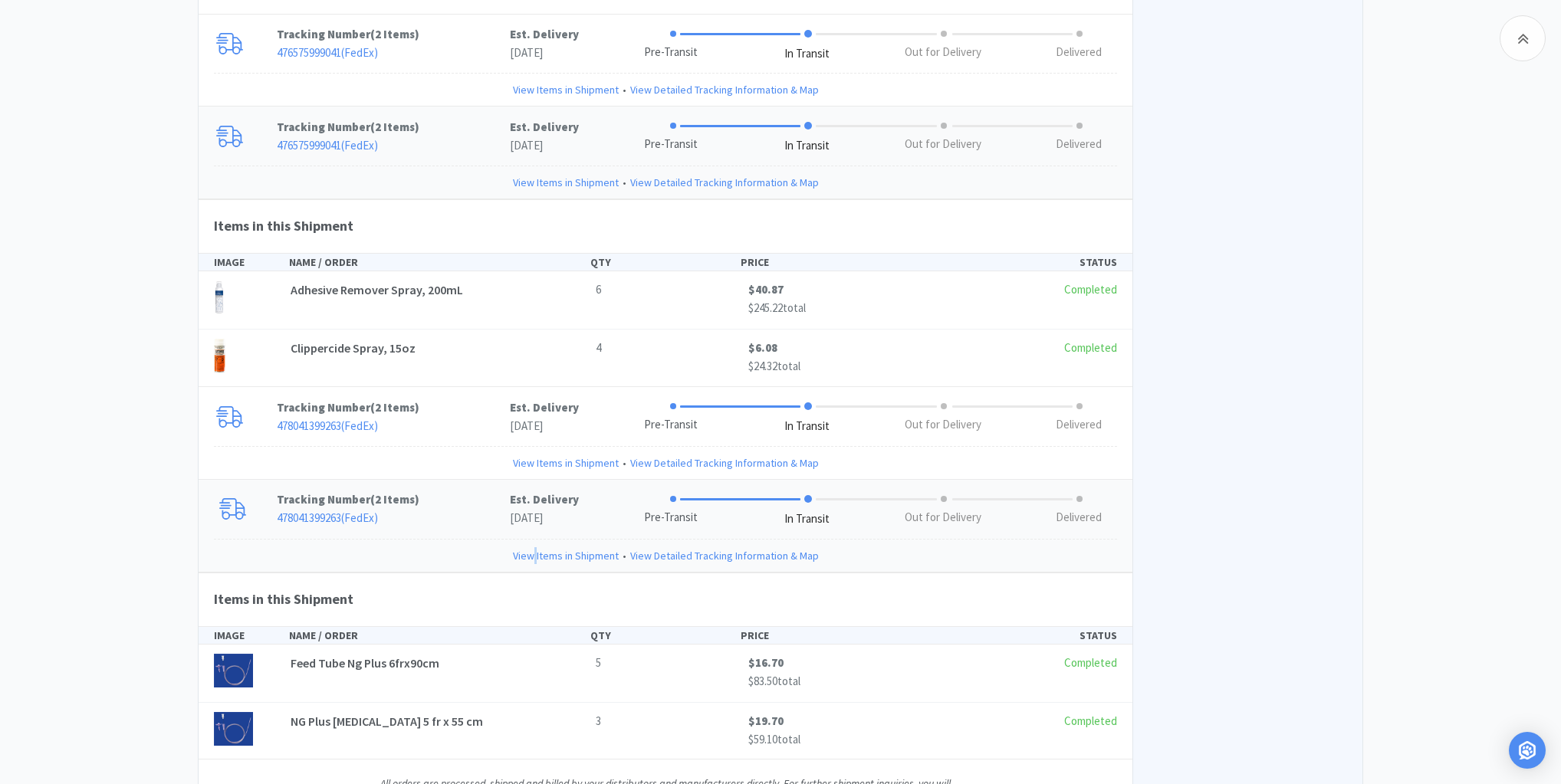
scroll to position [5725, 0]
click at [574, 454] on link "View Items in Shipment" at bounding box center [565, 462] width 106 height 17
click at [549, 454] on link "View Items in Shipment" at bounding box center [565, 462] width 106 height 17
click at [530, 454] on link "View Items in Shipment" at bounding box center [565, 462] width 106 height 17
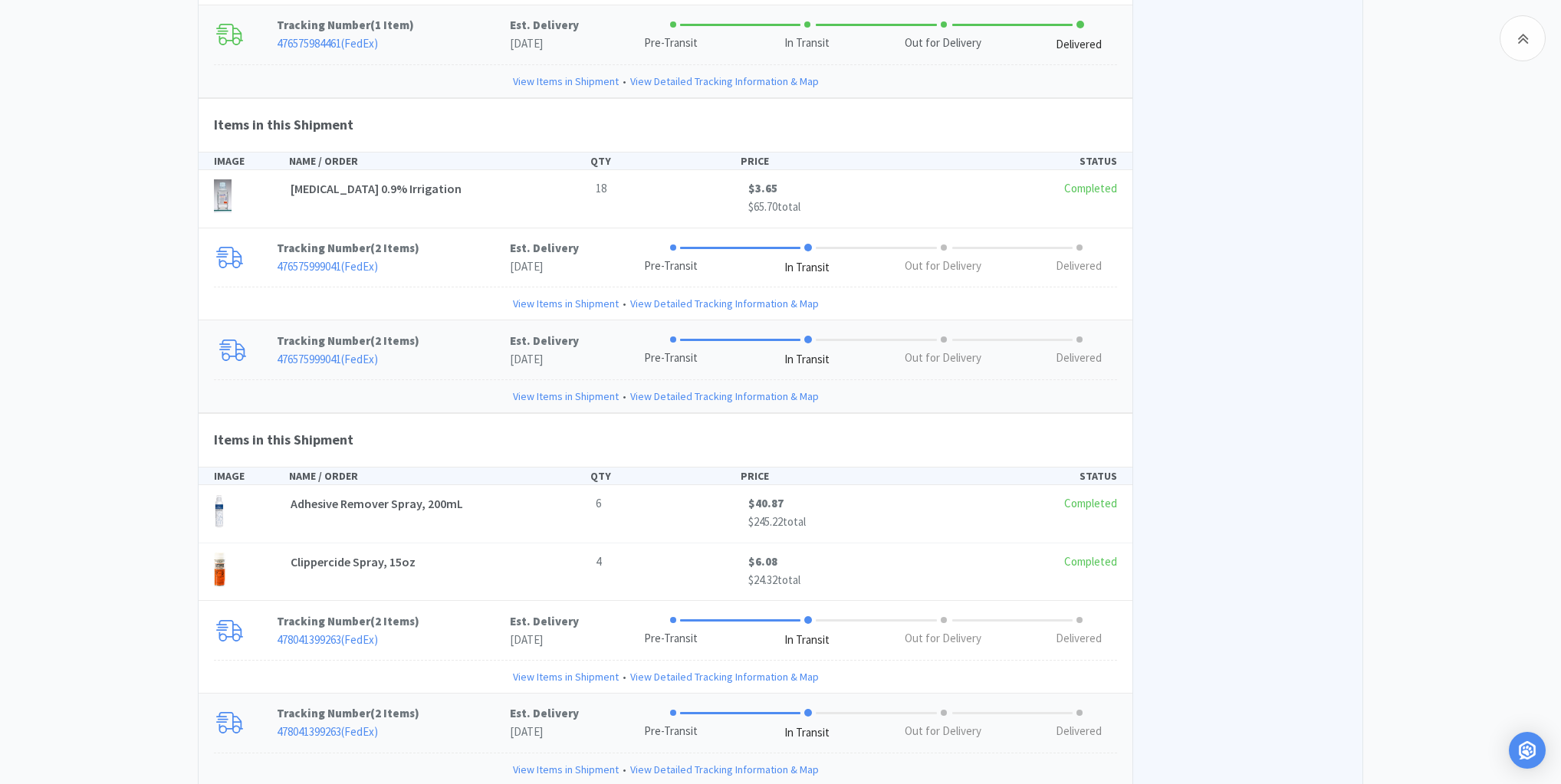
scroll to position [5419, 0]
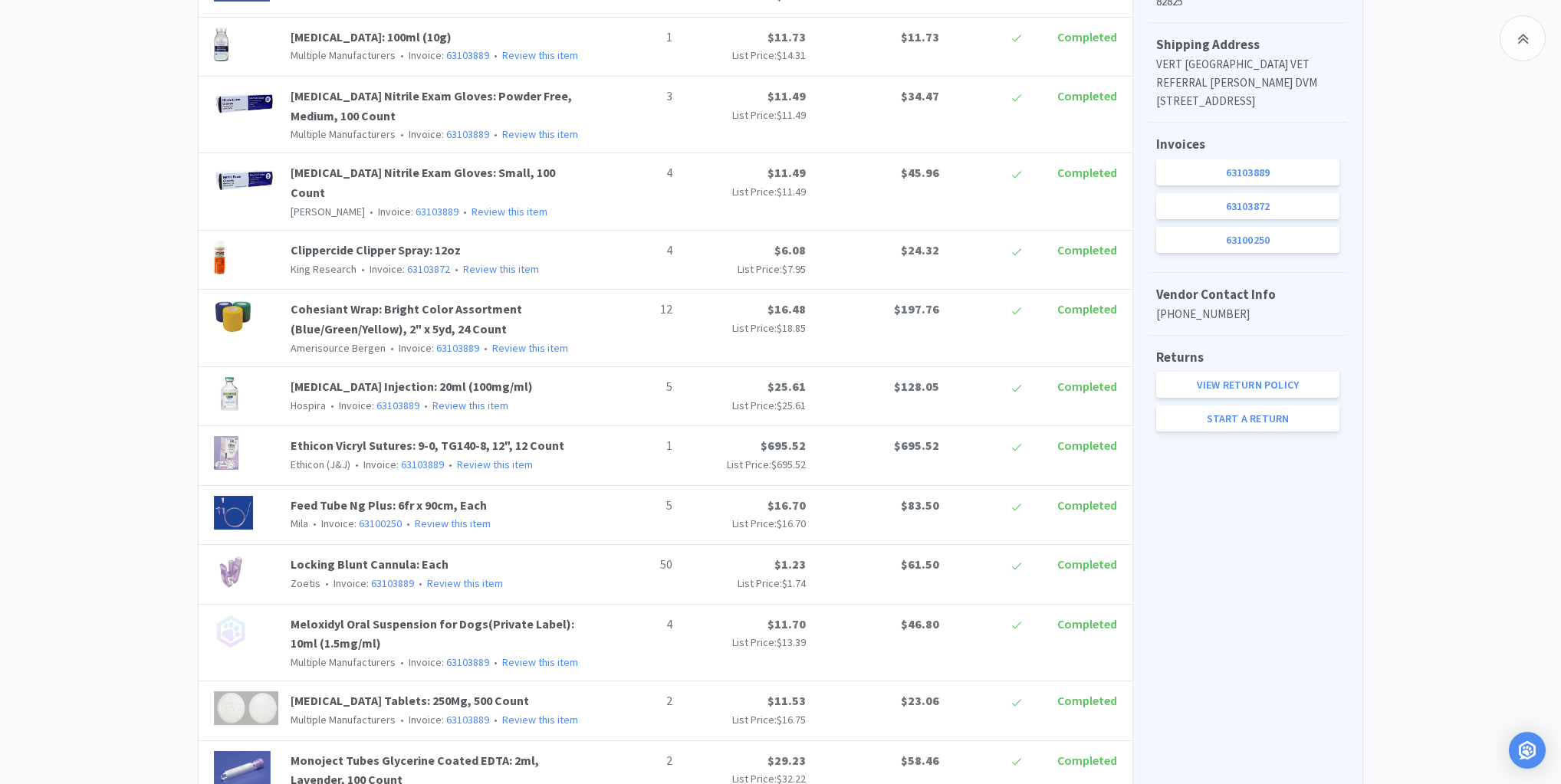
scroll to position [0, 0]
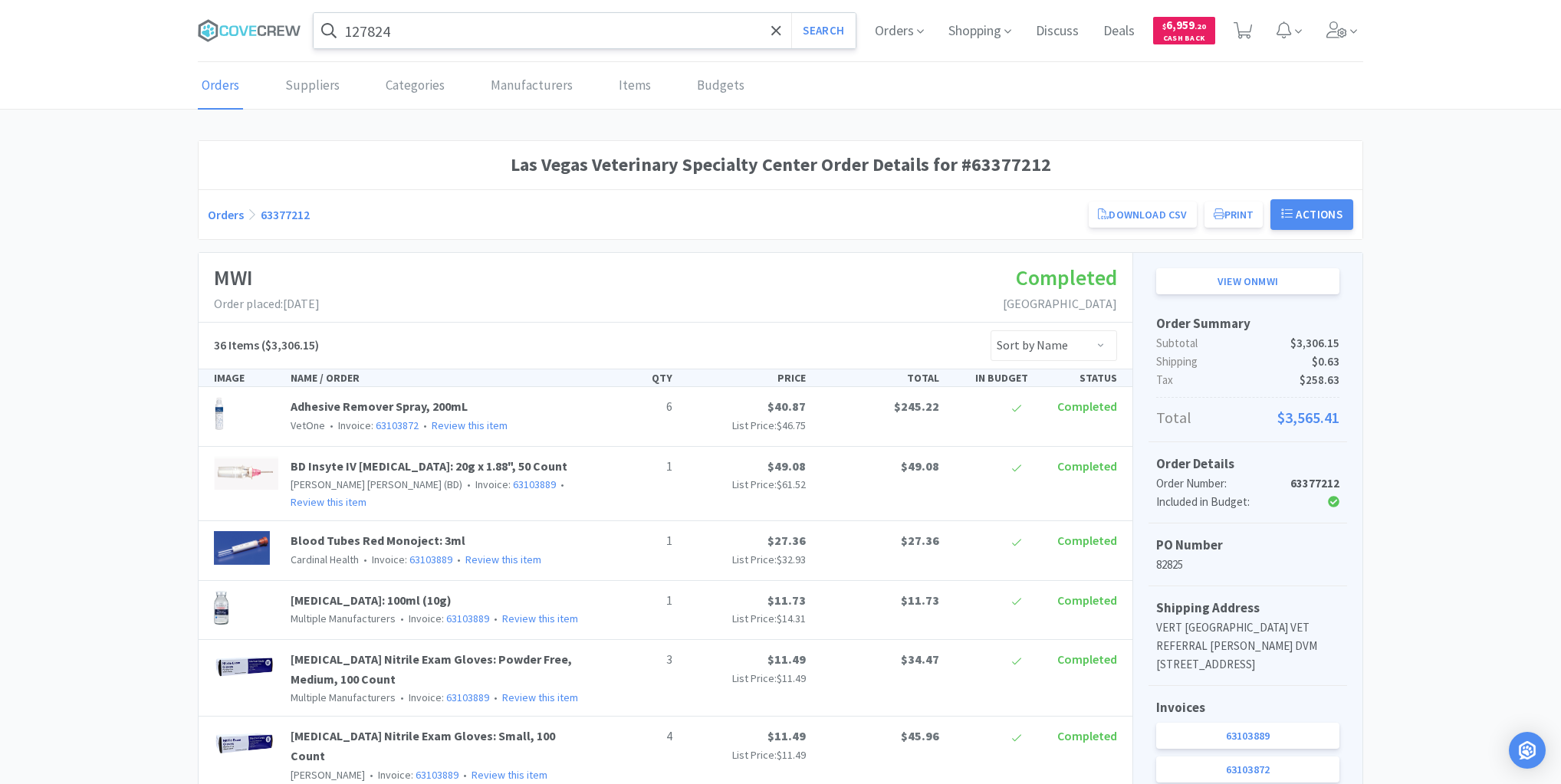
click at [534, 24] on input "127824" at bounding box center [584, 30] width 542 height 35
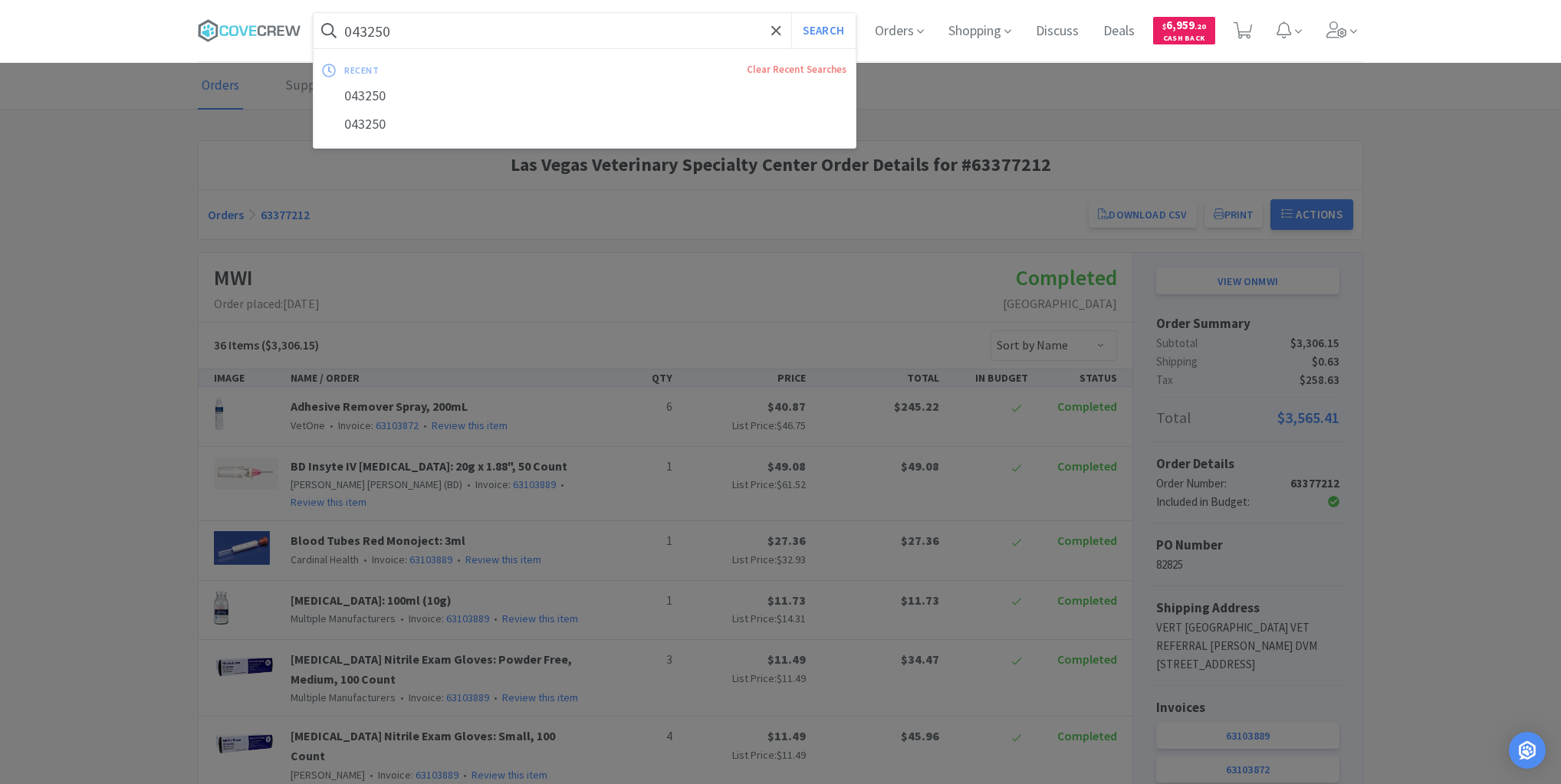
click at [791, 13] on button "Search" at bounding box center [823, 30] width 64 height 35
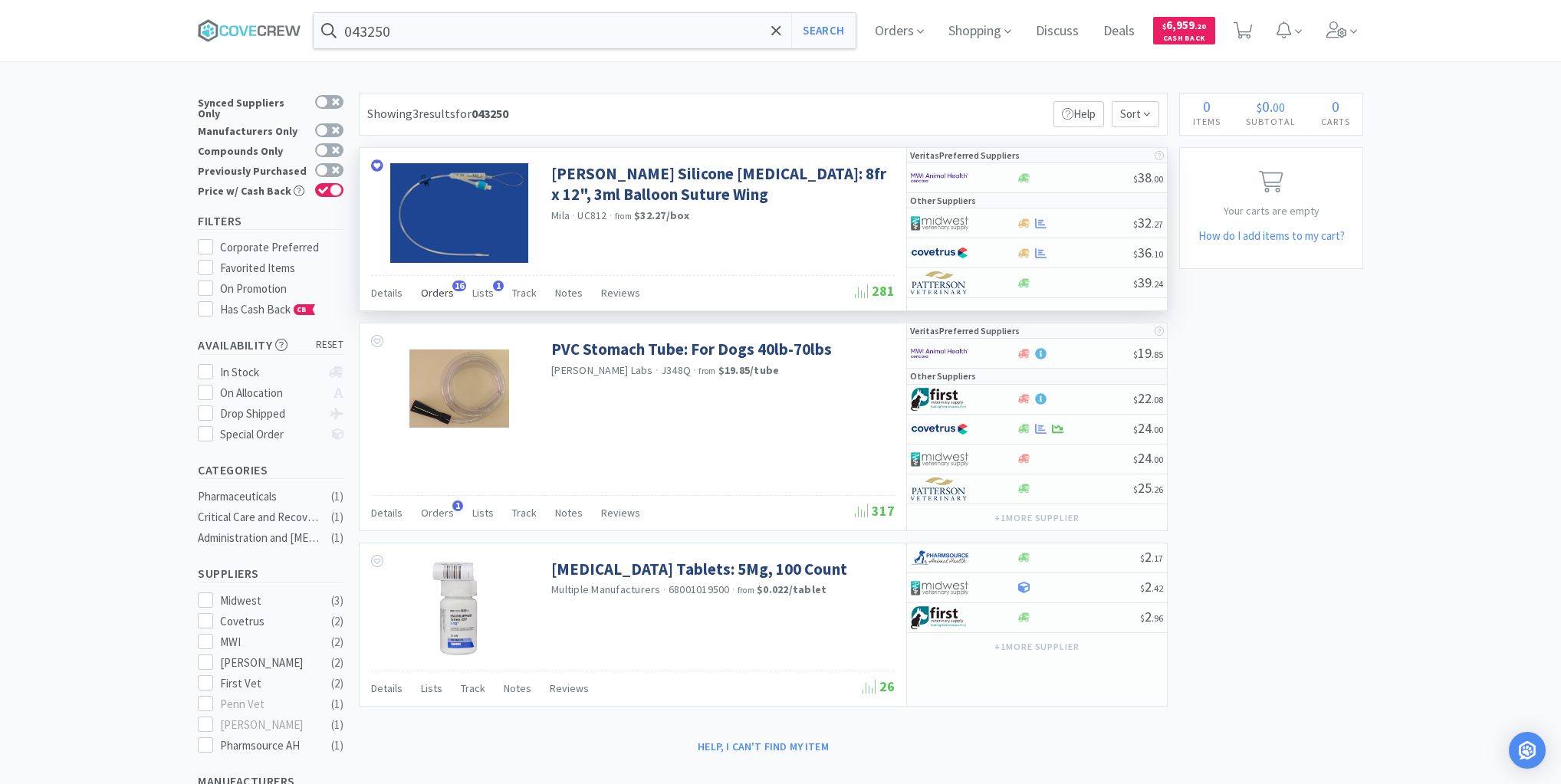
click at [433, 295] on span "Orders" at bounding box center [437, 292] width 33 height 13
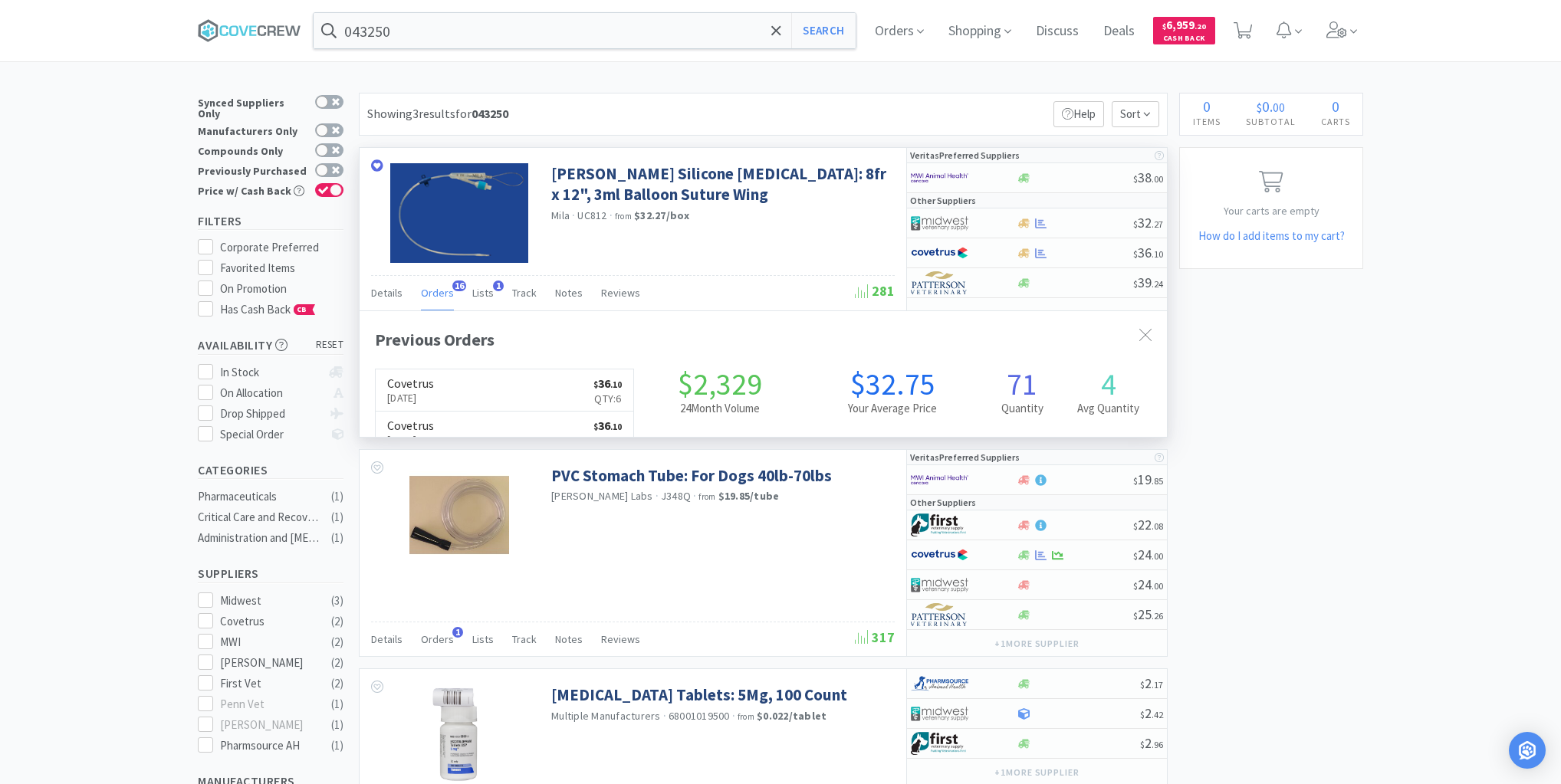
scroll to position [411, 807]
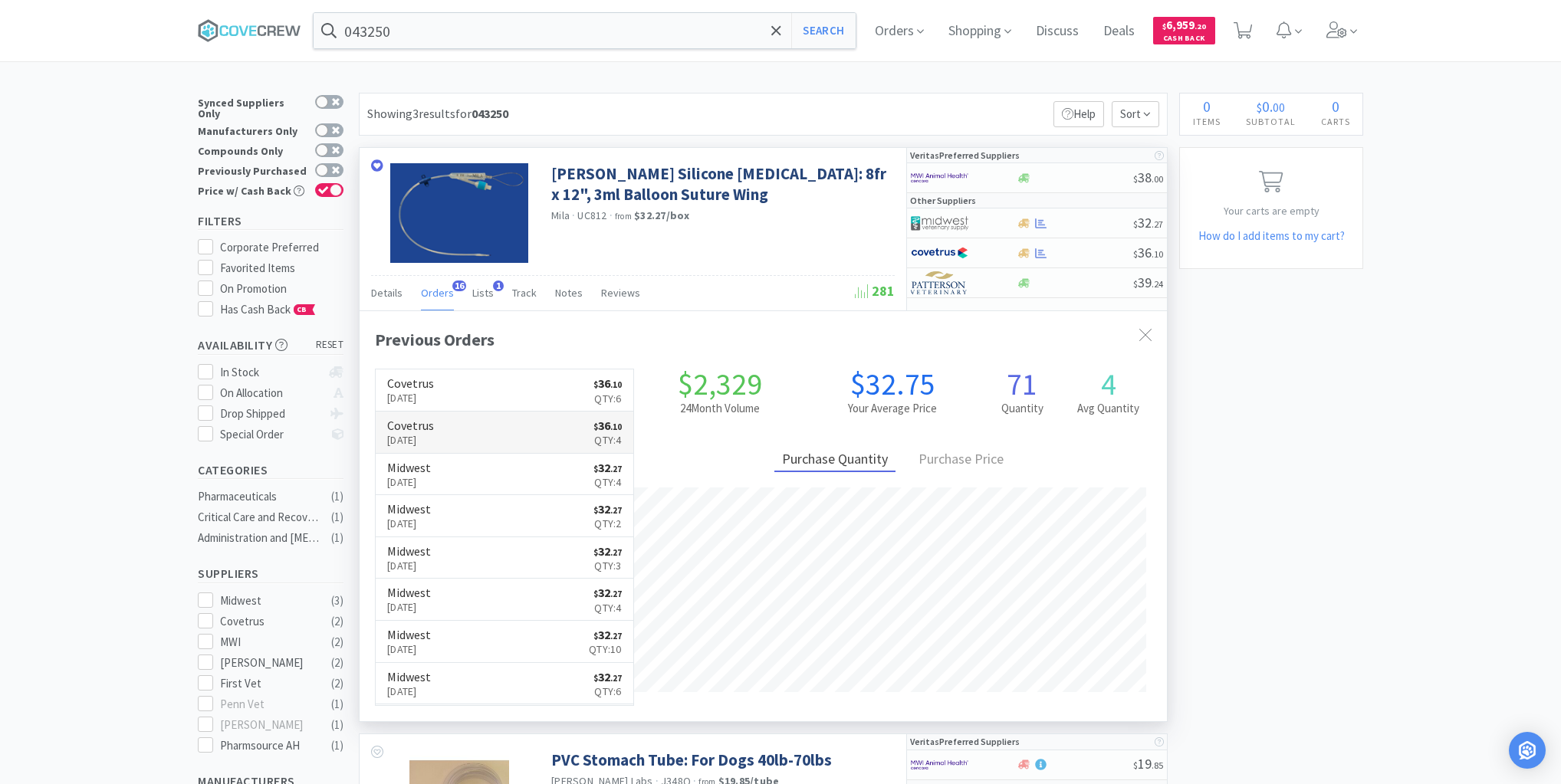
click at [483, 430] on link "Covetrus [DATE] $ 36 . 10 Qty: 4" at bounding box center [504, 432] width 257 height 42
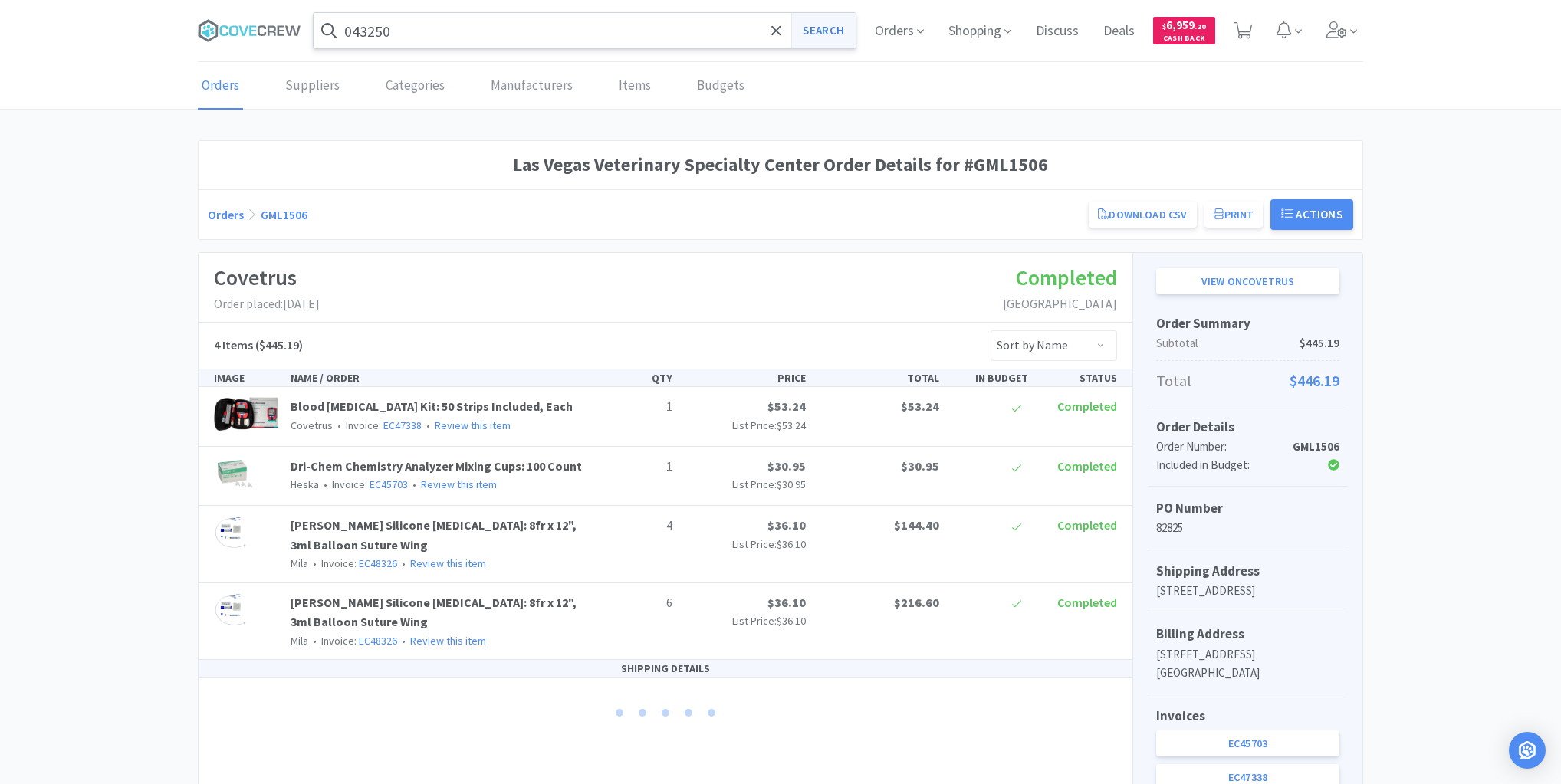
click at [815, 31] on button "Search" at bounding box center [823, 30] width 64 height 35
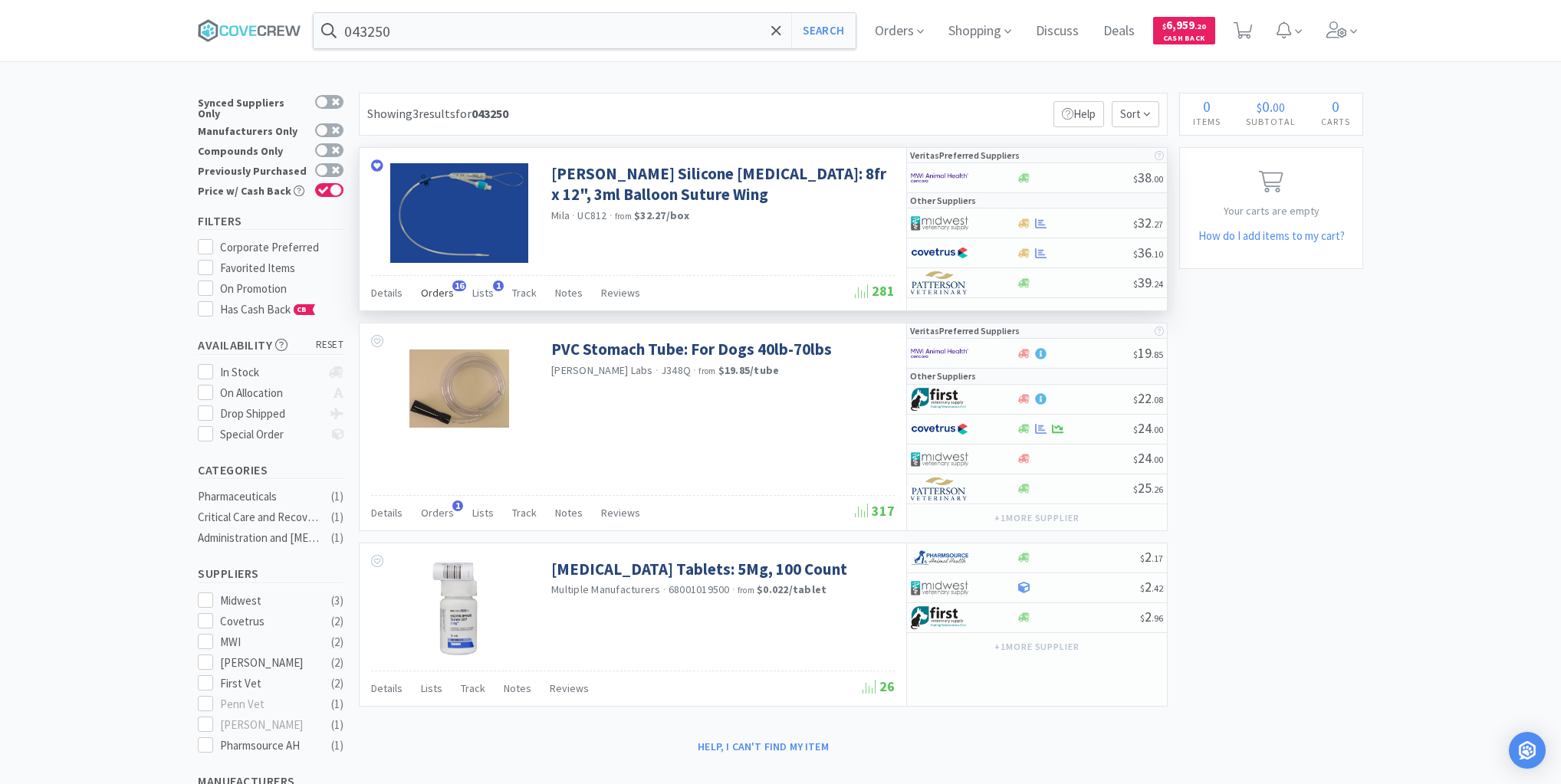
click at [427, 292] on span "Orders" at bounding box center [437, 292] width 33 height 13
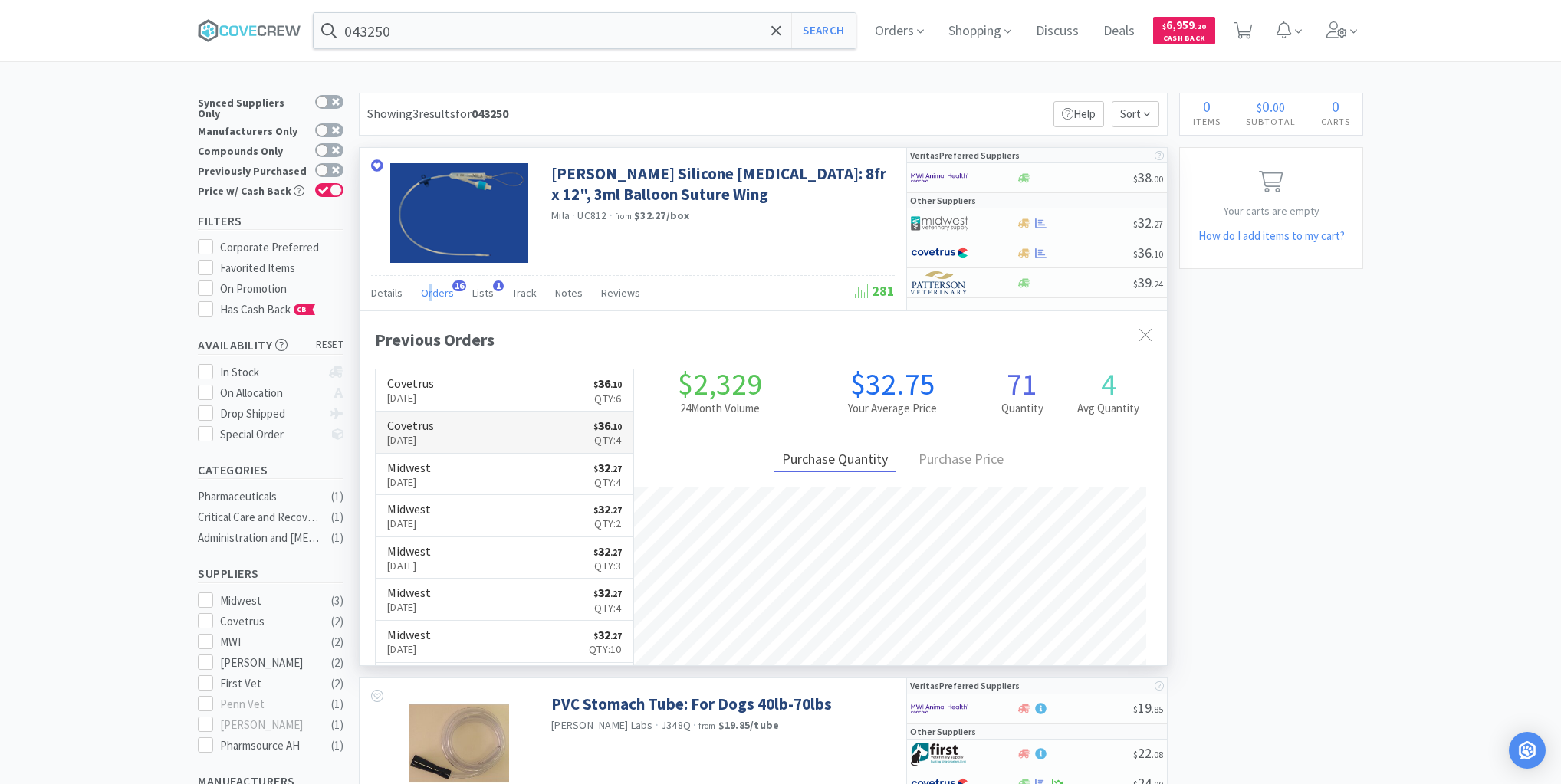
scroll to position [411, 807]
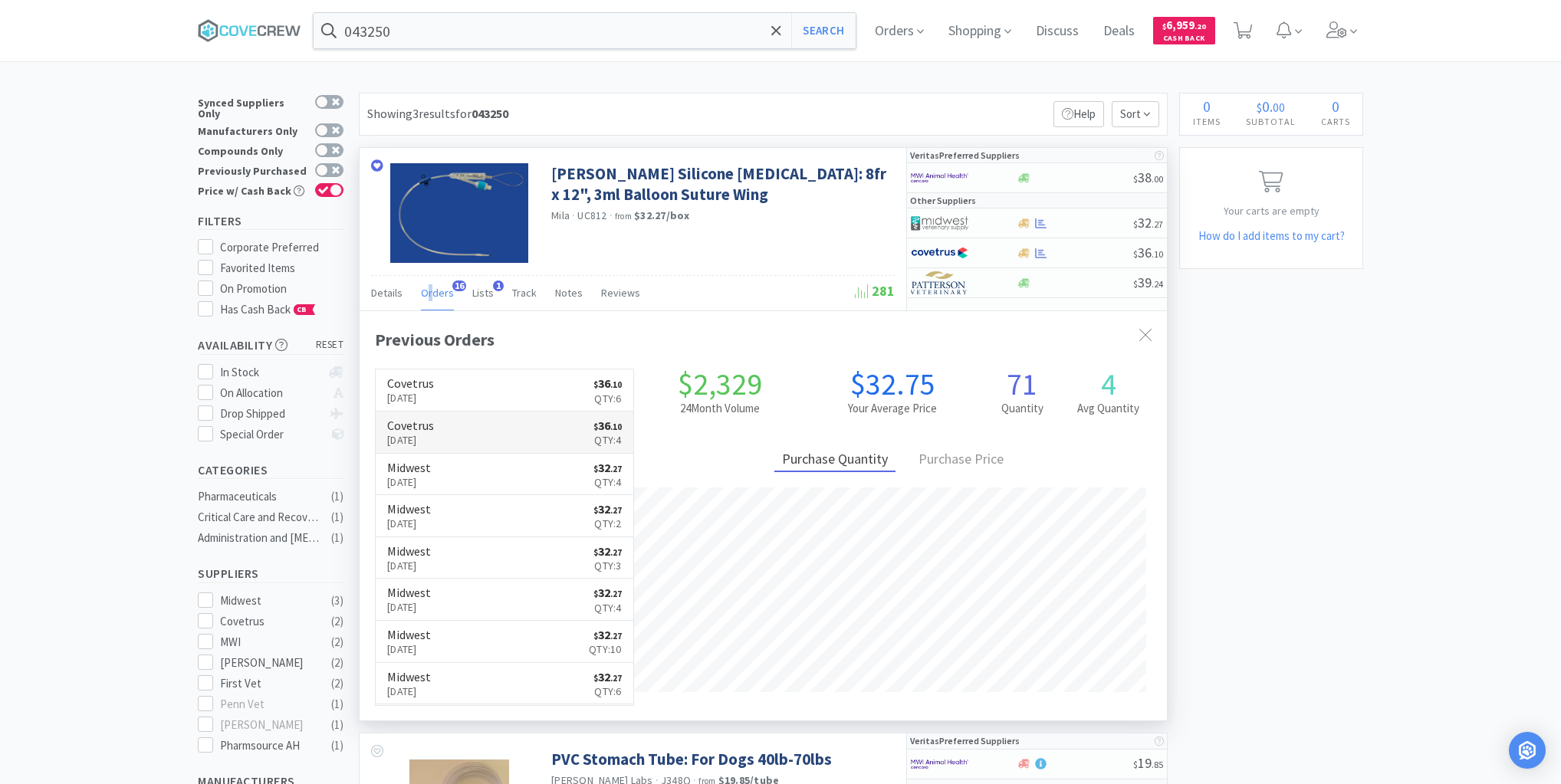
click at [492, 433] on link "Covetrus [DATE] $ 36 . 10 Qty: 4" at bounding box center [504, 432] width 257 height 42
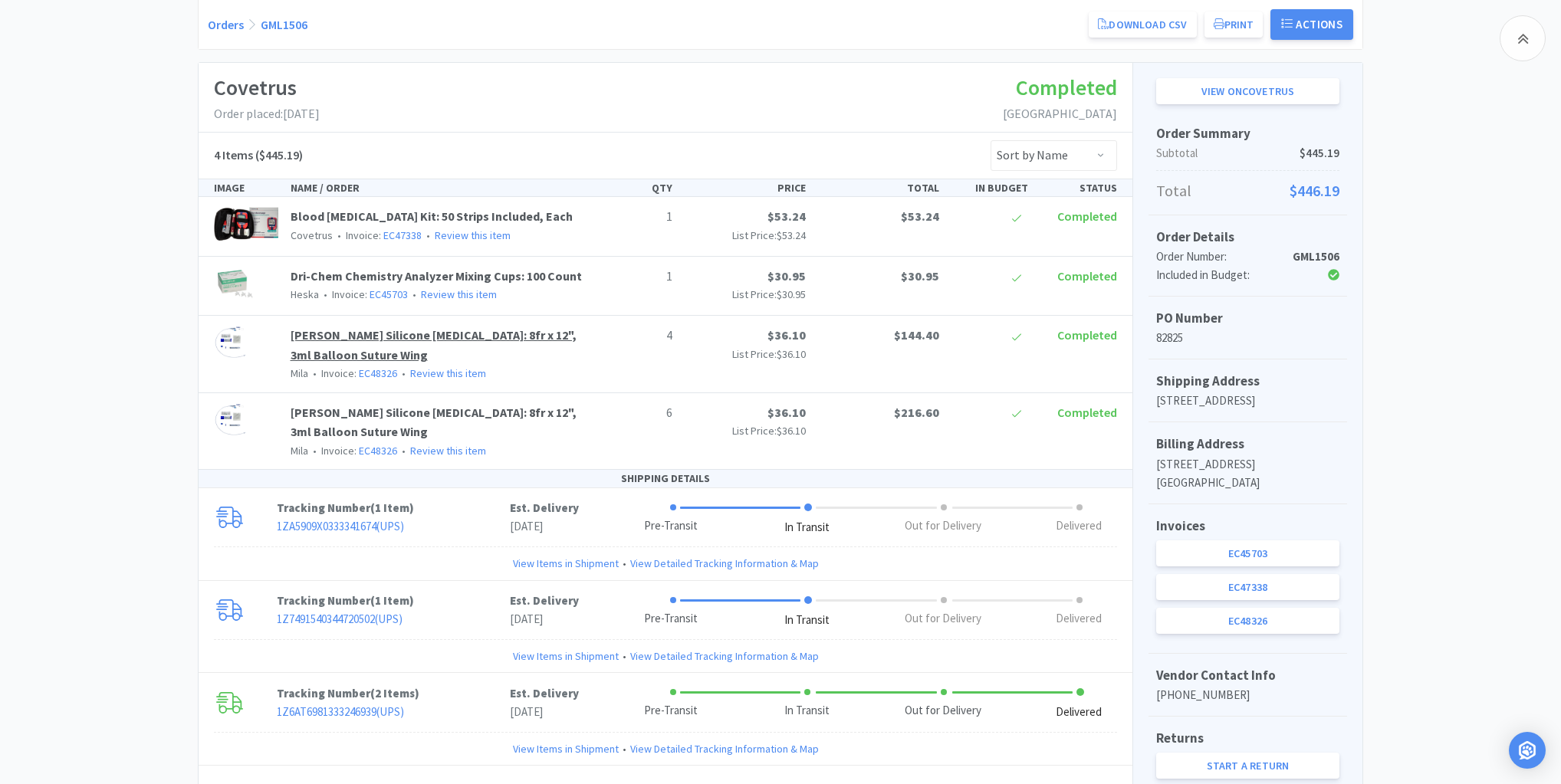
scroll to position [246, 0]
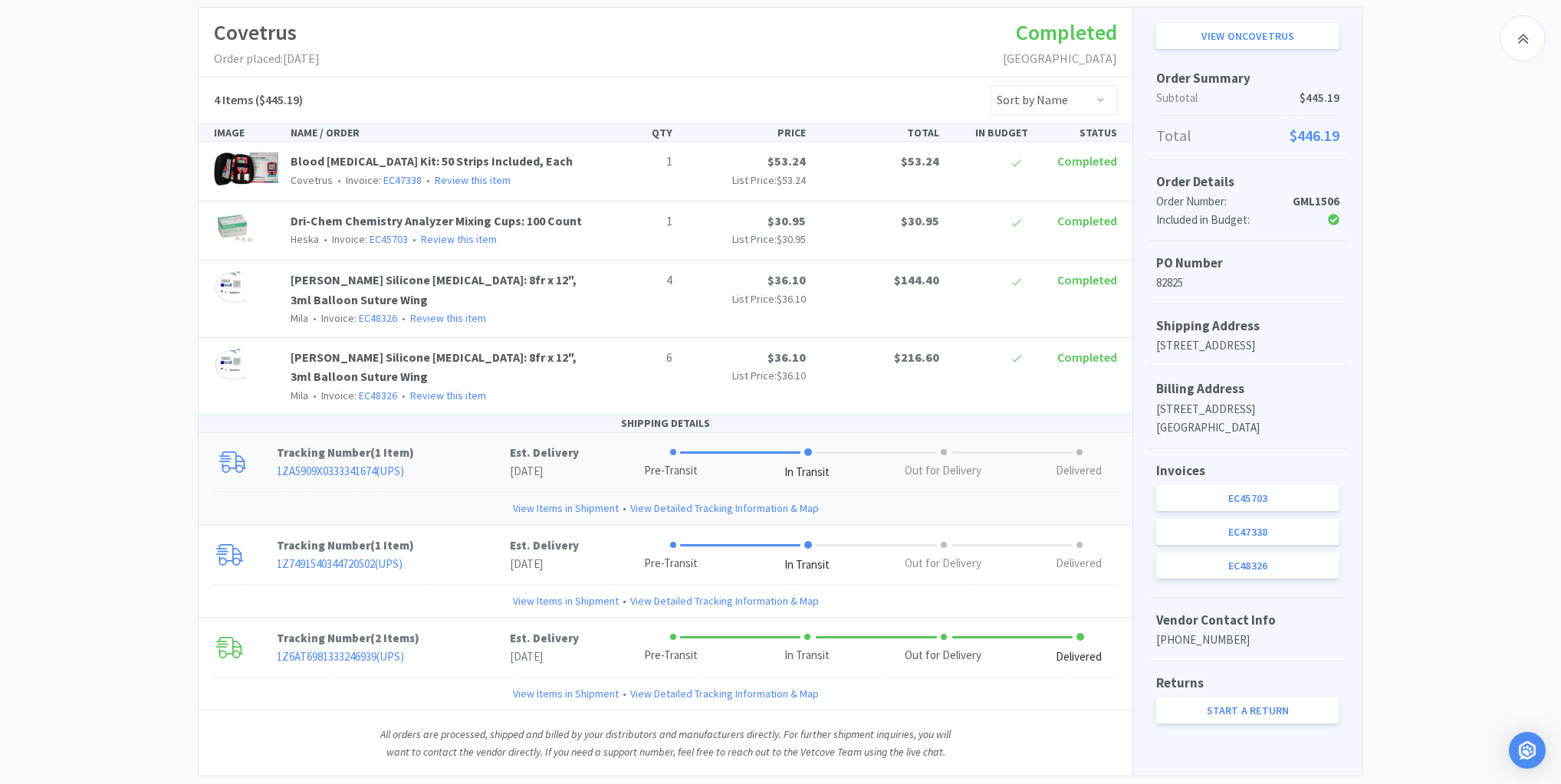
click at [542, 509] on link "View Items in Shipment" at bounding box center [565, 508] width 106 height 17
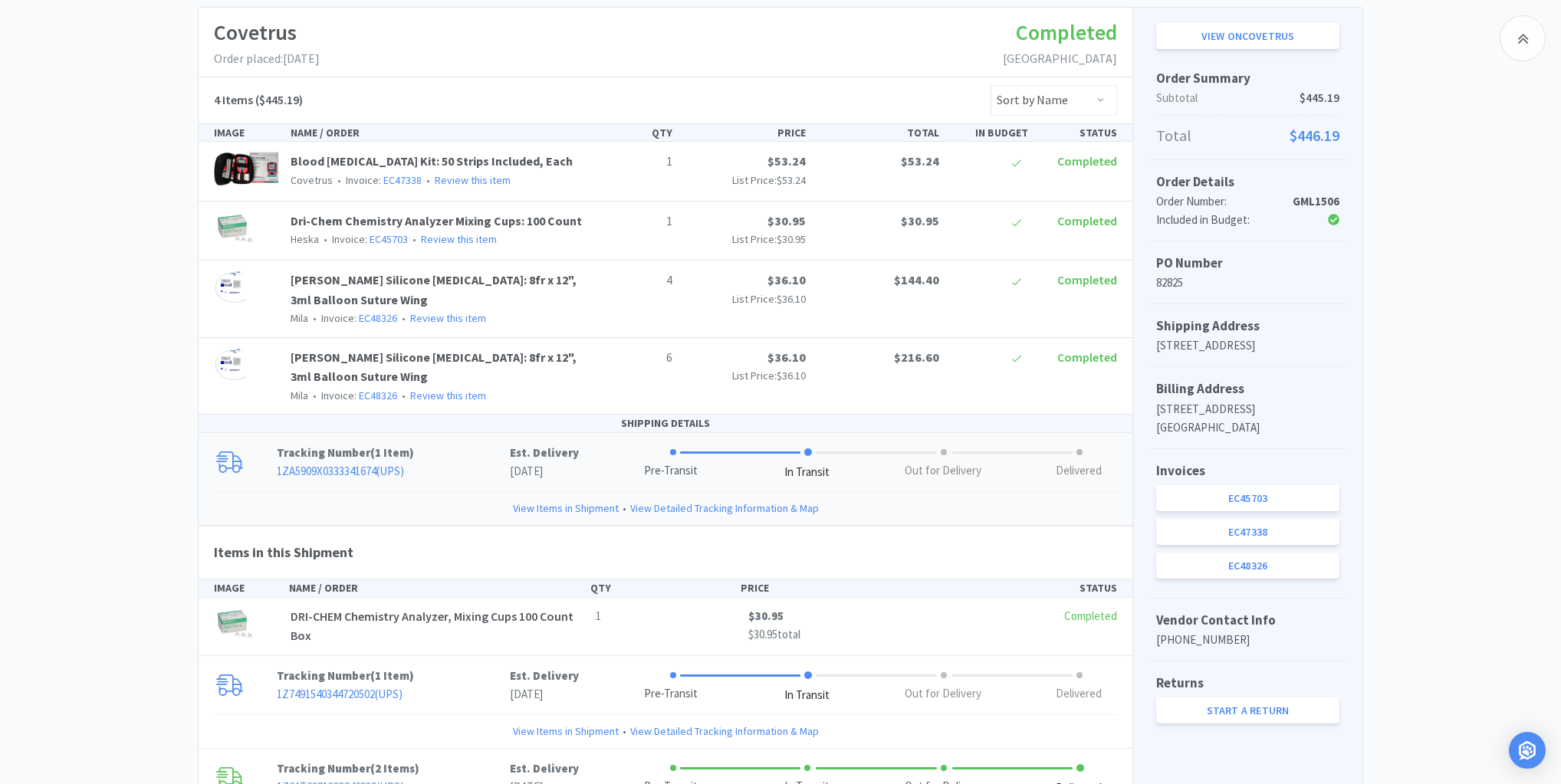
click at [90, 547] on div "Las Vegas Veterinary Specialty Center Order Details for #GML1506 Orders GML1506…" at bounding box center [780, 401] width 1561 height 1012
click at [108, 545] on div "Las Vegas Veterinary Specialty Center Order Details for #GML1506 Orders GML1506…" at bounding box center [780, 401] width 1561 height 1012
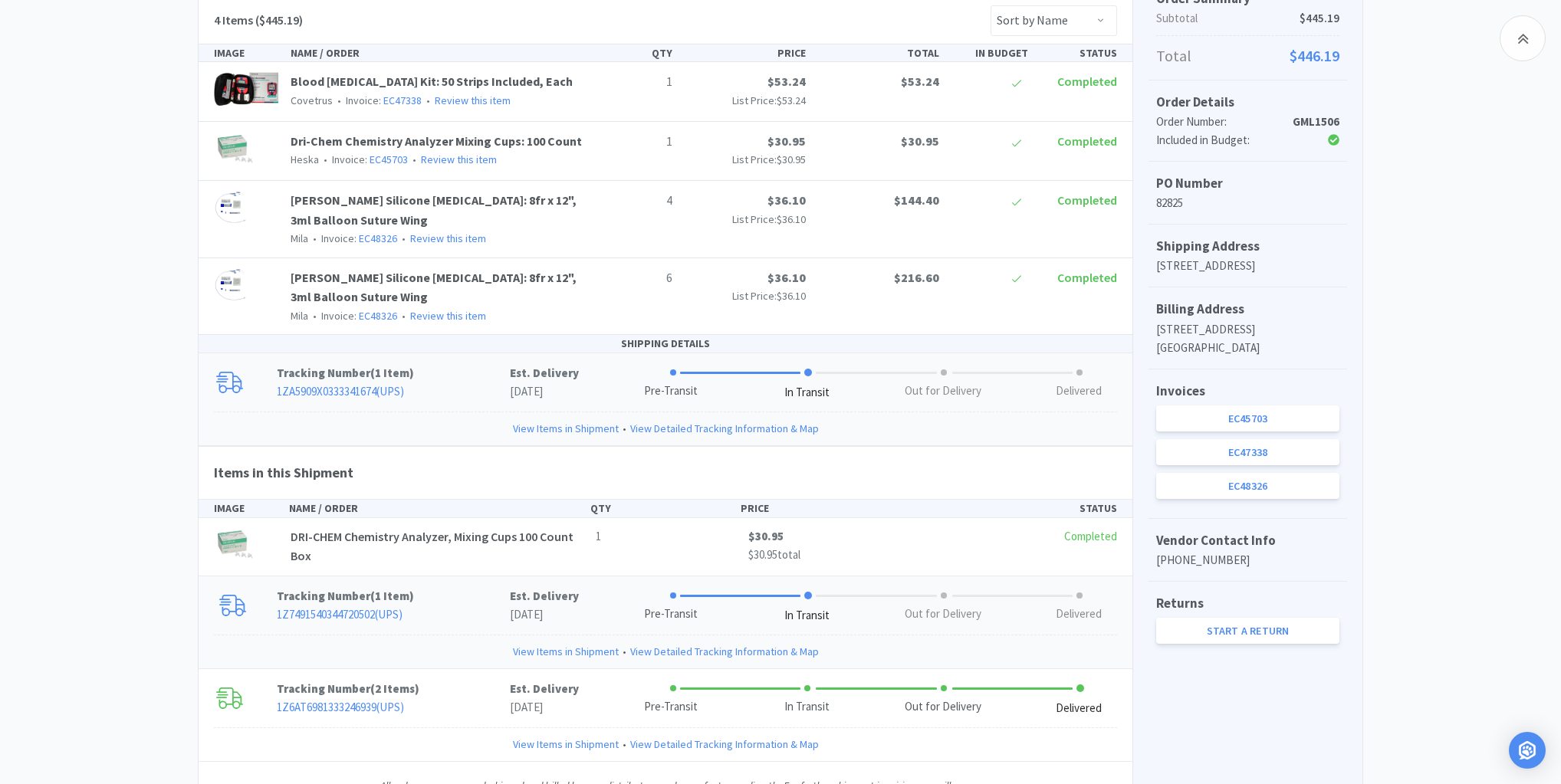
scroll to position [410, 0]
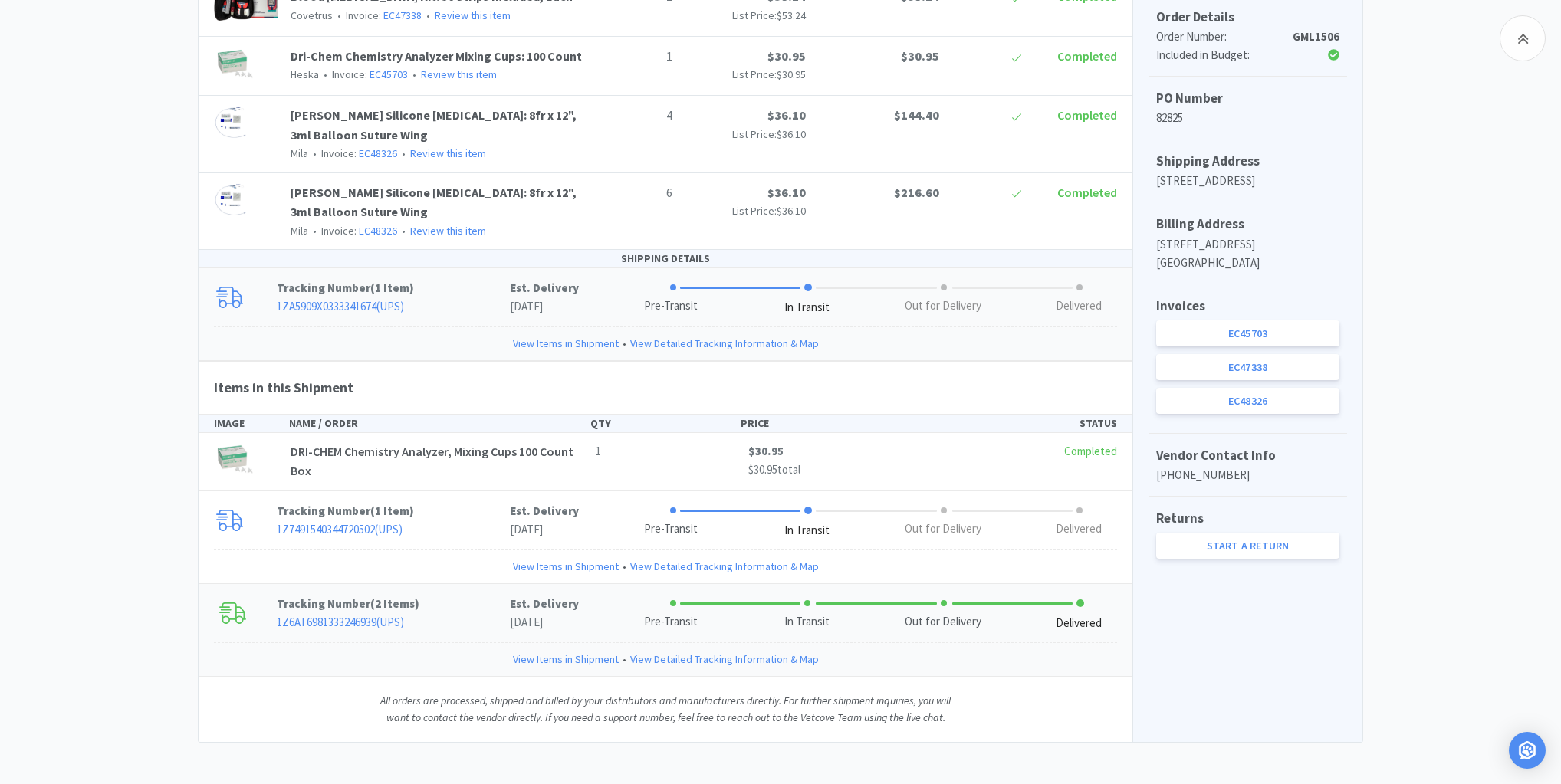
click at [358, 619] on link "1Z6AT6981333246939 ( UPS )" at bounding box center [341, 622] width 127 height 14
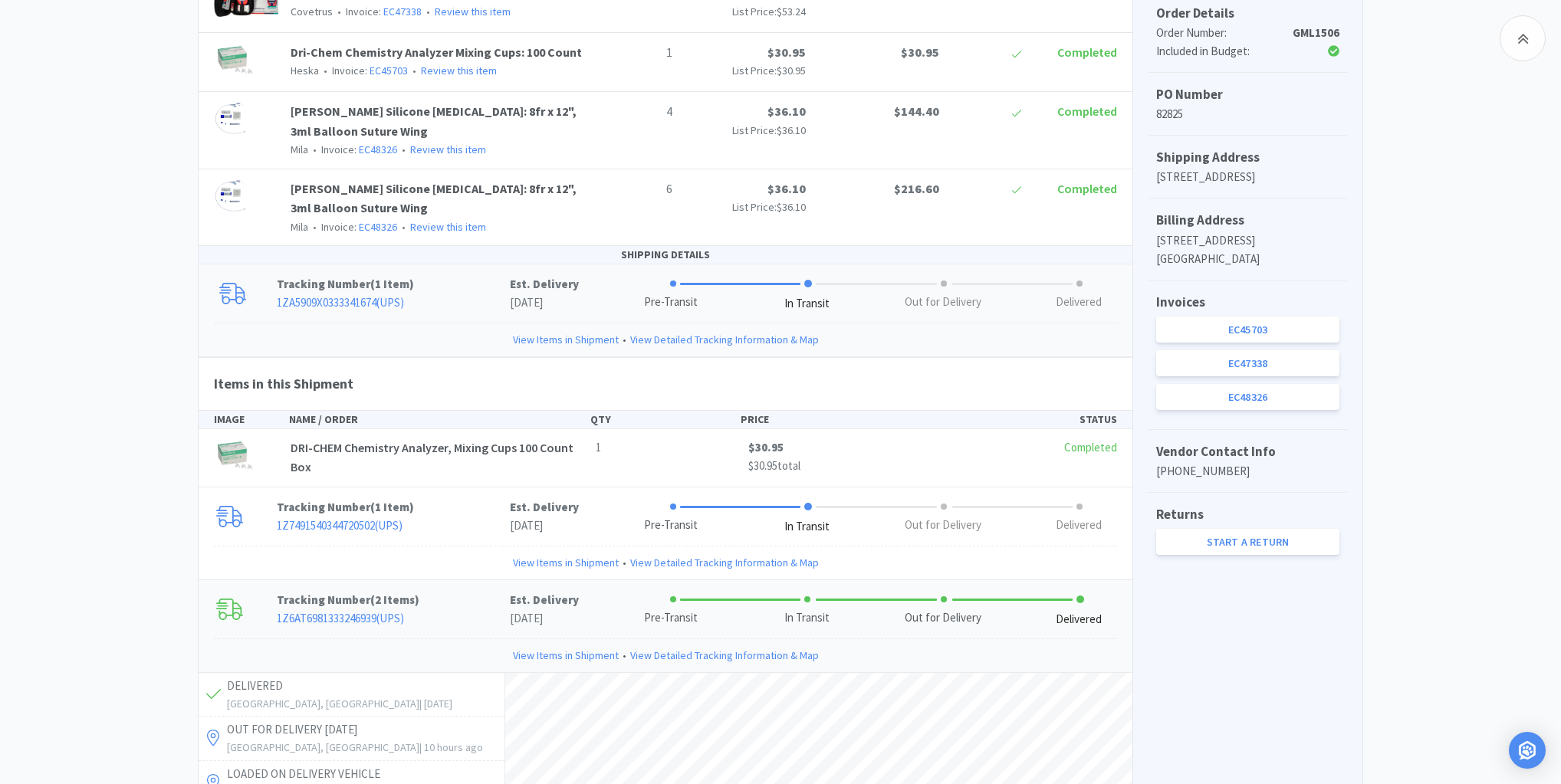
scroll to position [656, 0]
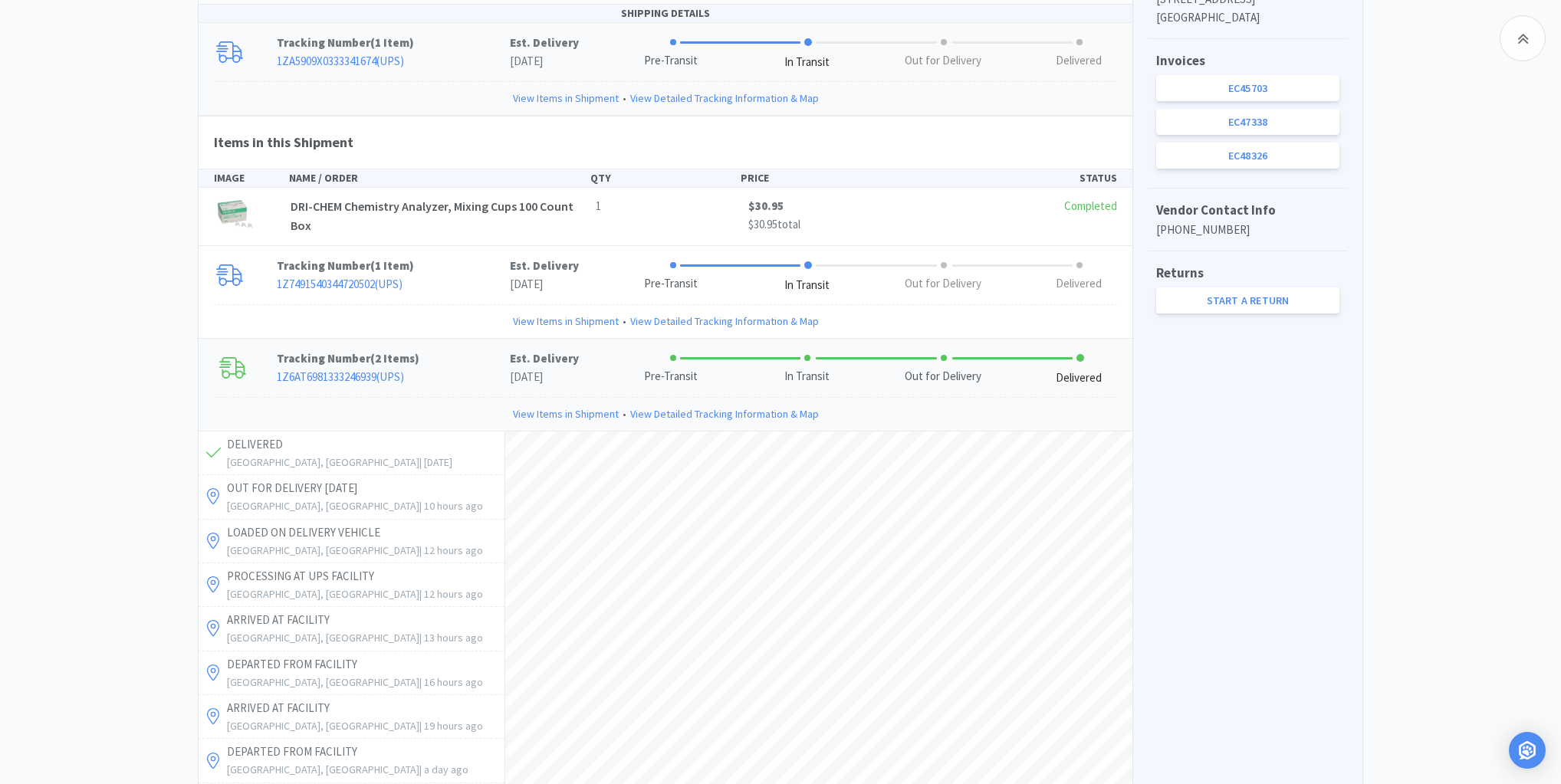
click at [527, 411] on link "View Items in Shipment" at bounding box center [565, 414] width 106 height 17
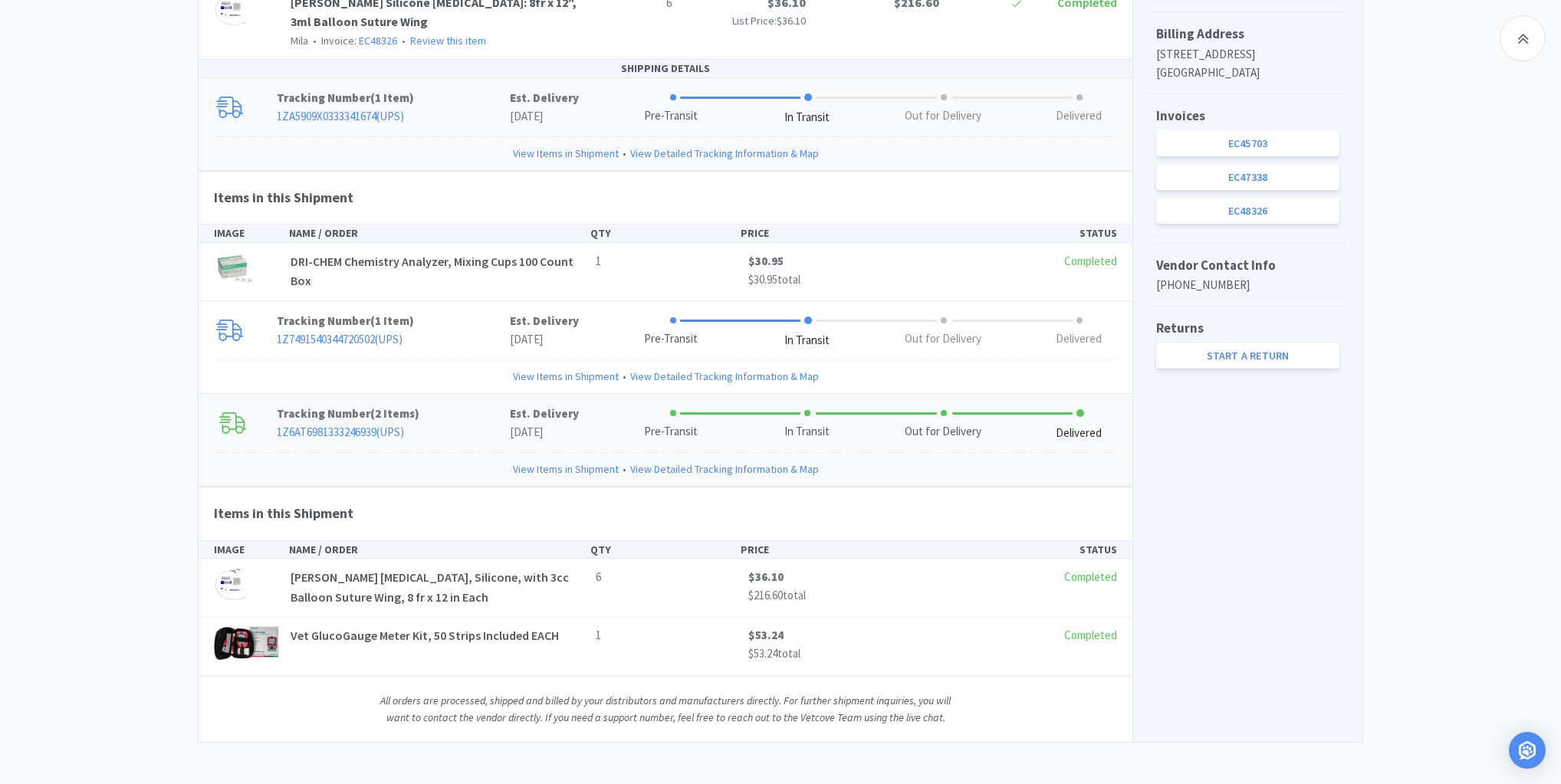
scroll to position [598, 0]
click at [517, 374] on link "View Items in Shipment" at bounding box center [565, 378] width 106 height 17
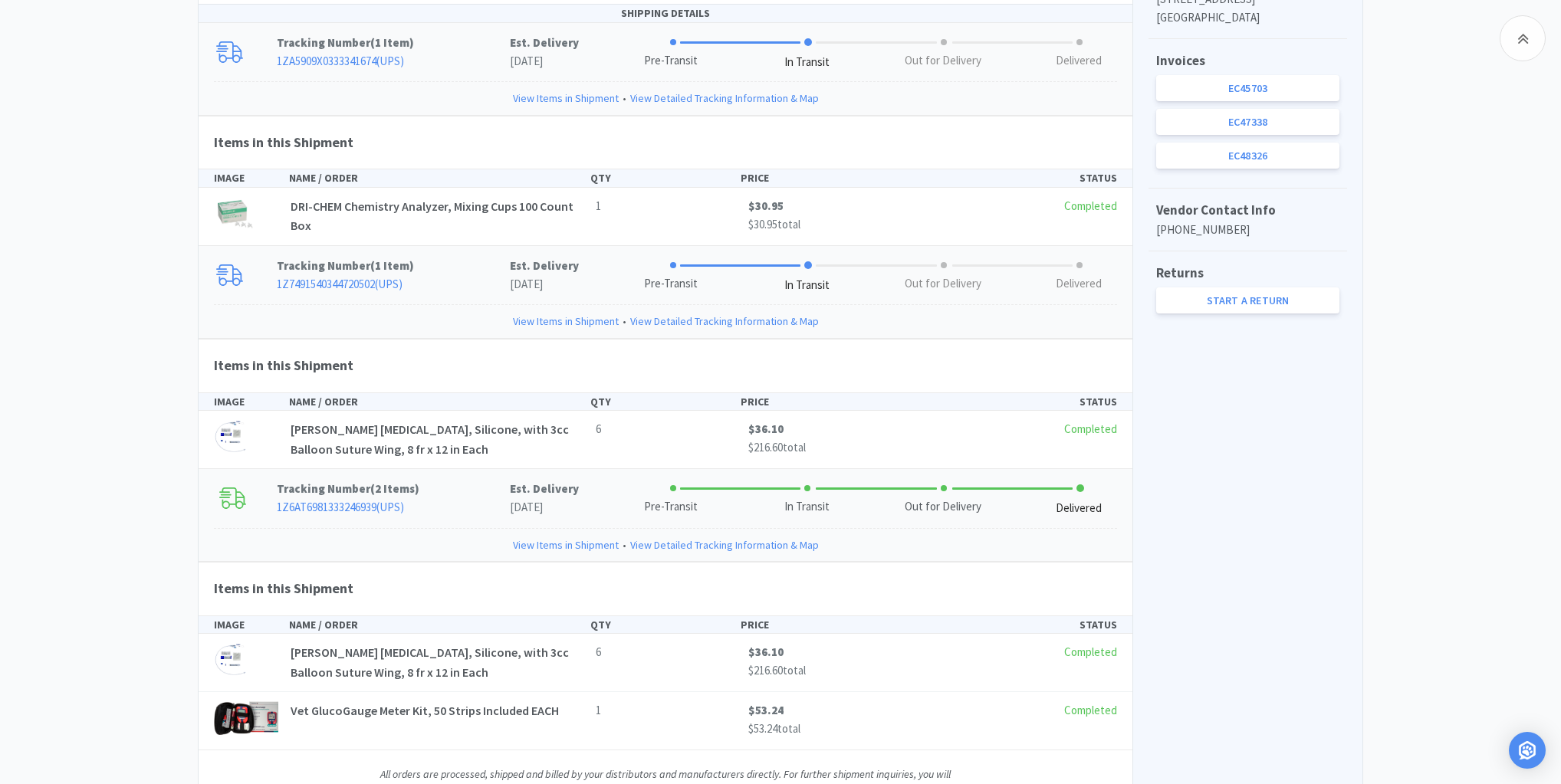
scroll to position [728, 0]
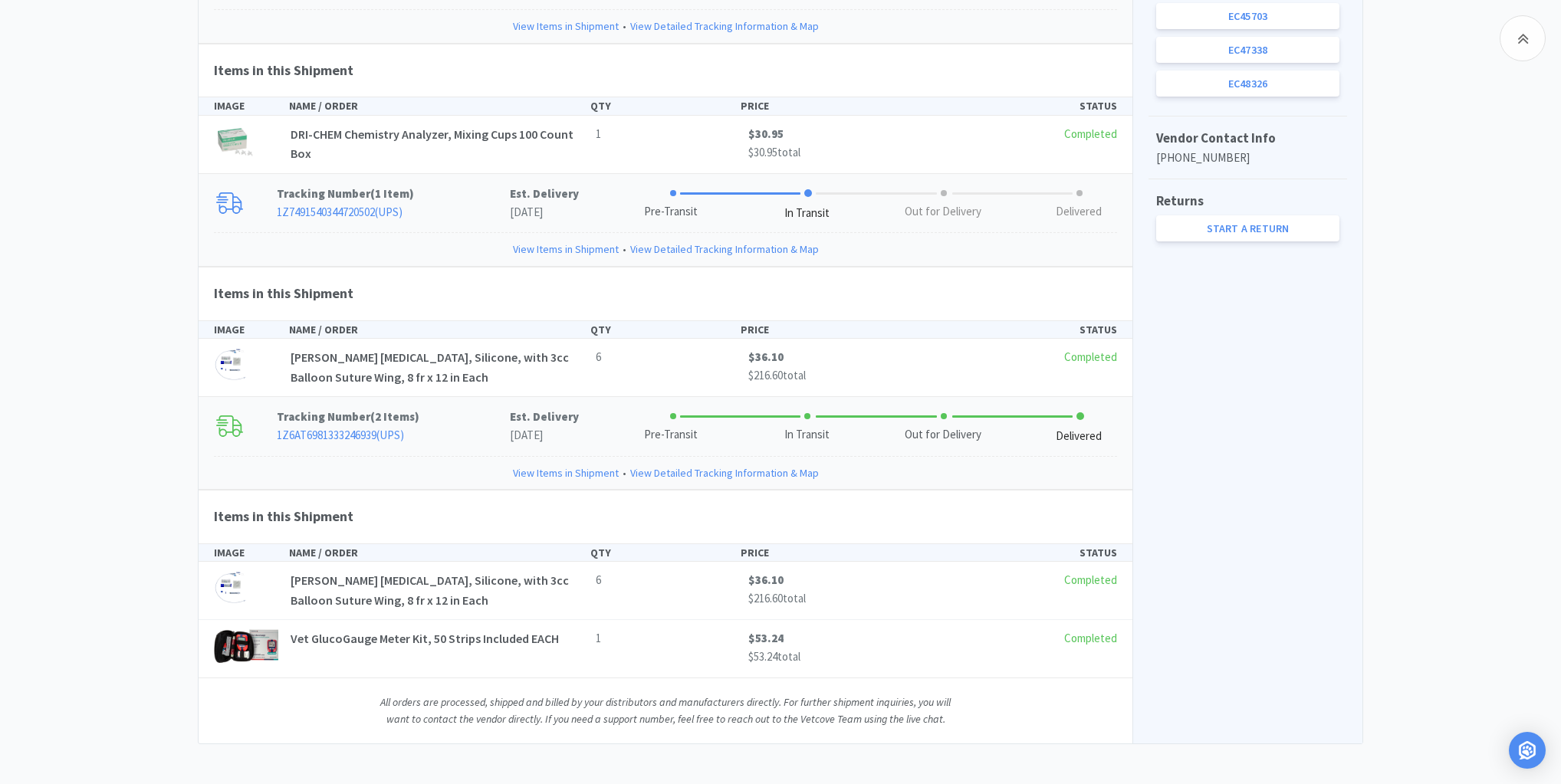
click at [68, 85] on div "Las Vegas Veterinary Specialty Center Order Details for #GML1506 Orders GML1506…" at bounding box center [780, 78] width 1561 height 1331
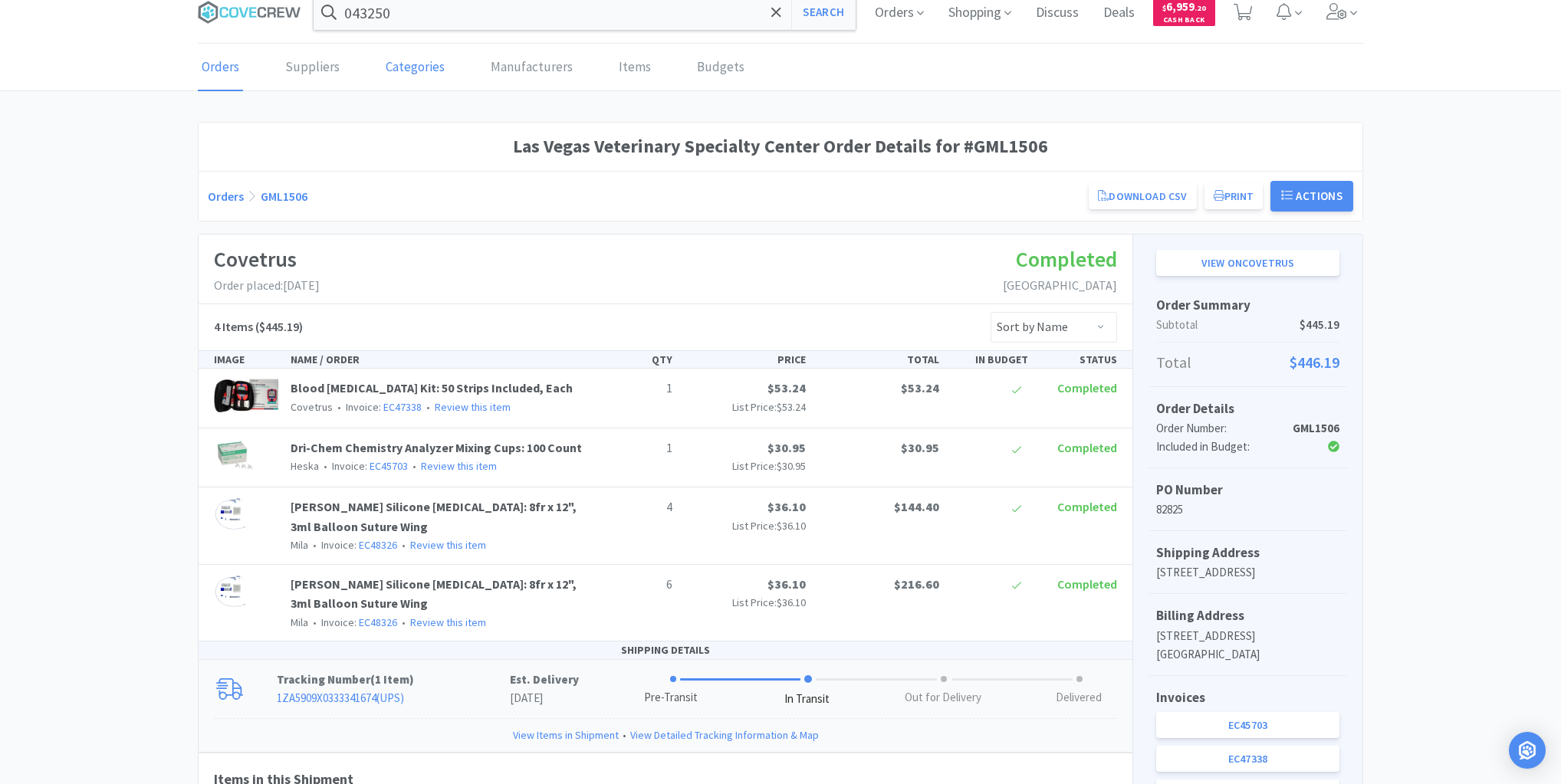
scroll to position [0, 0]
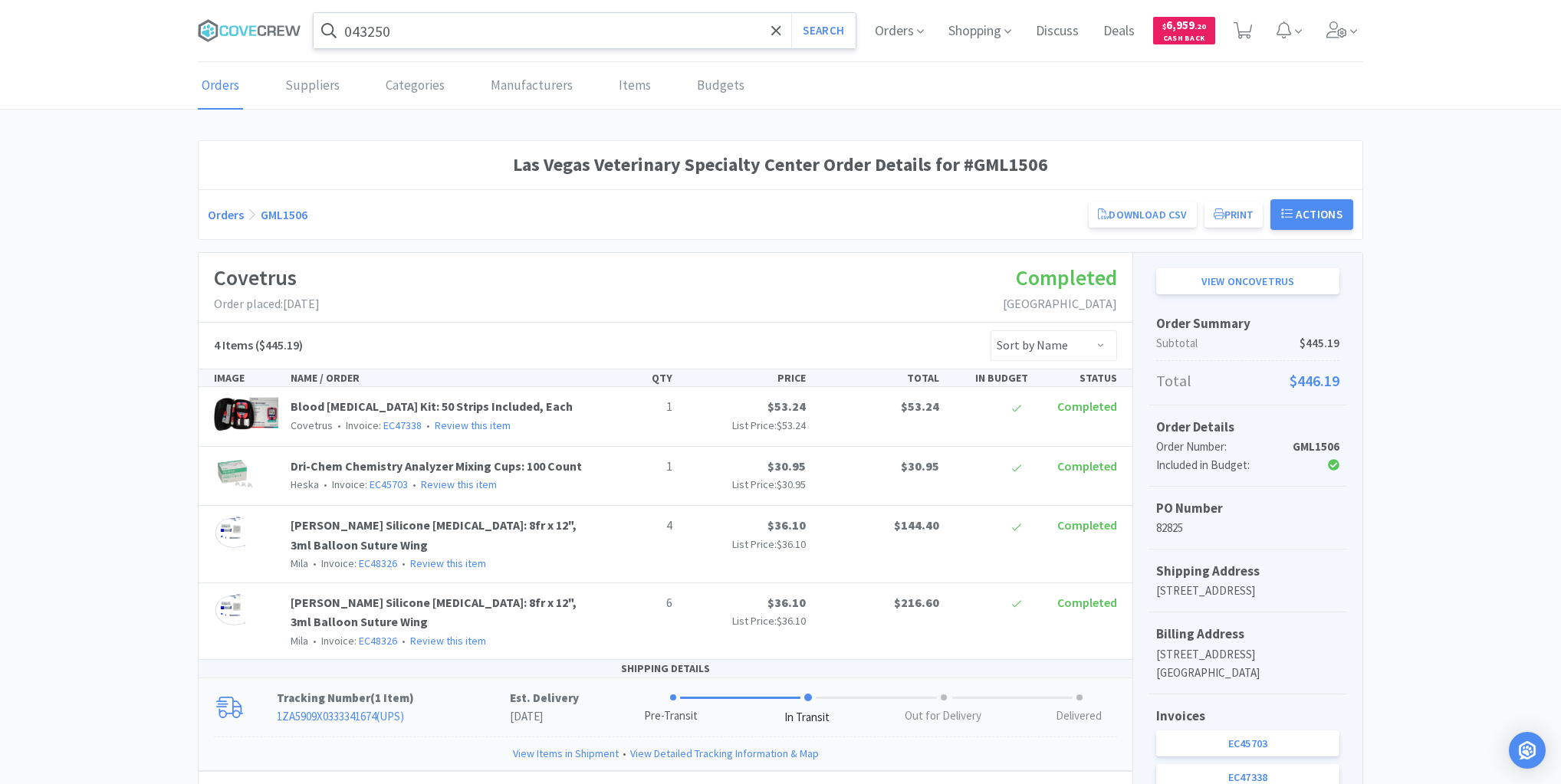
click at [454, 31] on input "043250" at bounding box center [584, 30] width 542 height 35
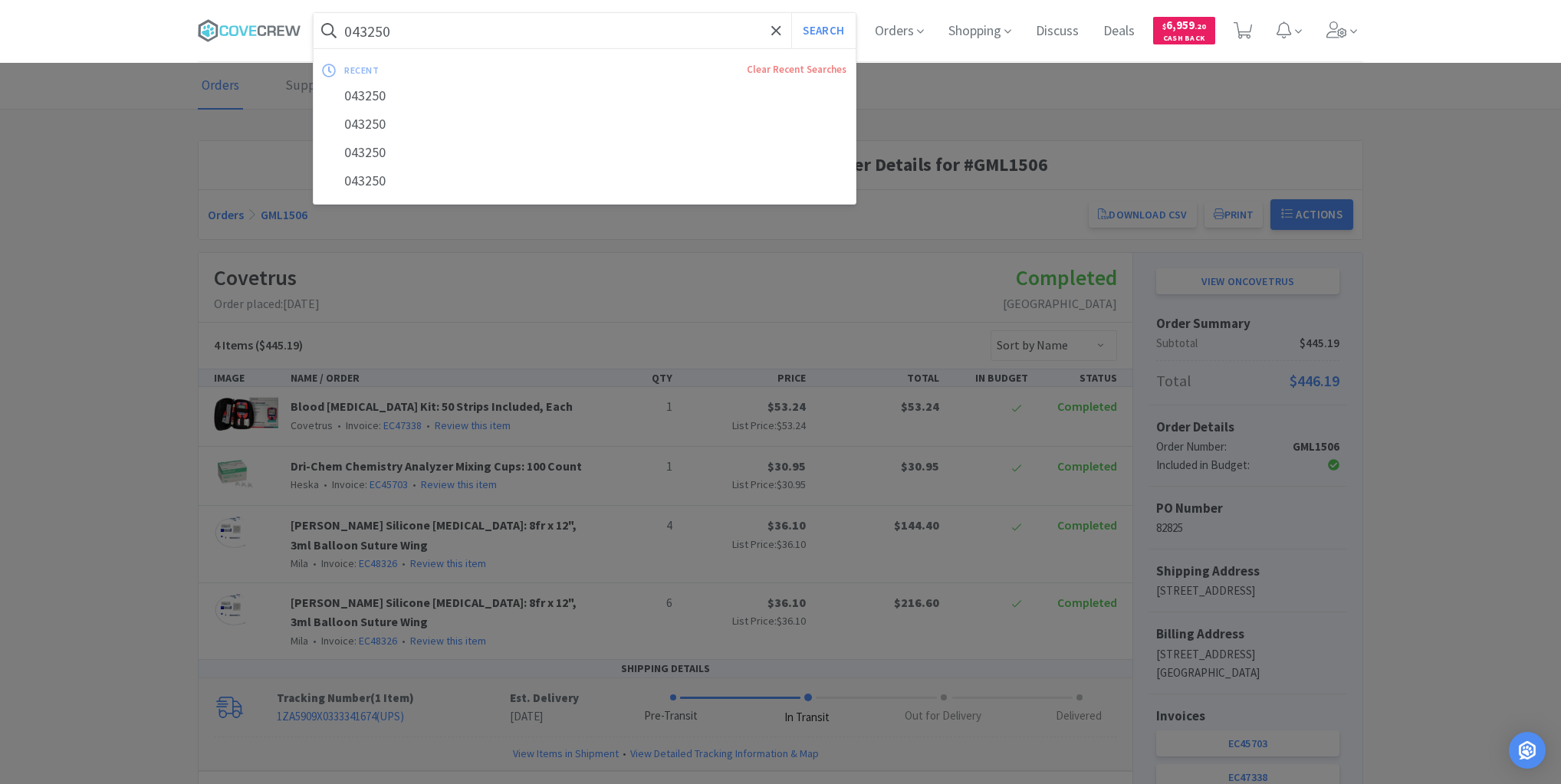
paste input "900179"
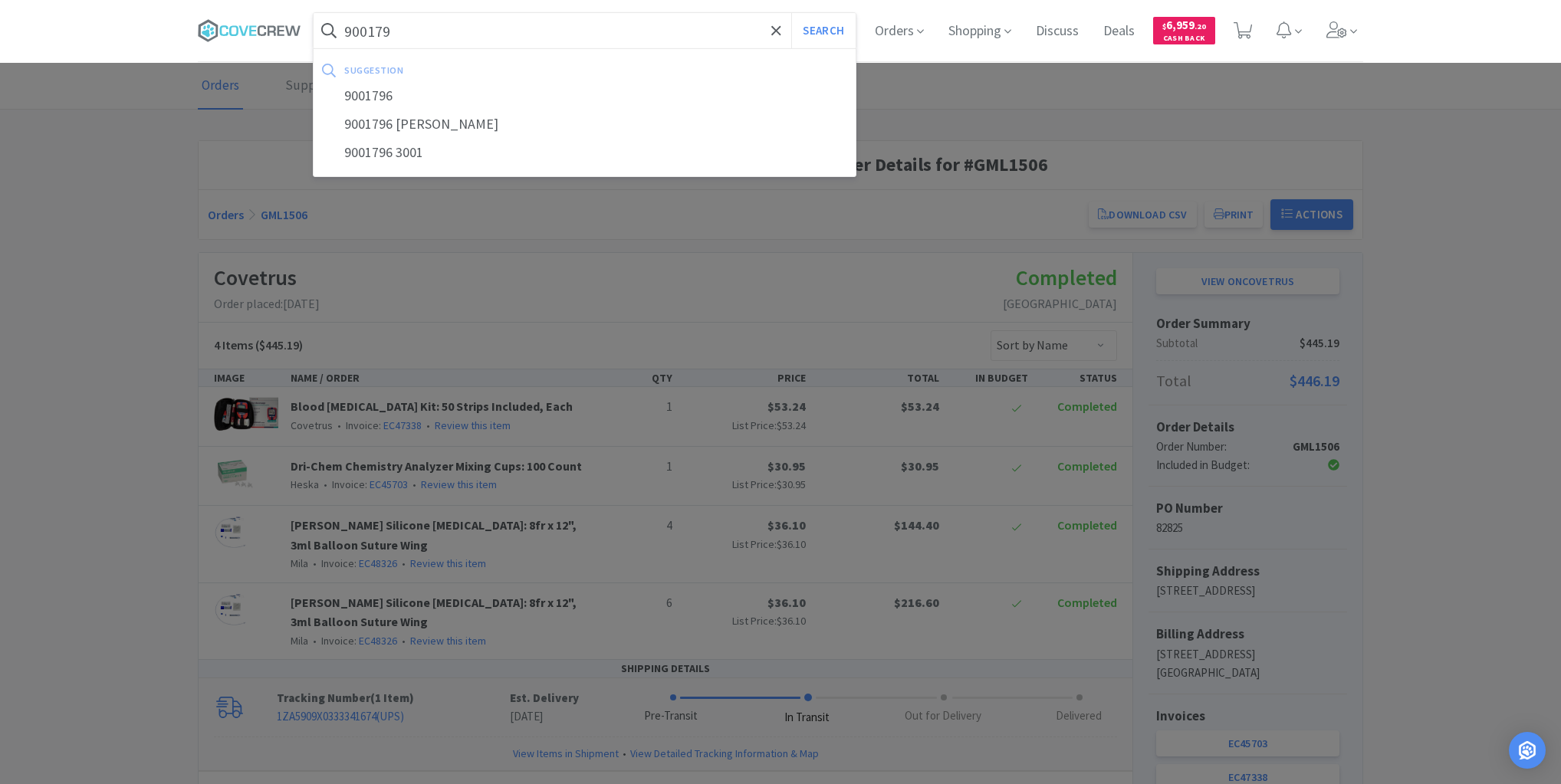
click at [791, 13] on button "Search" at bounding box center [823, 30] width 64 height 35
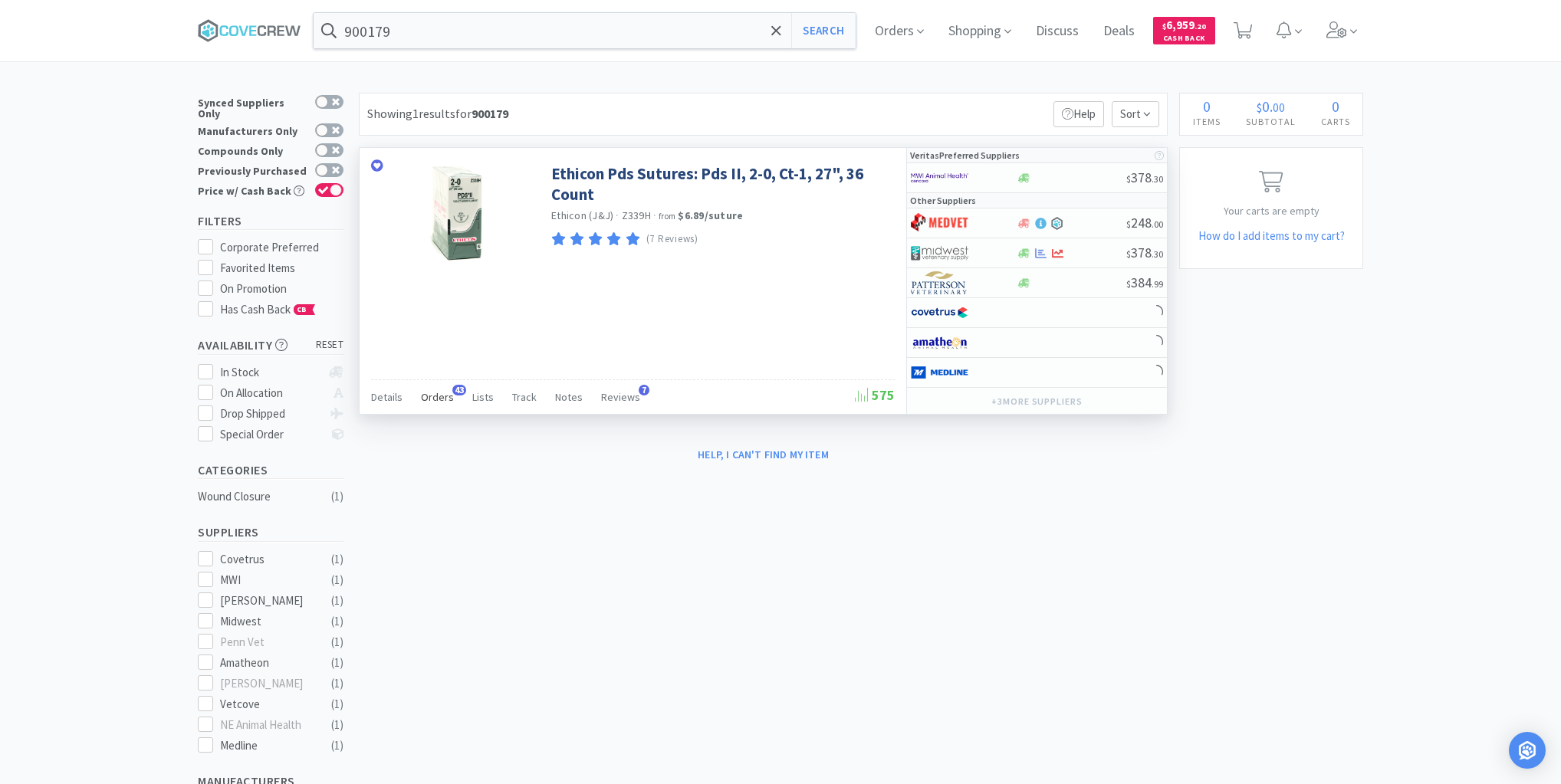
click at [433, 392] on span "Orders" at bounding box center [437, 397] width 33 height 13
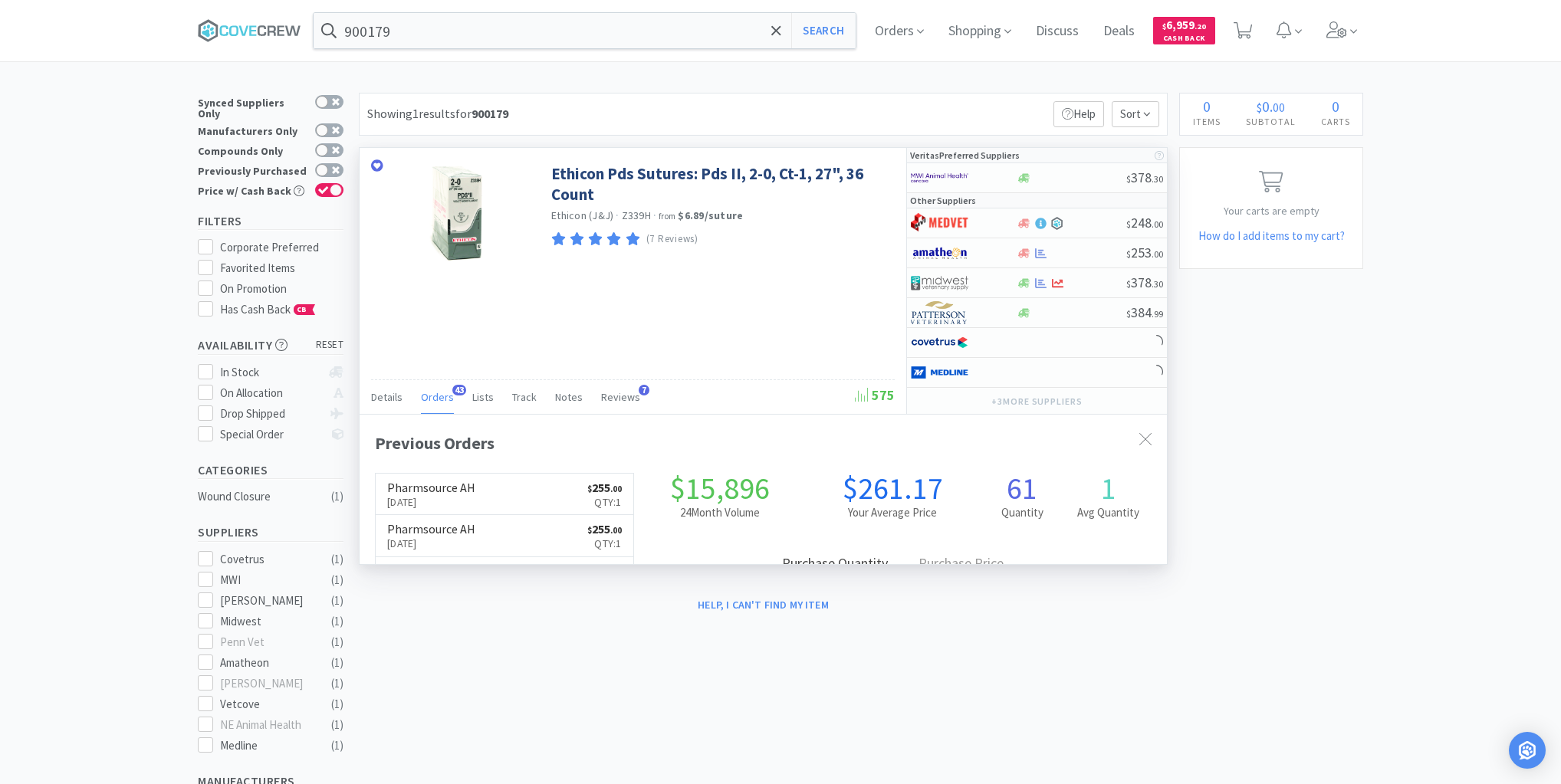
scroll to position [411, 807]
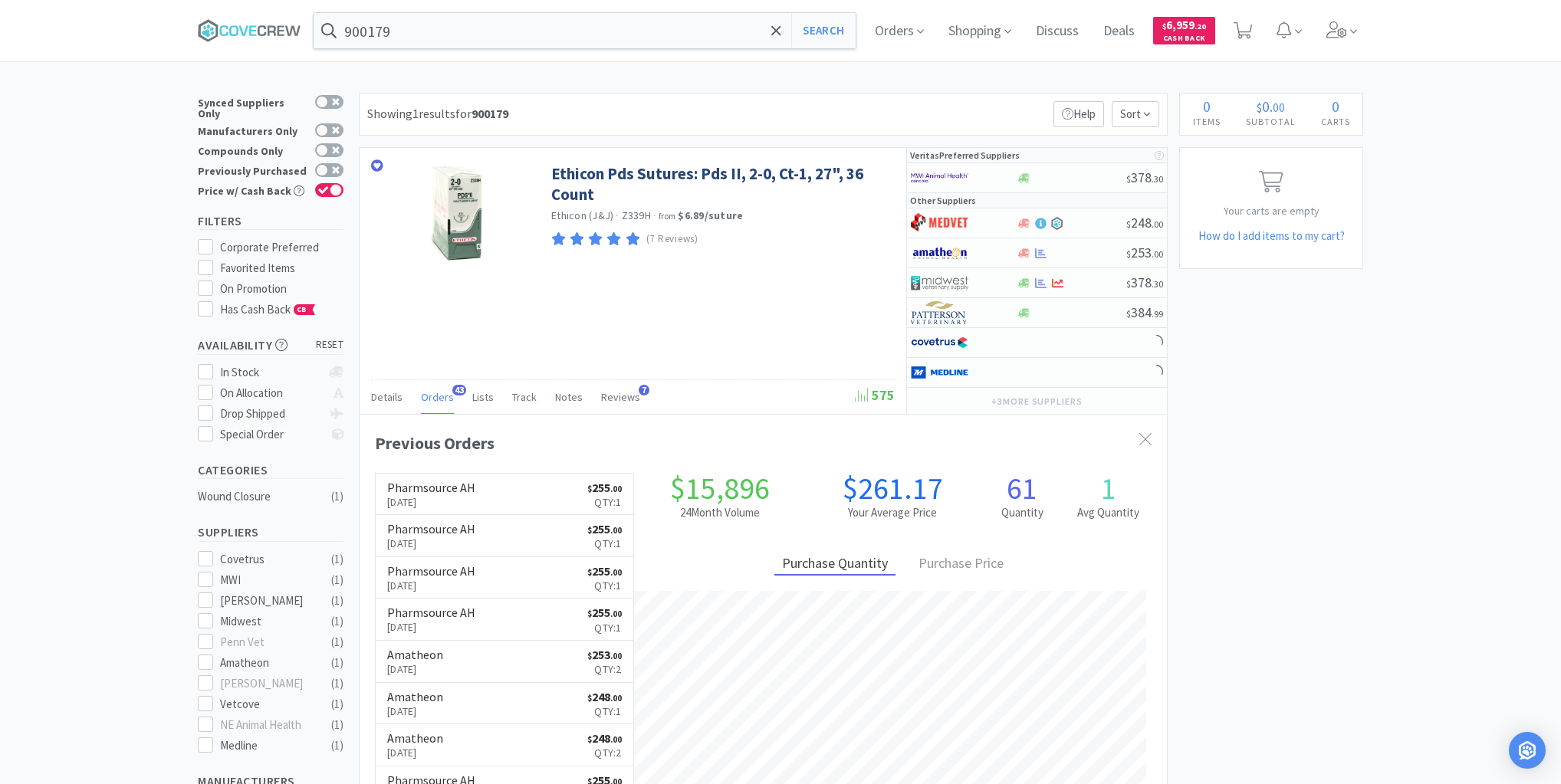
click at [513, 489] on link "Pharmsource AH [DATE] $ 255 . 00 Qty: 1" at bounding box center [504, 495] width 257 height 42
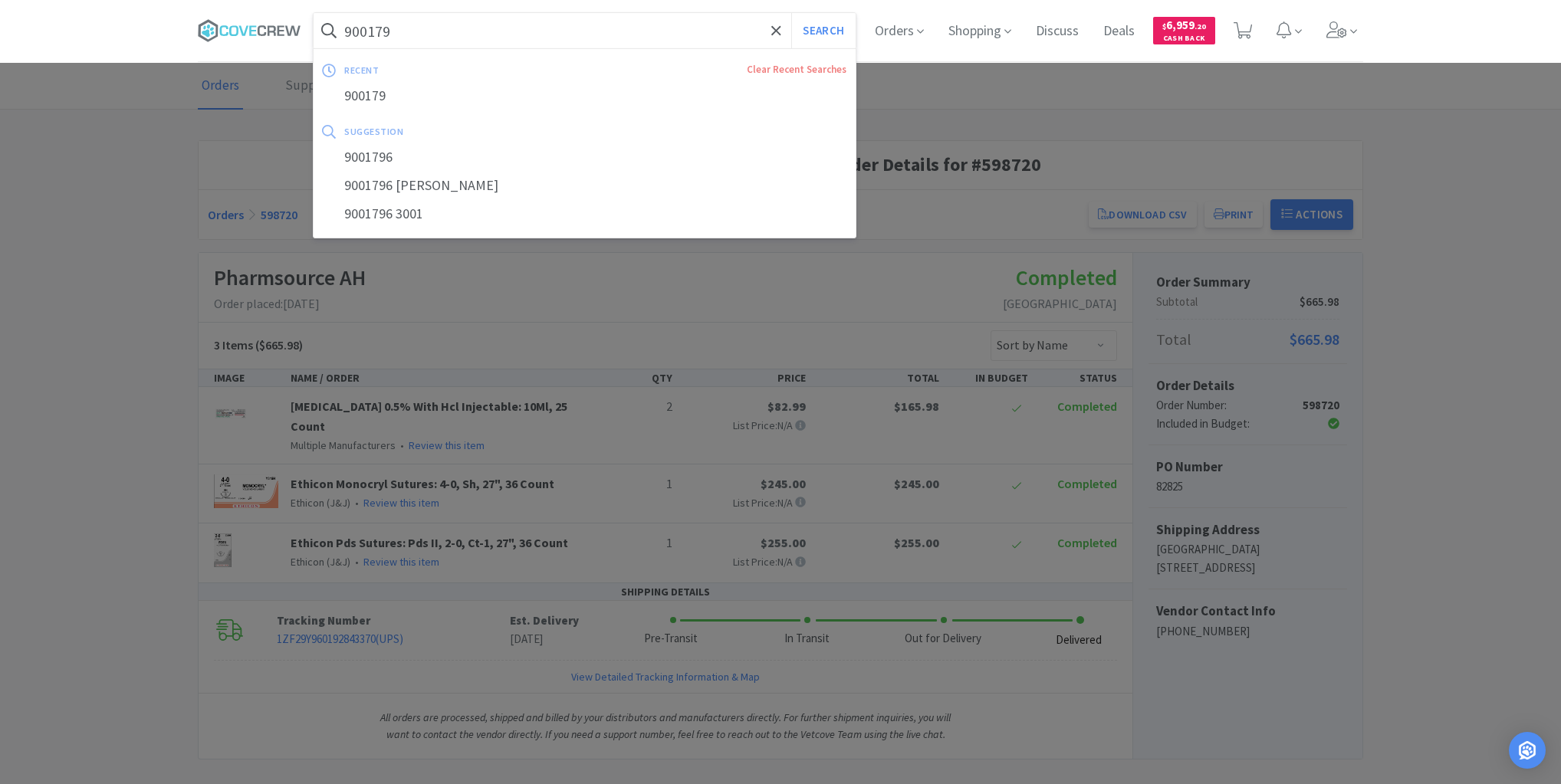
click at [528, 31] on input "900179" at bounding box center [584, 30] width 542 height 35
paste input "MDSLFSVB01H"
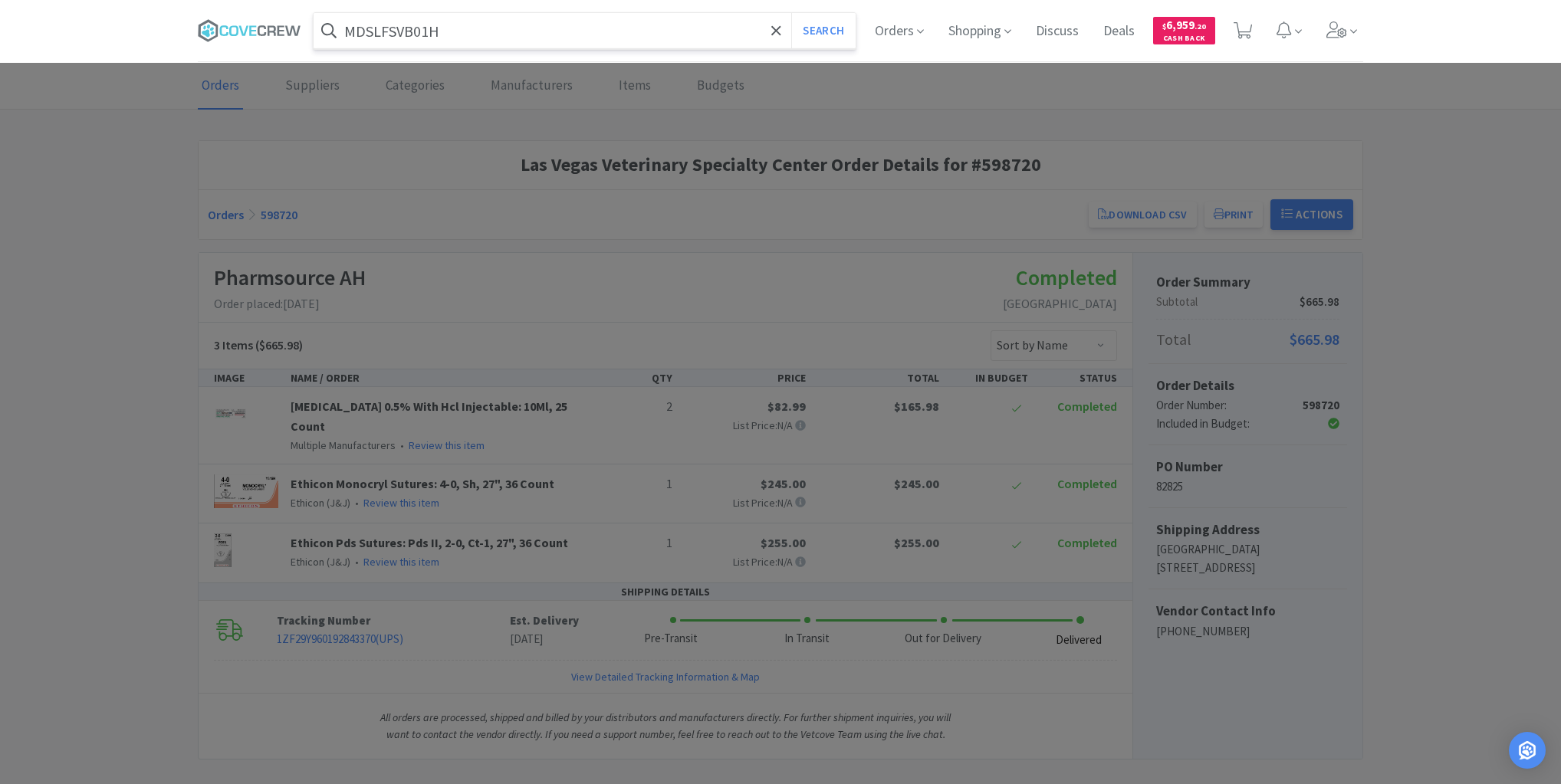
type input "MDSLFSVB01H"
click at [791, 13] on button "Search" at bounding box center [823, 30] width 64 height 35
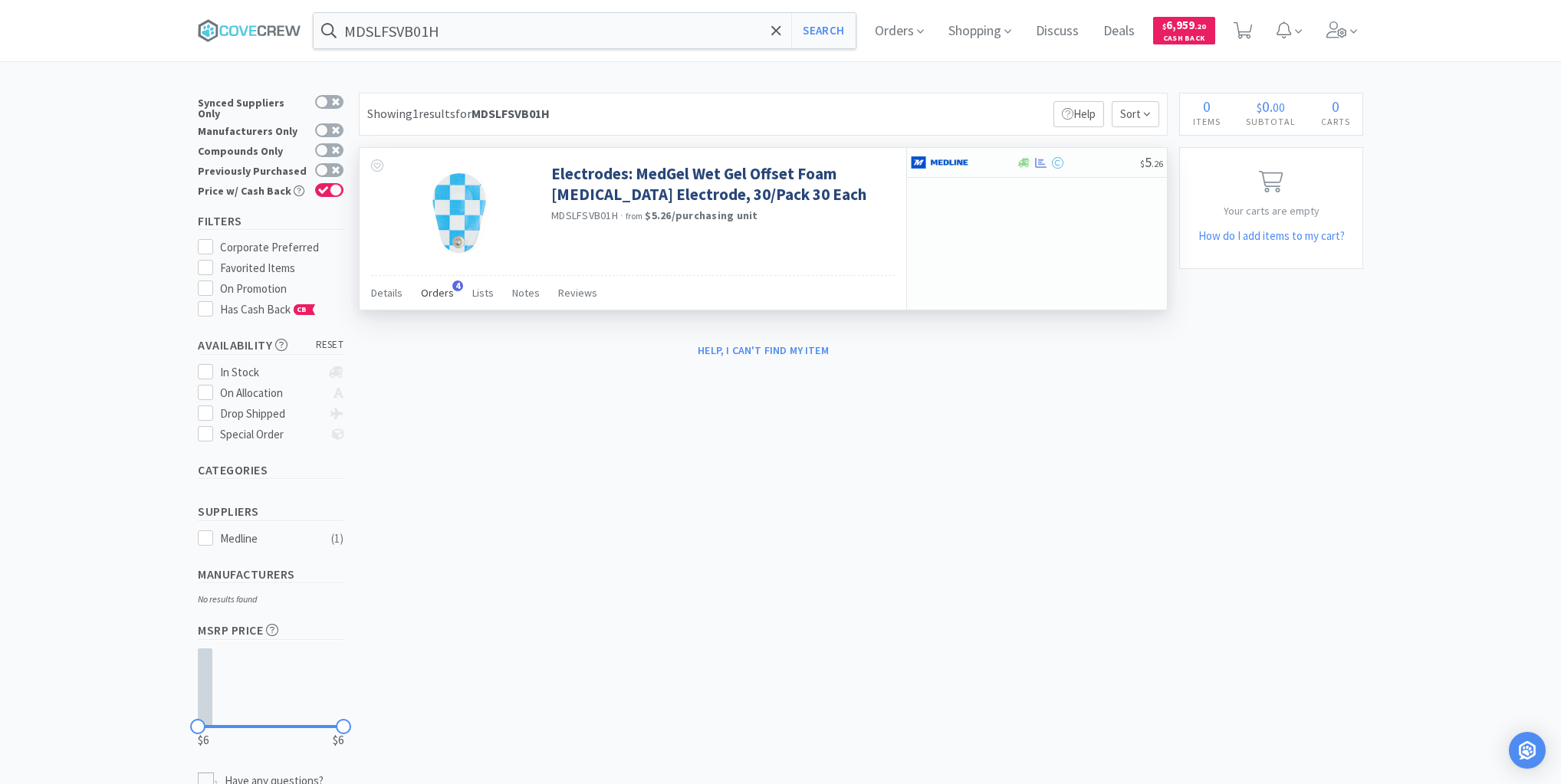
click at [448, 295] on span "Orders" at bounding box center [437, 292] width 33 height 13
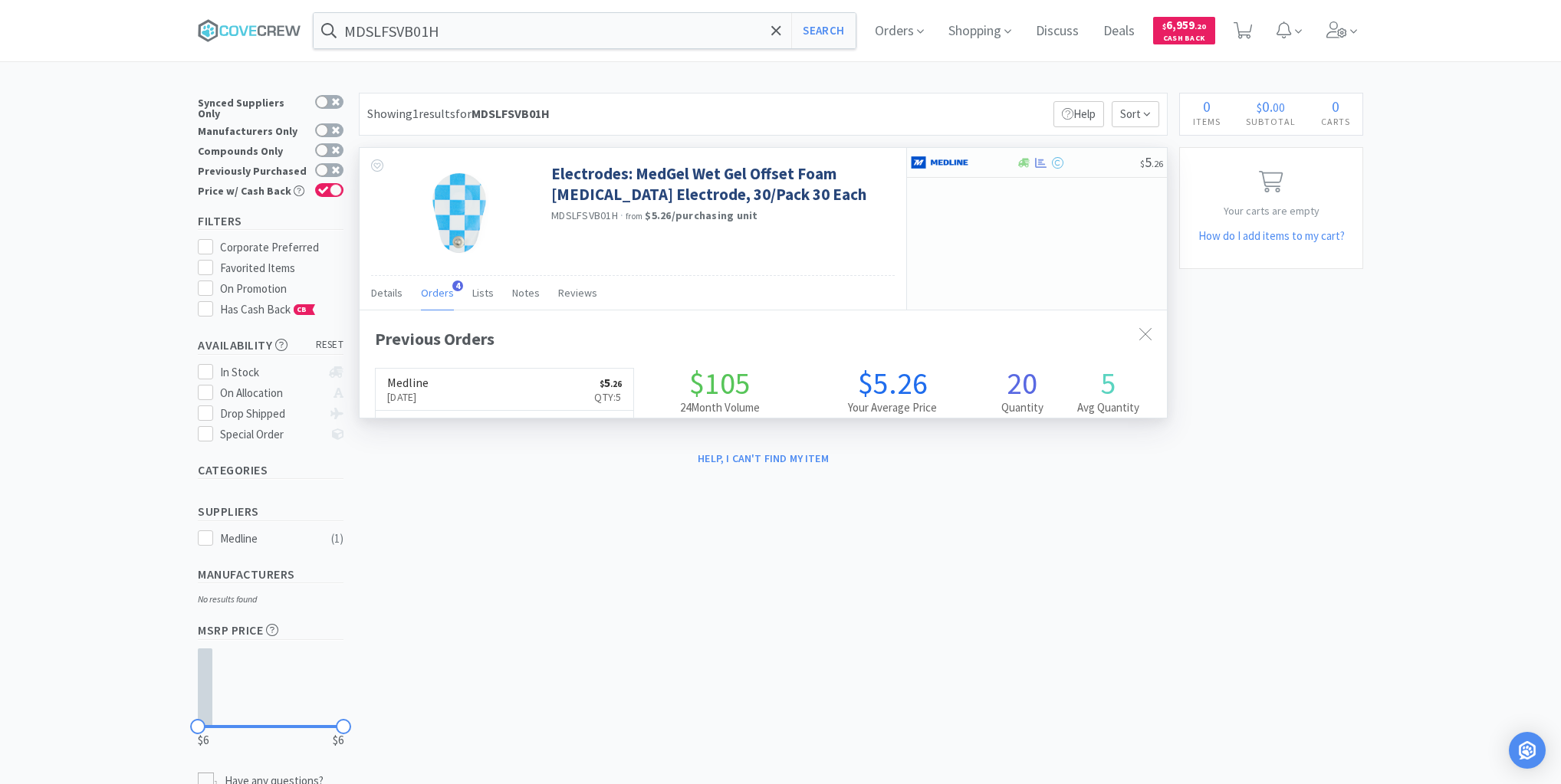
scroll to position [396, 807]
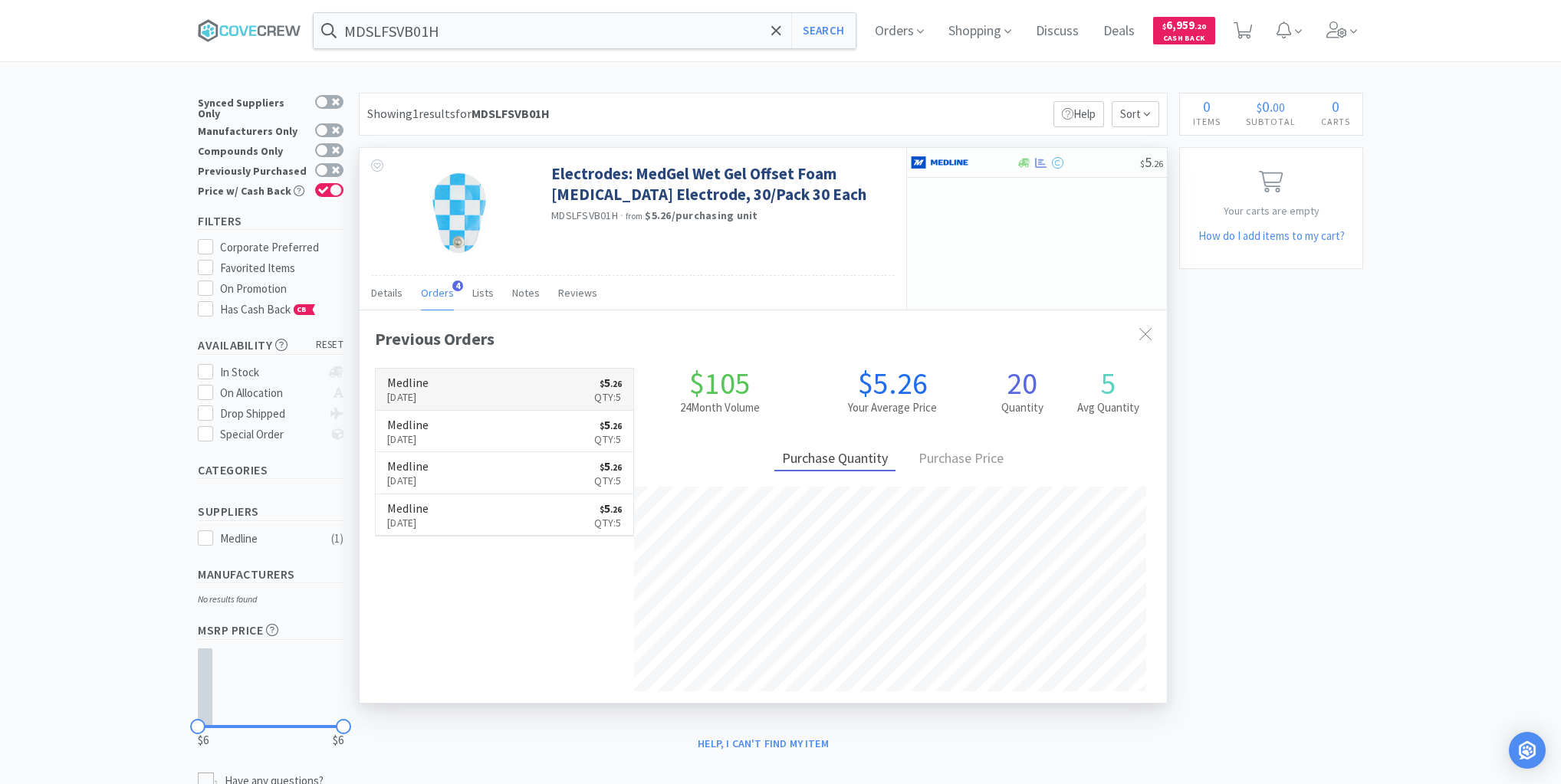
click at [466, 388] on link "Medline [DATE] $ 5 . 26 Qty: 5" at bounding box center [504, 390] width 257 height 42
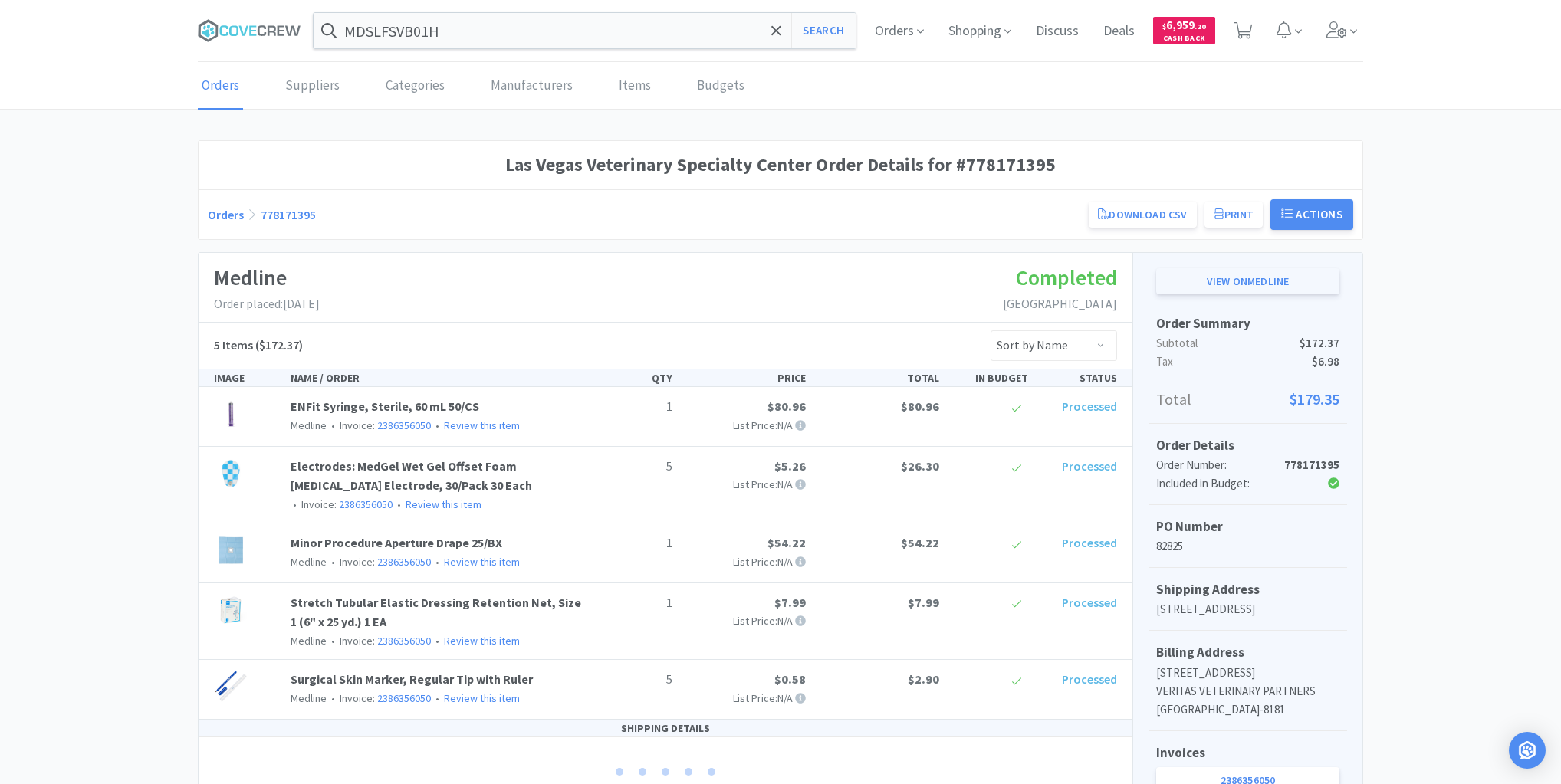
click at [1266, 284] on link "View on Medline" at bounding box center [1247, 280] width 183 height 26
click at [127, 54] on div "MDSLFSVB01H Search Orders Shopping Discuss Discuss Deals Deals $ 6,959 . 20 Cas…" at bounding box center [780, 30] width 1561 height 62
click at [444, 28] on input "MDSLFSVB01H" at bounding box center [584, 30] width 542 height 35
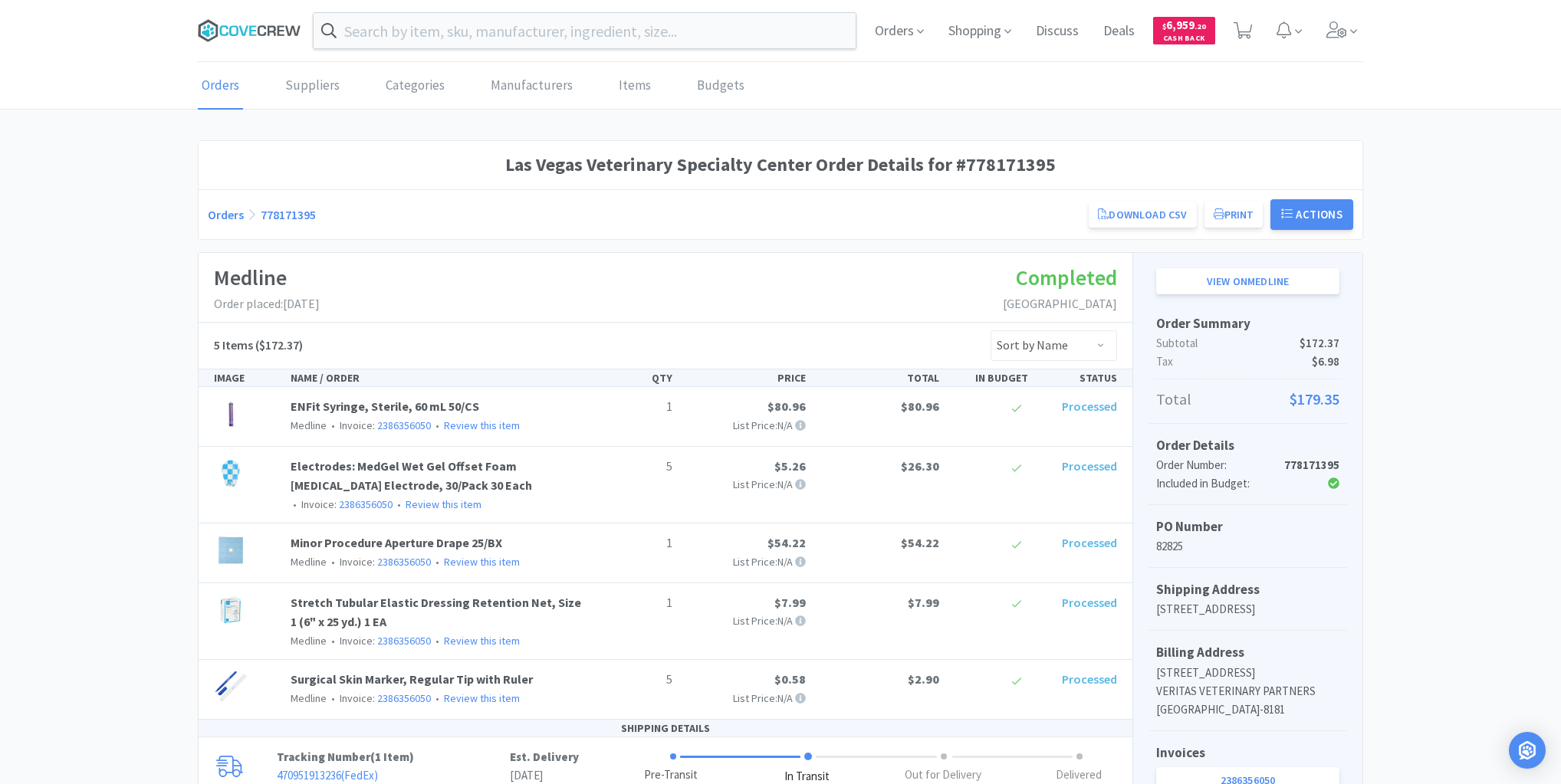
click at [276, 27] on icon at bounding box center [250, 30] width 104 height 23
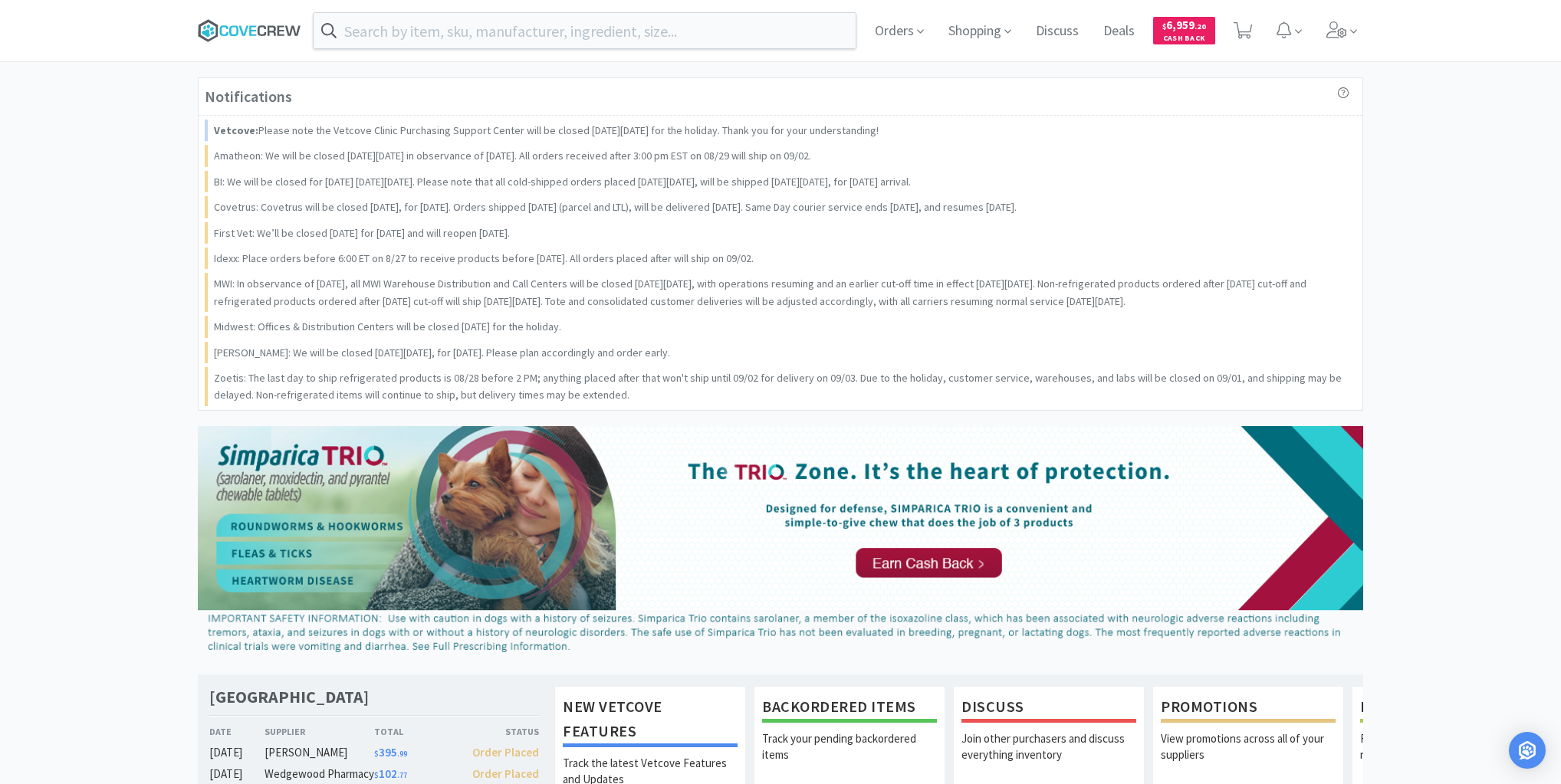
click at [245, 31] on icon at bounding box center [250, 30] width 104 height 23
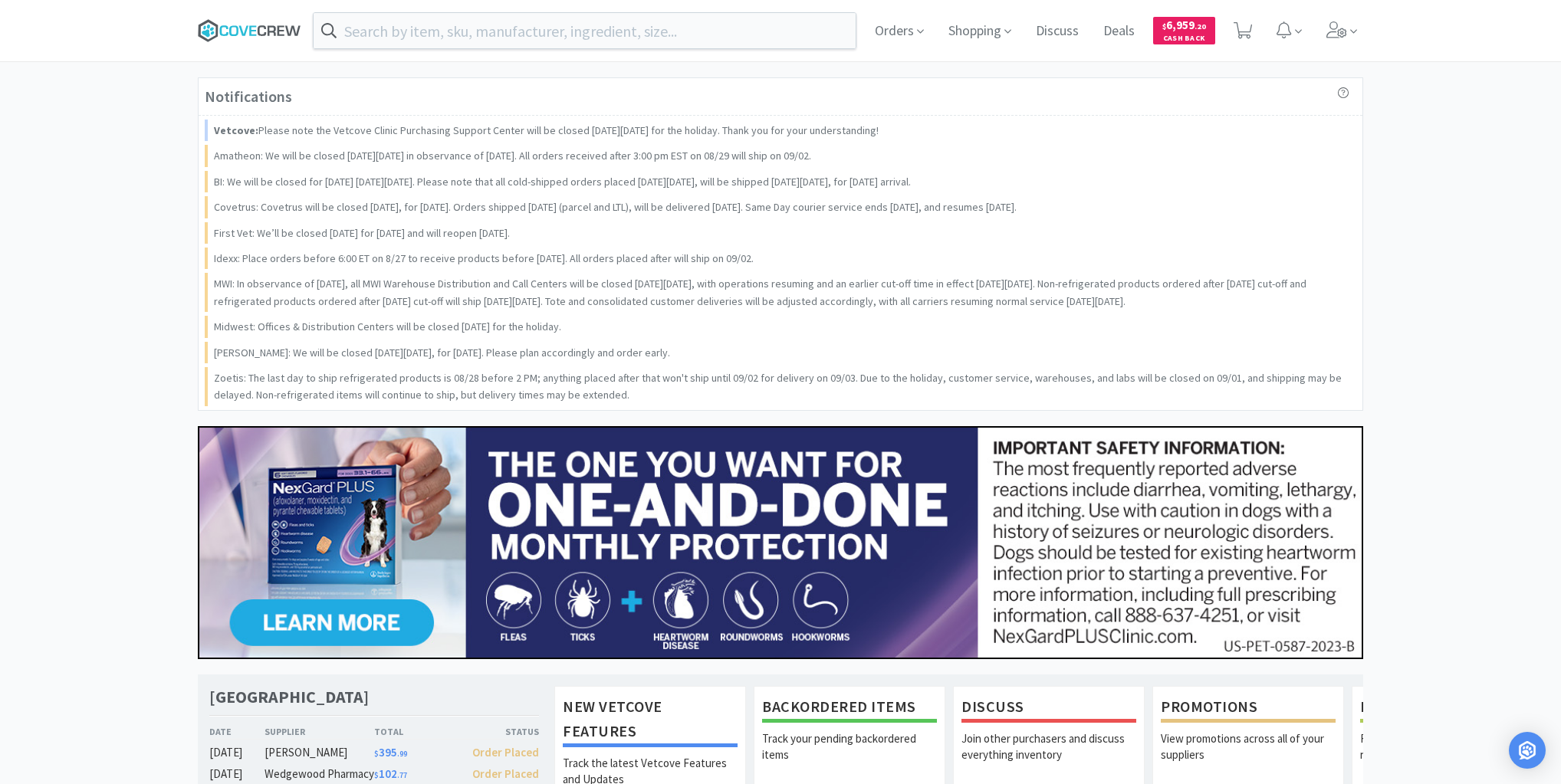
click at [276, 26] on icon at bounding box center [250, 30] width 104 height 23
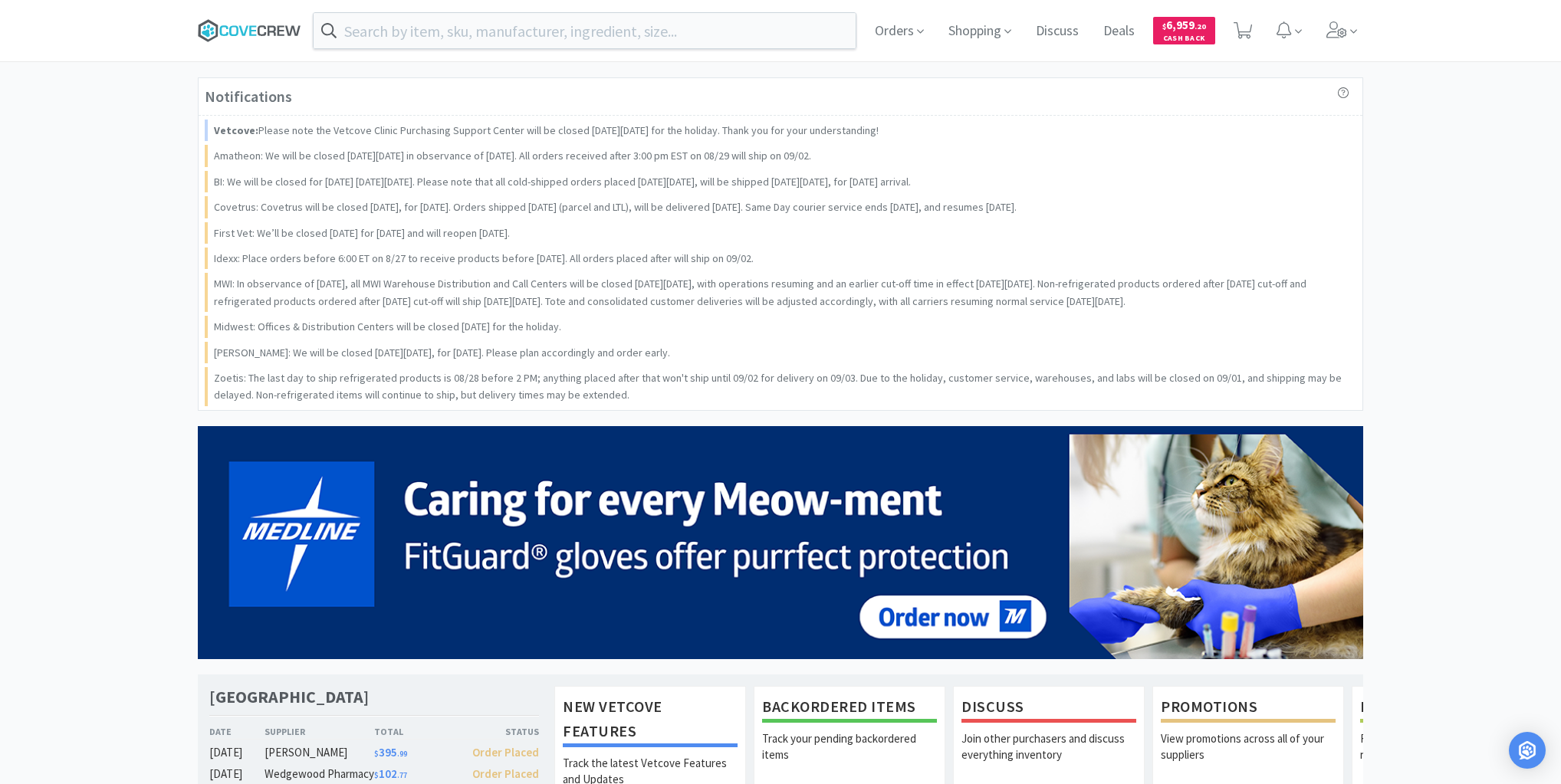
click at [238, 31] on icon at bounding box center [250, 30] width 104 height 23
